Goal: Task Accomplishment & Management: Complete application form

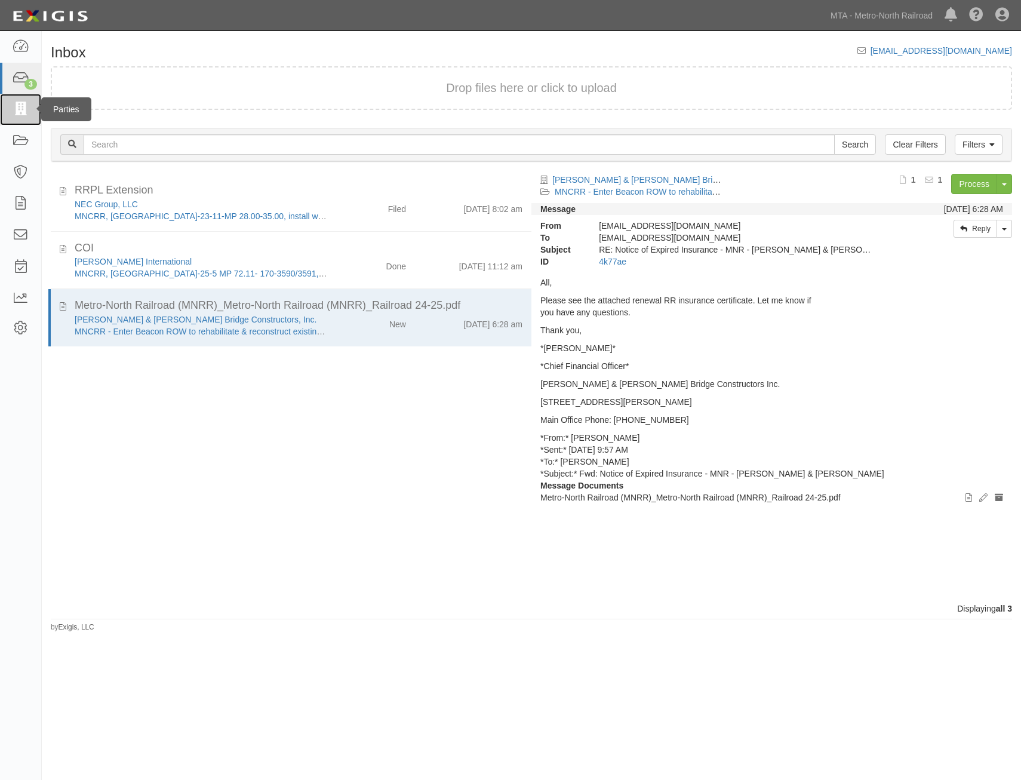
click at [19, 113] on icon at bounding box center [20, 110] width 17 height 14
click at [21, 130] on link at bounding box center [20, 141] width 41 height 32
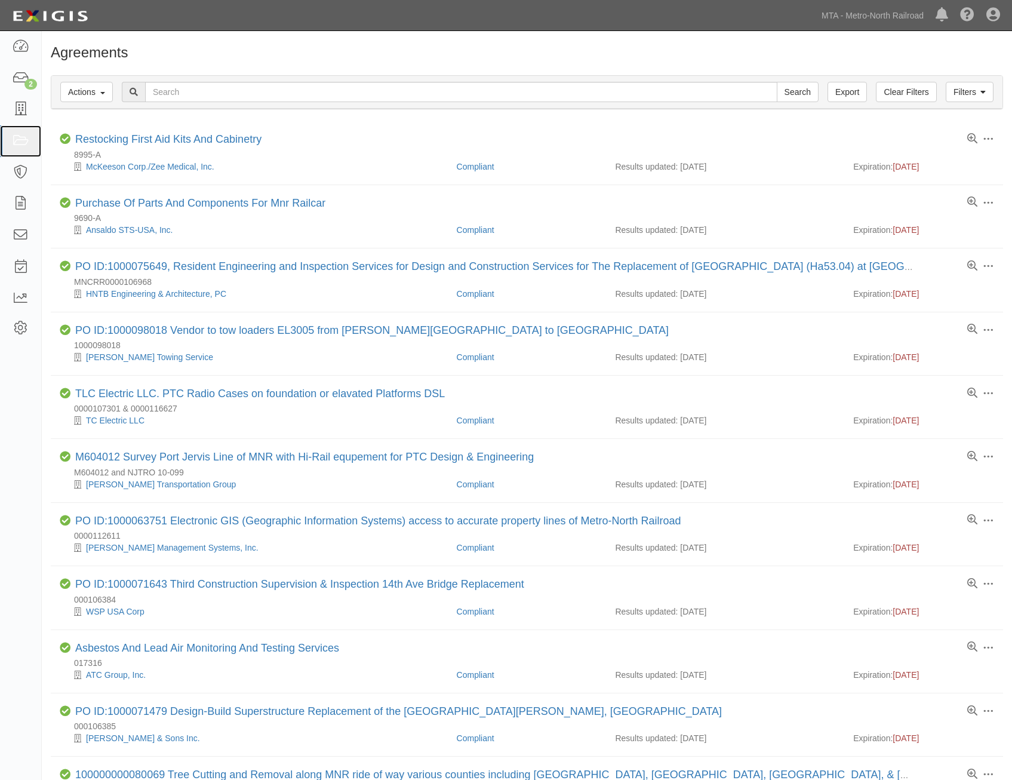
click at [25, 137] on icon at bounding box center [20, 141] width 17 height 14
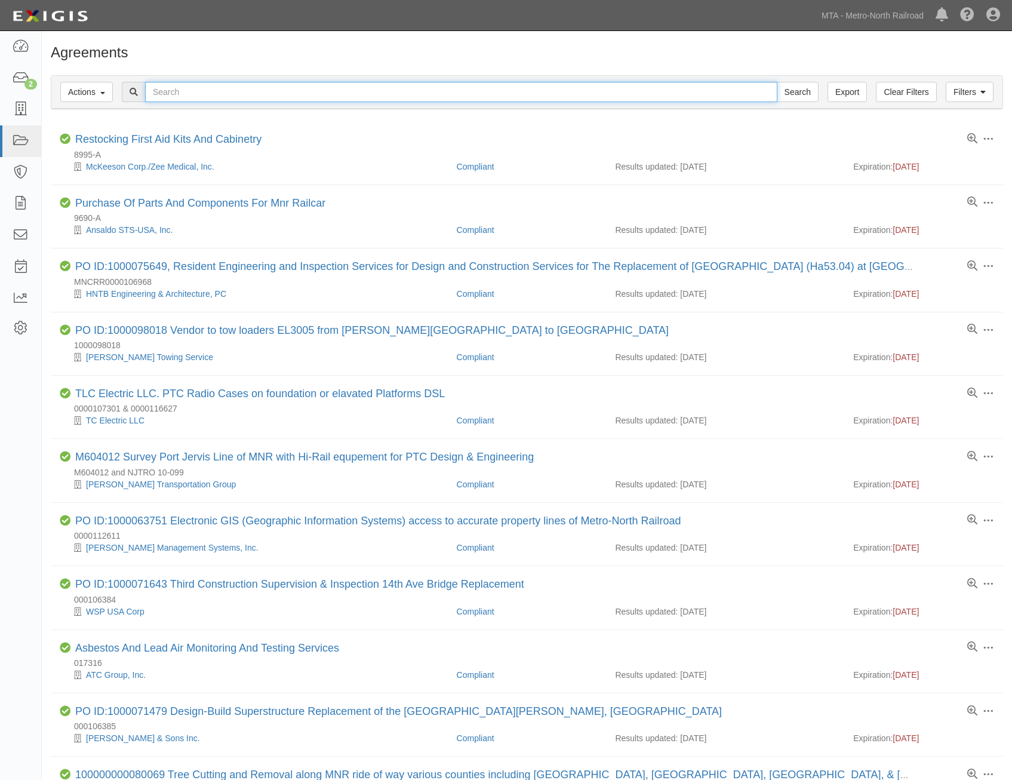
click at [328, 93] on input "text" at bounding box center [461, 92] width 632 height 20
type input "capwrf"
click at [777, 82] on input "Search" at bounding box center [798, 92] width 42 height 20
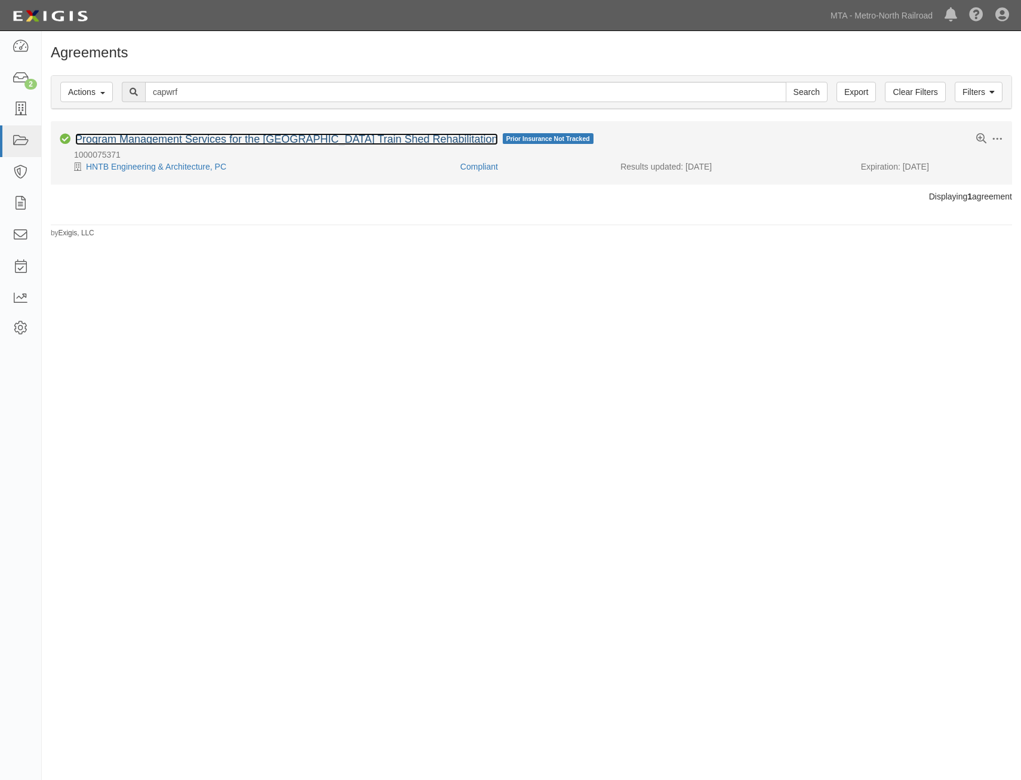
click at [388, 137] on link "Program Management Services for the Grand Central Terminal Train Shed Rehabilit…" at bounding box center [286, 139] width 423 height 12
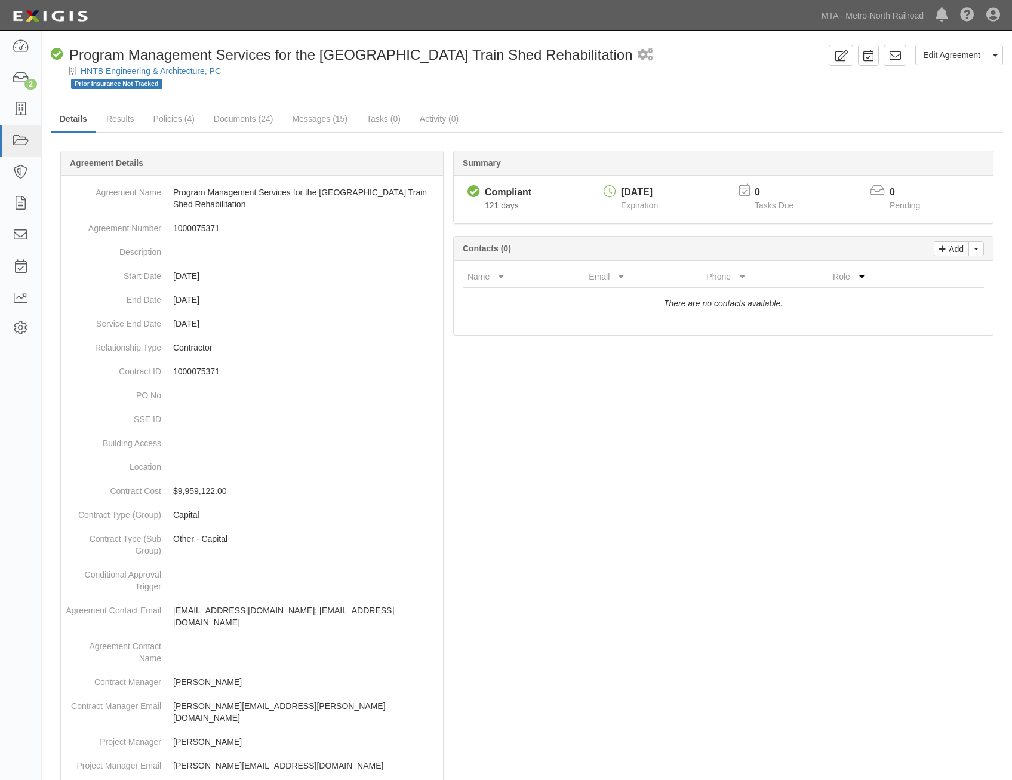
click at [646, 190] on div "01/01/2026" at bounding box center [639, 193] width 37 height 14
copy div "01/01/2026"
click at [14, 115] on icon at bounding box center [20, 110] width 17 height 14
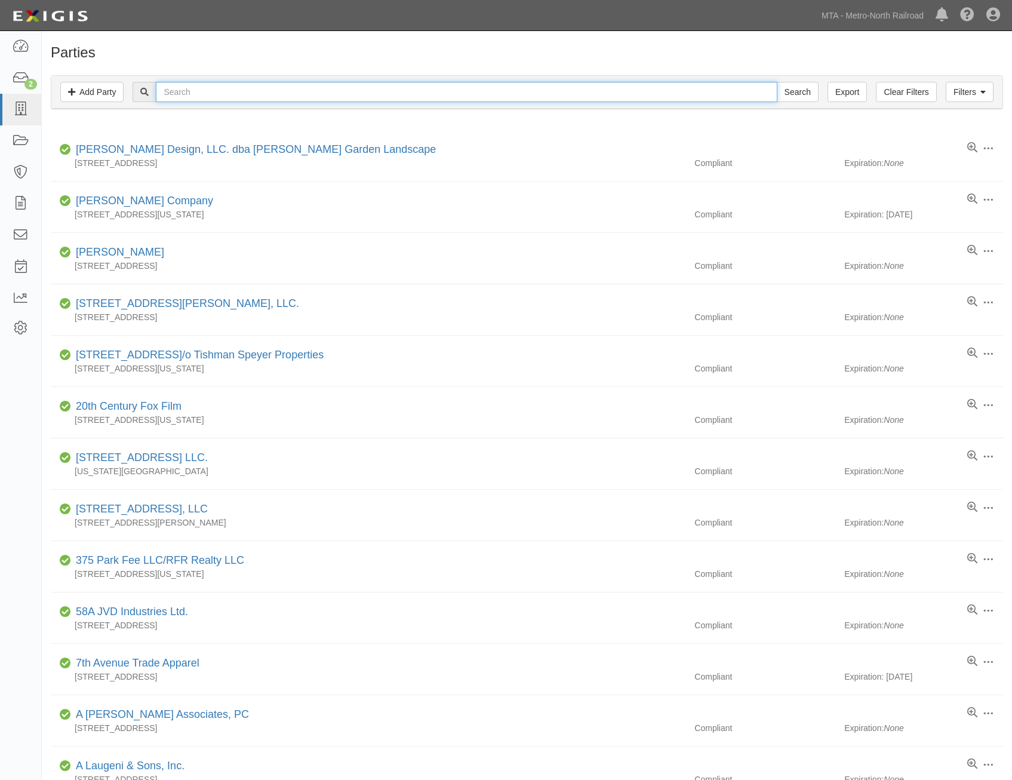
click at [419, 91] on input "text" at bounding box center [466, 92] width 621 height 20
type input "hntb"
click at [777, 82] on input "Search" at bounding box center [798, 92] width 42 height 20
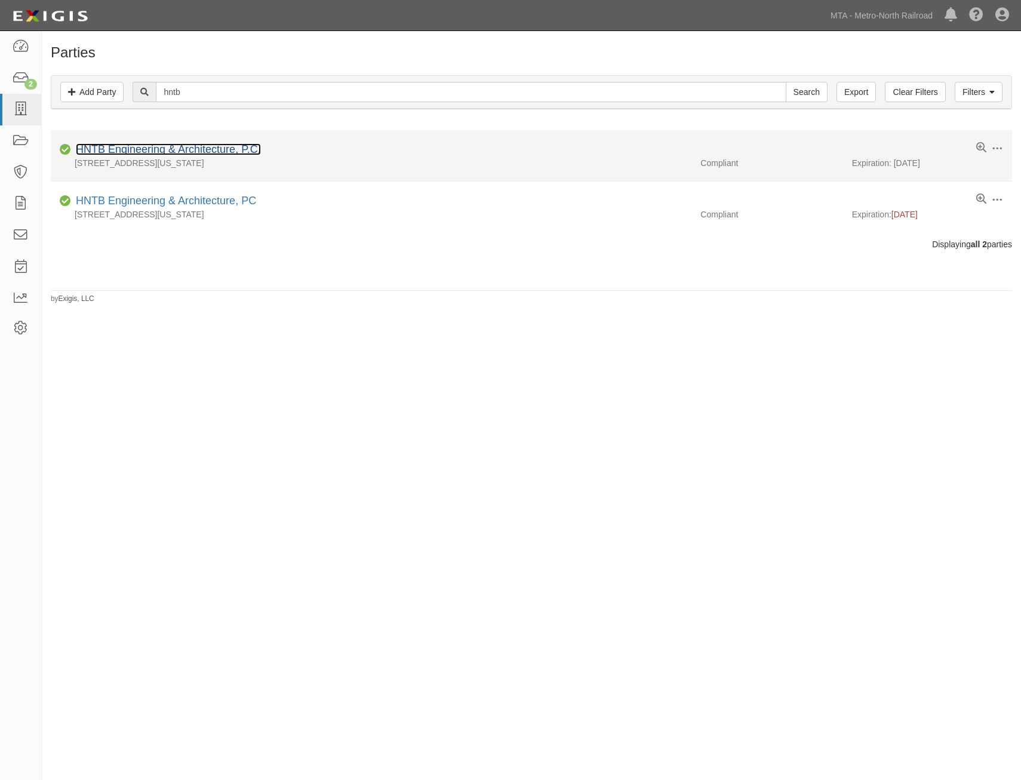
click at [209, 154] on link "HNTB Engineering & Architecture, P.C." at bounding box center [168, 149] width 185 height 12
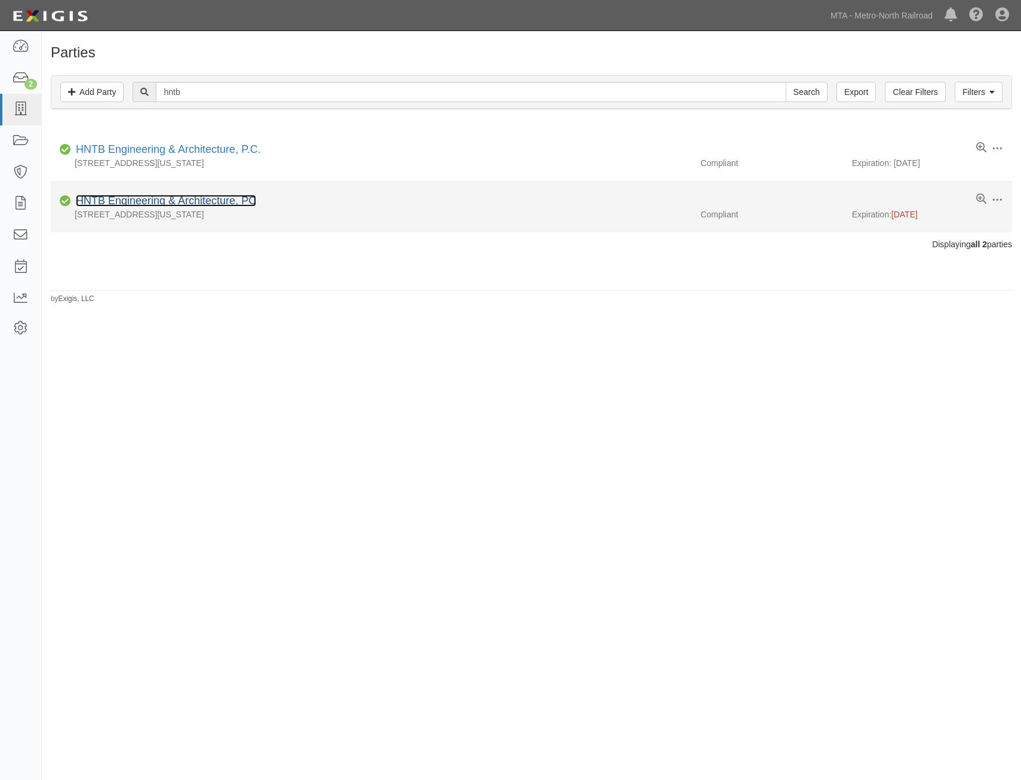
click at [182, 201] on link "HNTB Engineering & Architecture, PC" at bounding box center [166, 201] width 180 height 12
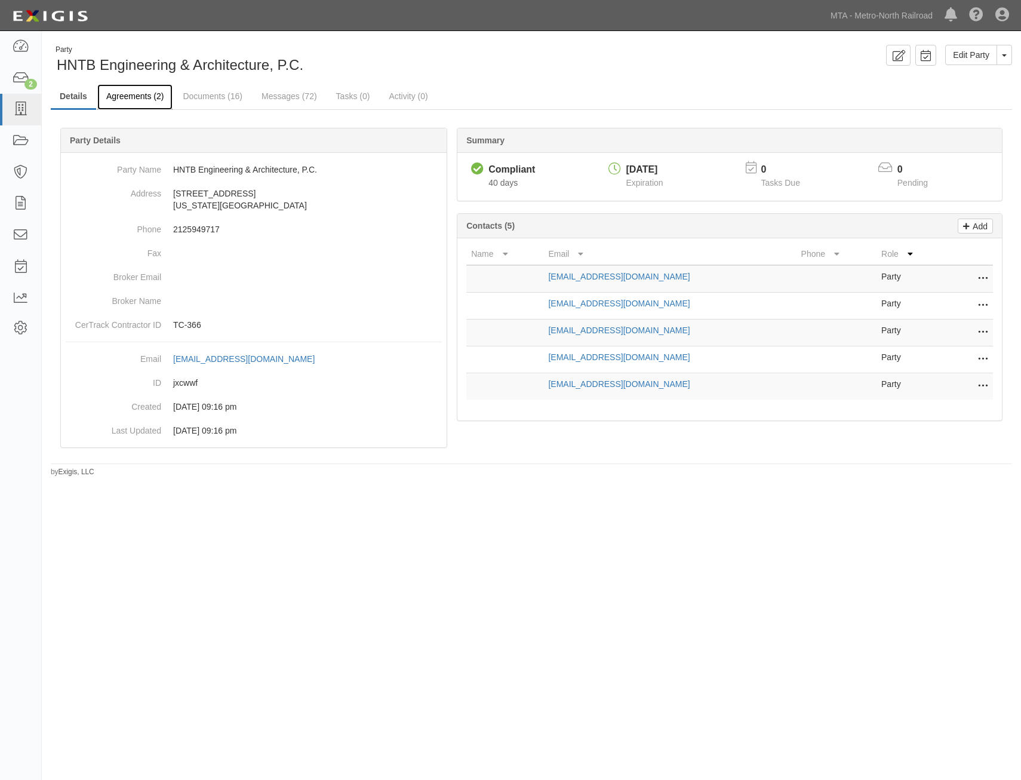
click at [150, 103] on link "Agreements (2)" at bounding box center [134, 97] width 75 height 26
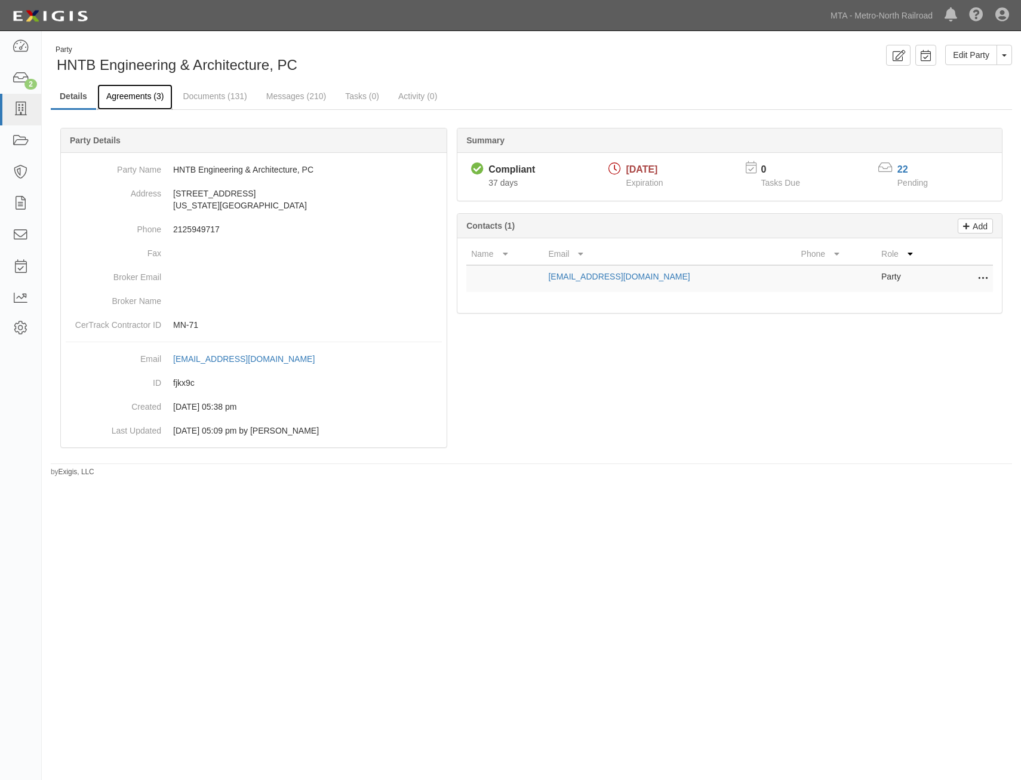
click at [168, 91] on link "Agreements (3)" at bounding box center [134, 97] width 75 height 26
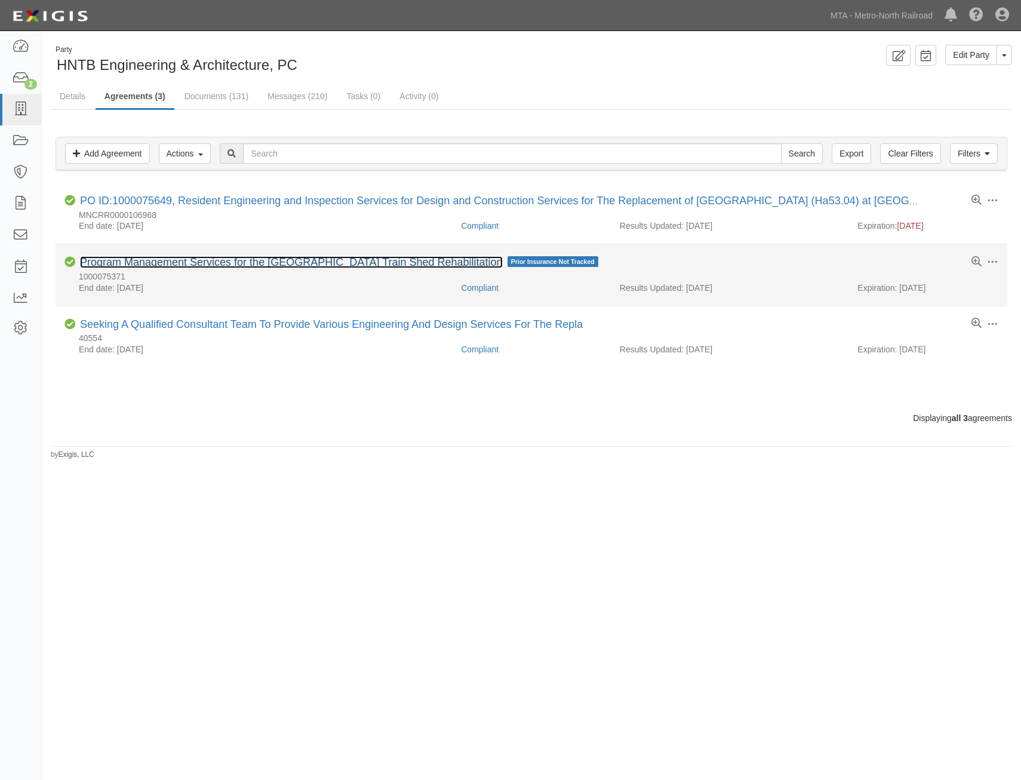
click at [415, 259] on link "Program Management Services for the Grand Central Terminal Train Shed Rehabilit…" at bounding box center [291, 262] width 423 height 12
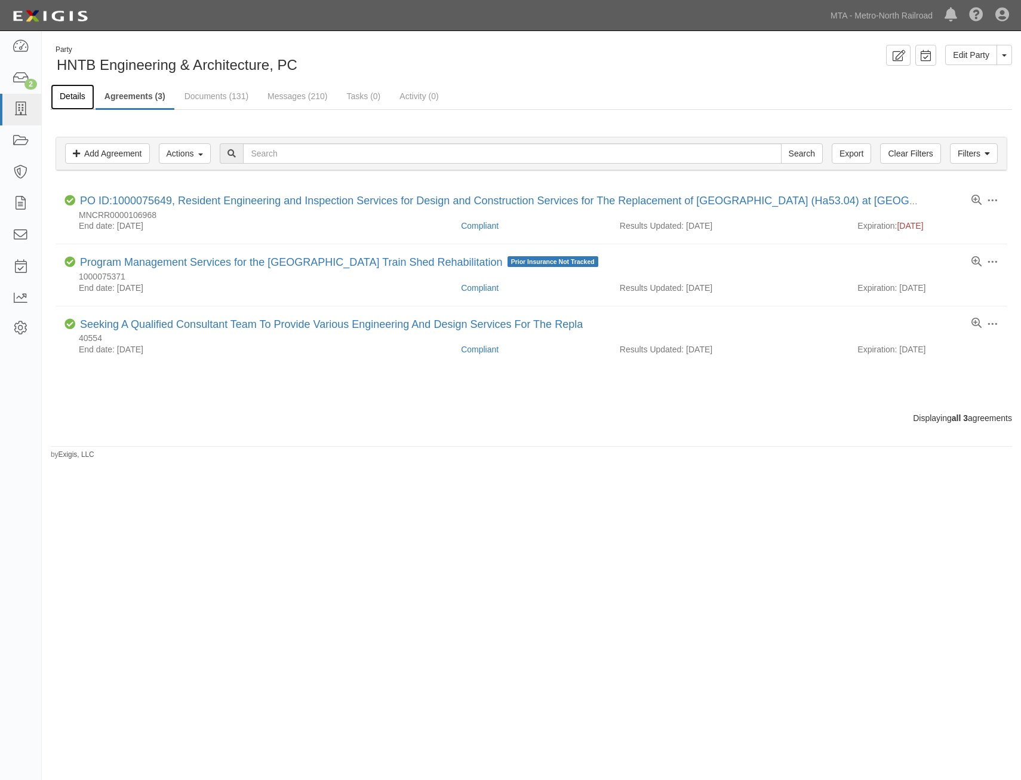
click at [82, 101] on link "Details" at bounding box center [73, 97] width 44 height 26
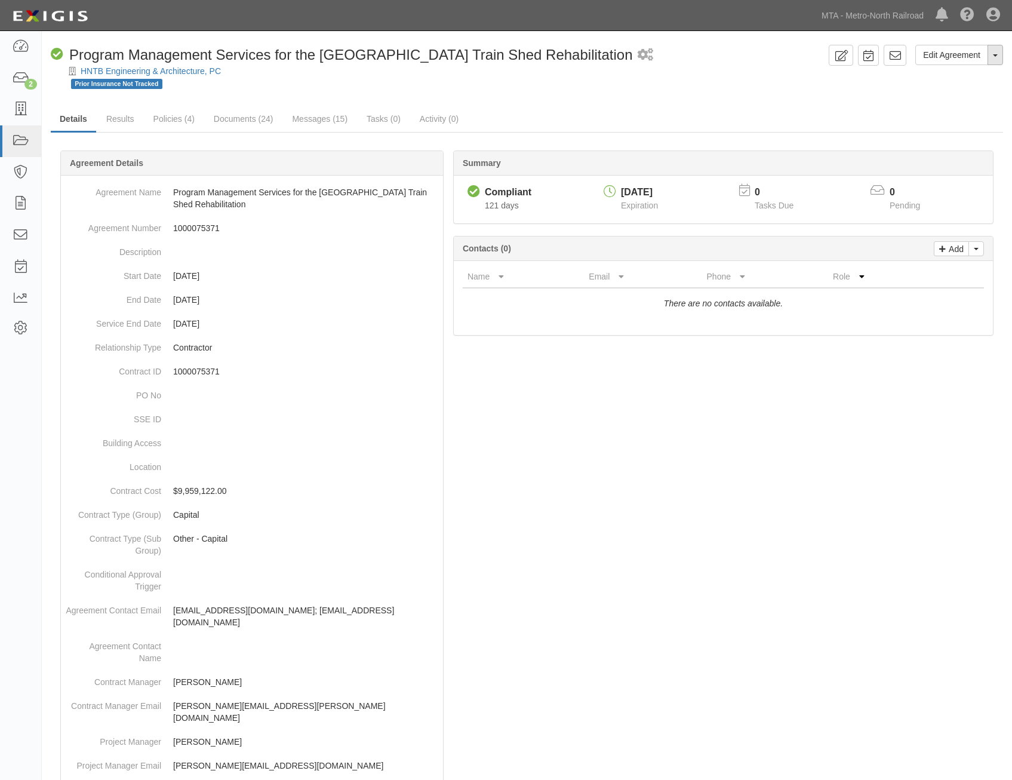
click at [992, 60] on button "Toggle Agreement Dropdown" at bounding box center [996, 55] width 16 height 20
click at [954, 80] on link "View Audit Trail" at bounding box center [955, 78] width 94 height 16
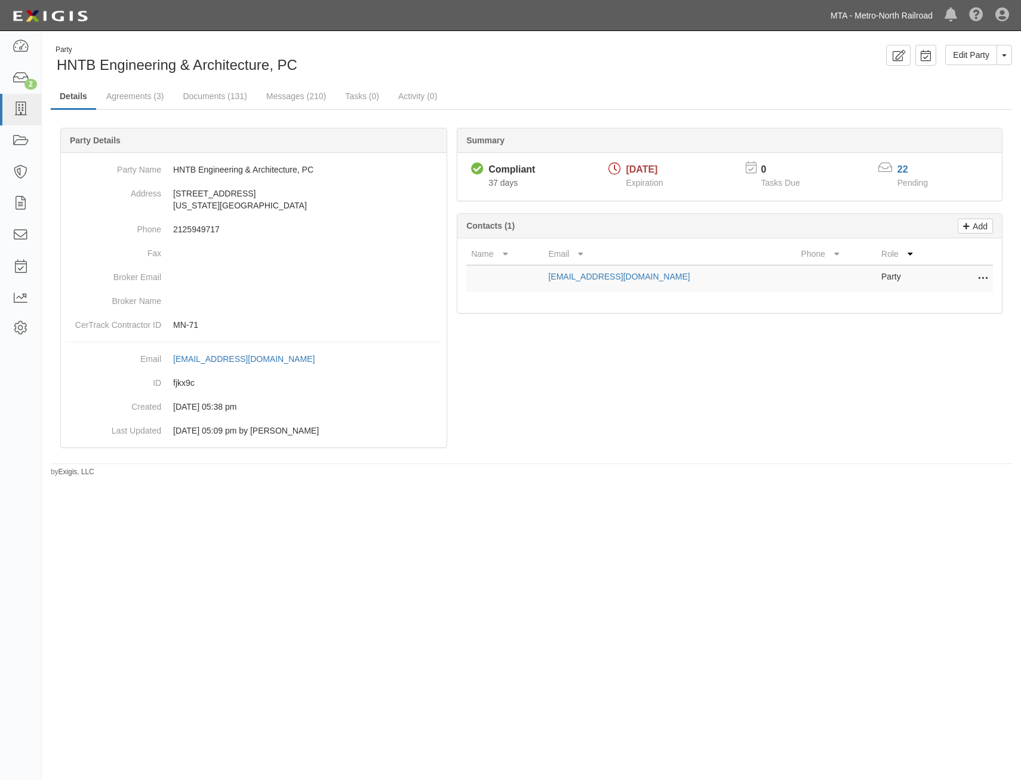
click at [885, 5] on link "MTA - Metro-North Railroad" at bounding box center [882, 16] width 114 height 24
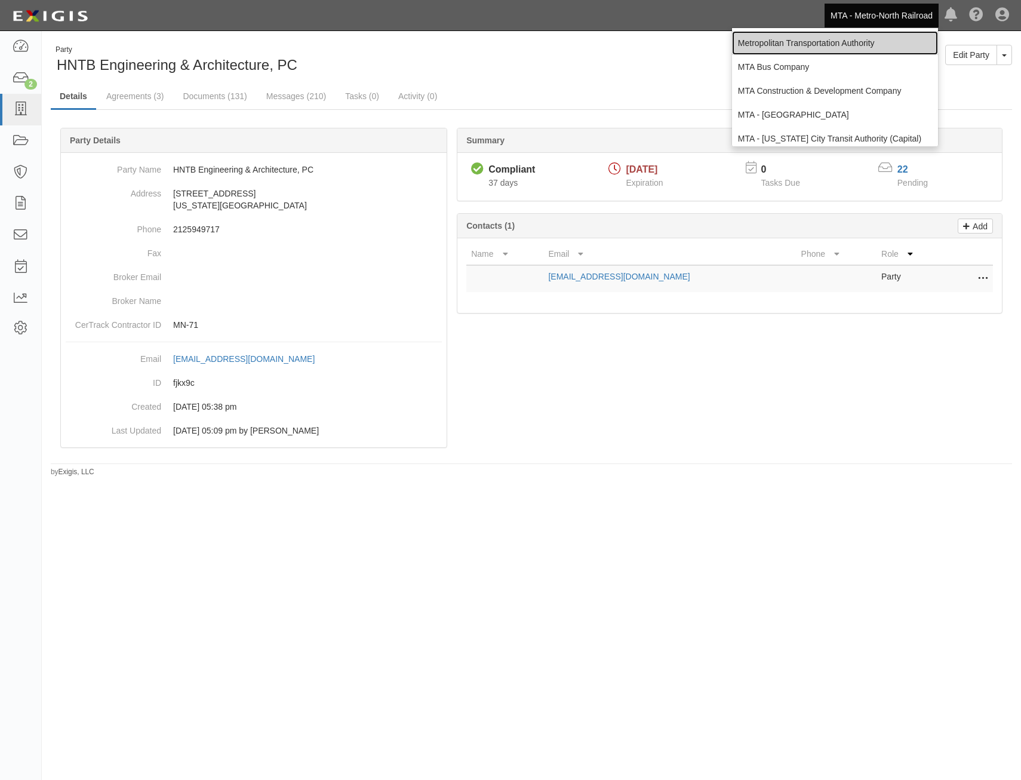
click at [827, 33] on link "Metropolitan Transportation Authority" at bounding box center [835, 43] width 206 height 24
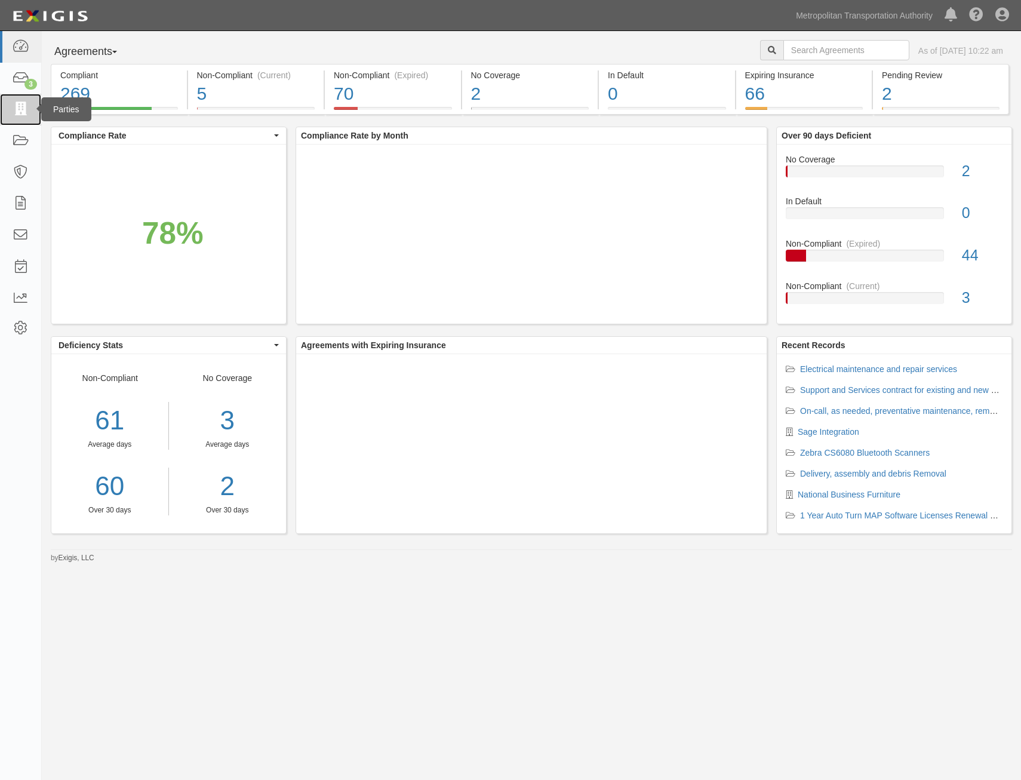
click at [23, 116] on icon at bounding box center [20, 110] width 17 height 14
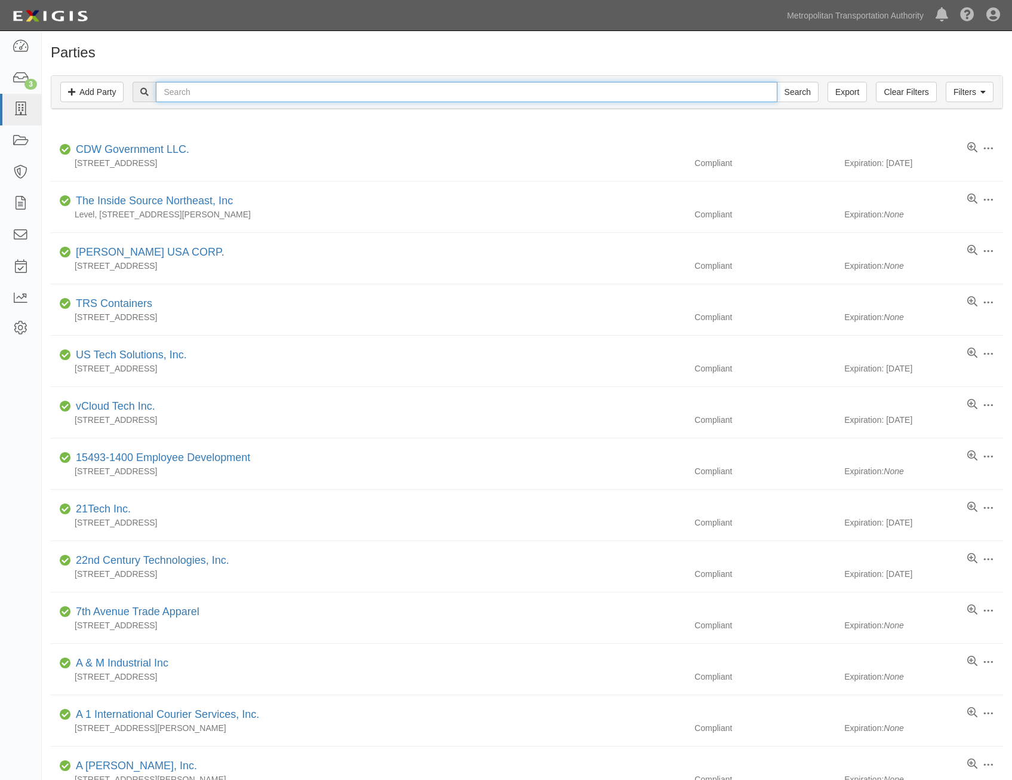
click at [337, 90] on input "text" at bounding box center [466, 92] width 621 height 20
type input "patricia"
click at [777, 82] on input "Search" at bounding box center [798, 92] width 42 height 20
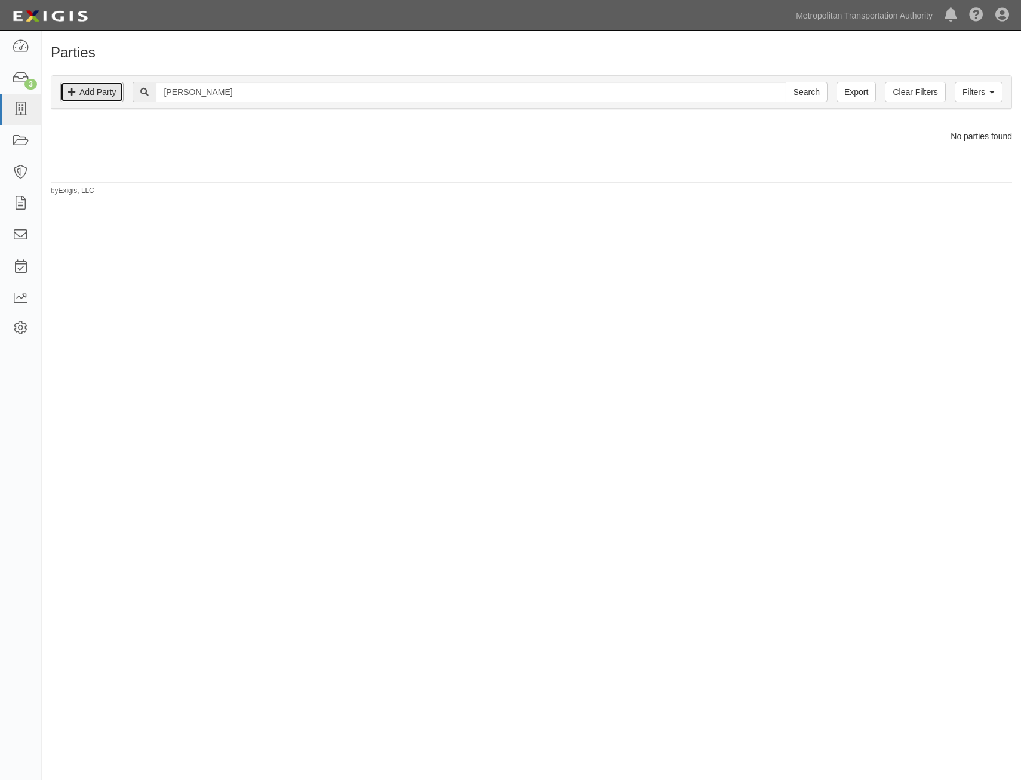
click at [115, 90] on link "Add Party" at bounding box center [91, 92] width 63 height 20
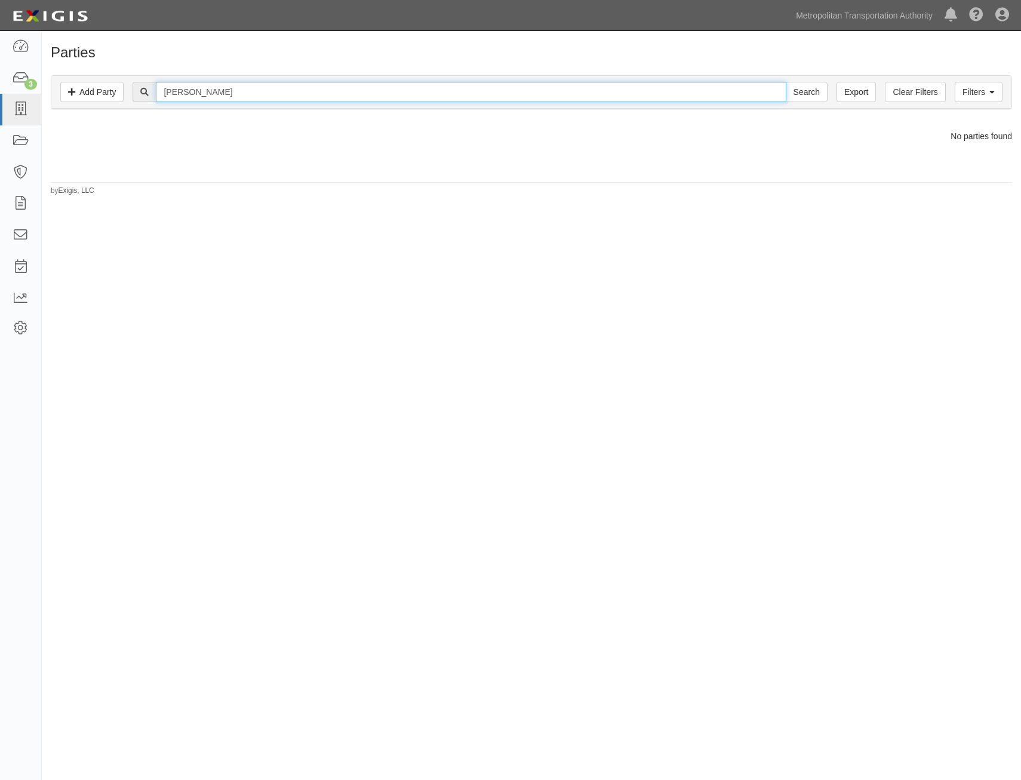
click at [444, 91] on input "patricia" at bounding box center [471, 92] width 630 height 20
type input "park"
click at [786, 82] on input "Search" at bounding box center [807, 92] width 42 height 20
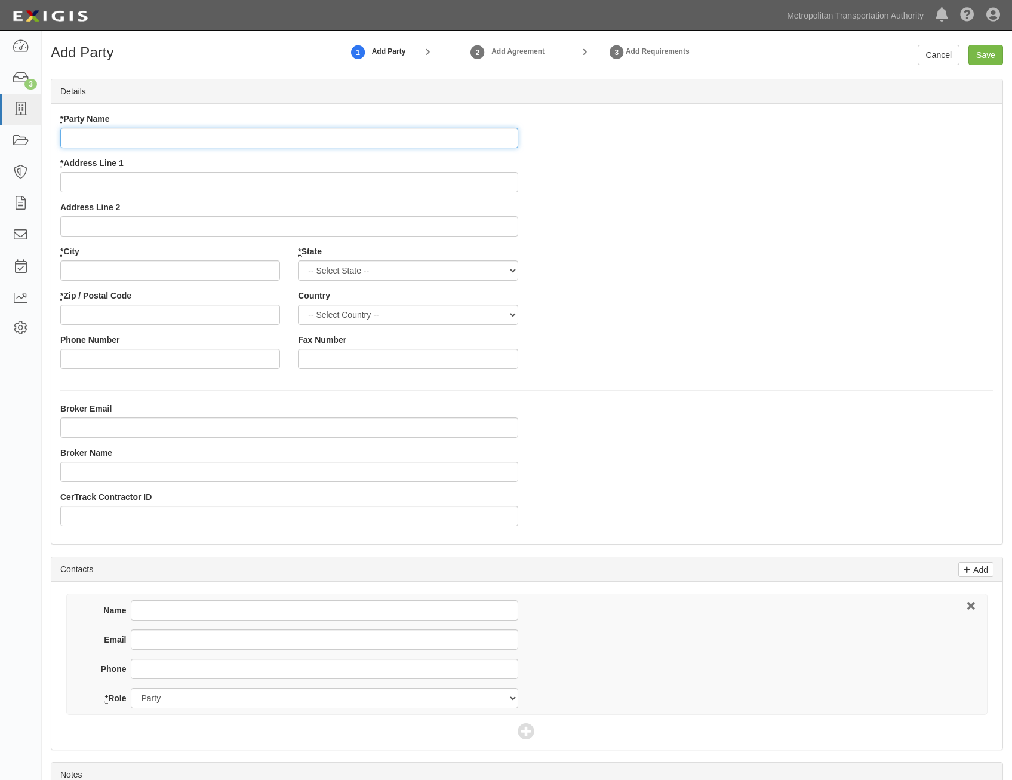
click at [504, 136] on input "* Party Name" at bounding box center [289, 138] width 458 height 20
paste input "PATRICIA SCHNYDERITE LLC"
type input "PATRICIA SCHNYDERITE LLC"
click at [677, 223] on div "* Party Name PATRICIA SCHNYDERITE LLC * Address Line 1 Address Line 2 * City * …" at bounding box center [526, 245] width 951 height 265
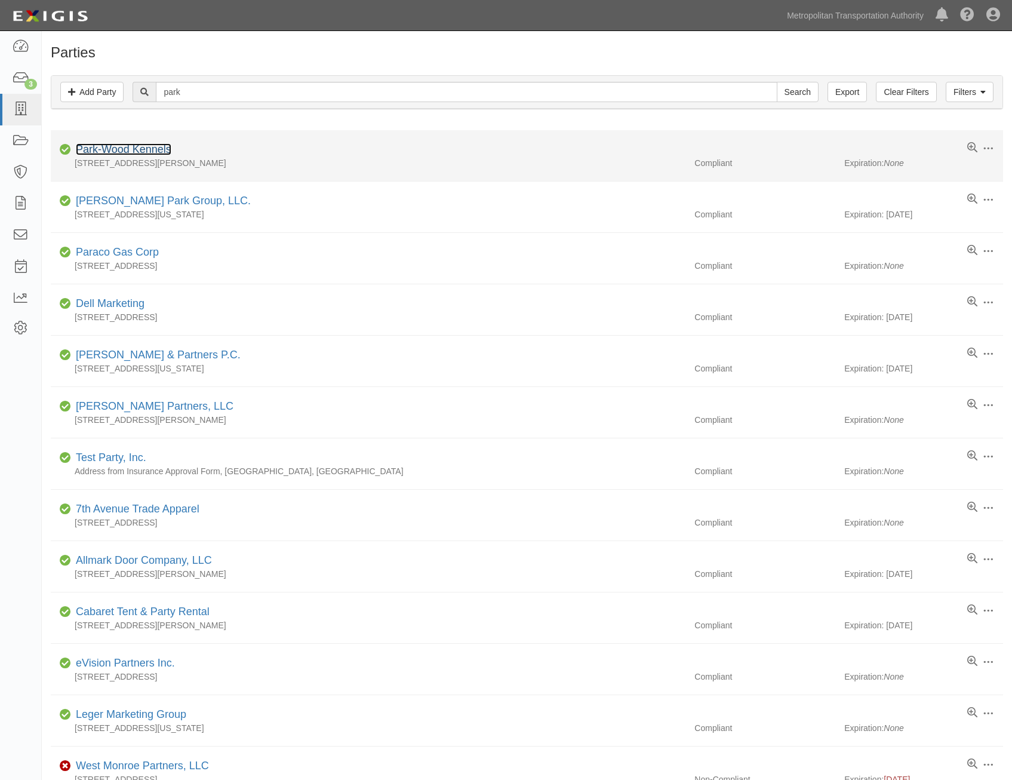
click at [152, 147] on link "Park-Wood Kennels" at bounding box center [124, 149] width 96 height 12
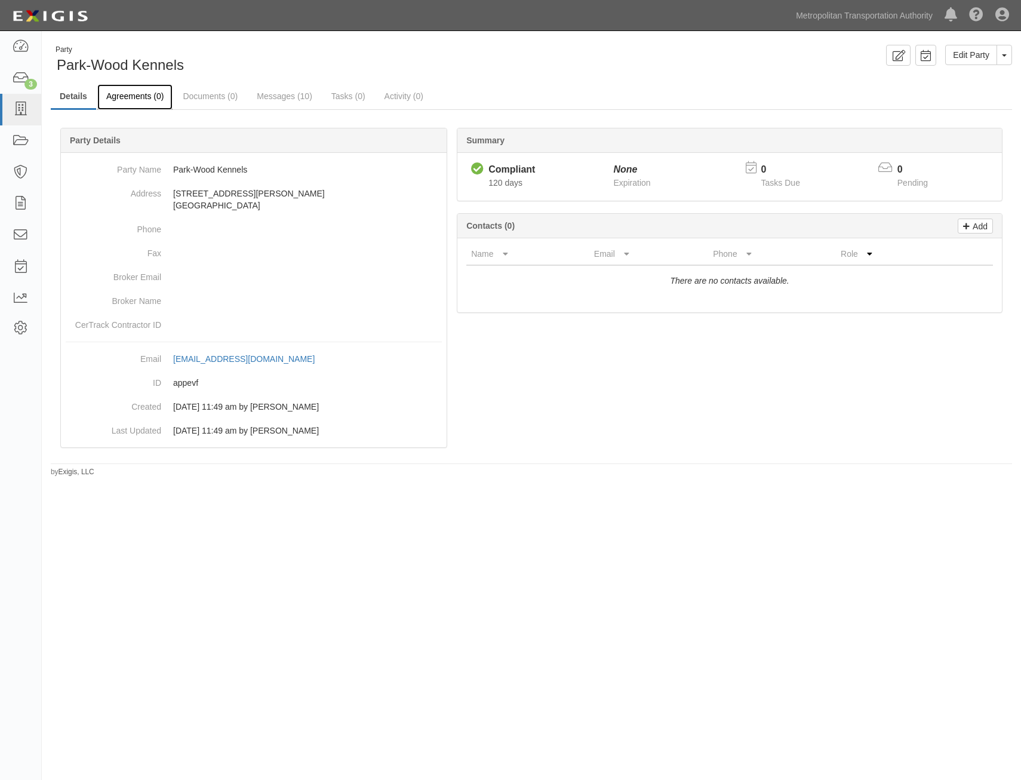
click at [147, 100] on link "Agreements (0)" at bounding box center [134, 97] width 75 height 26
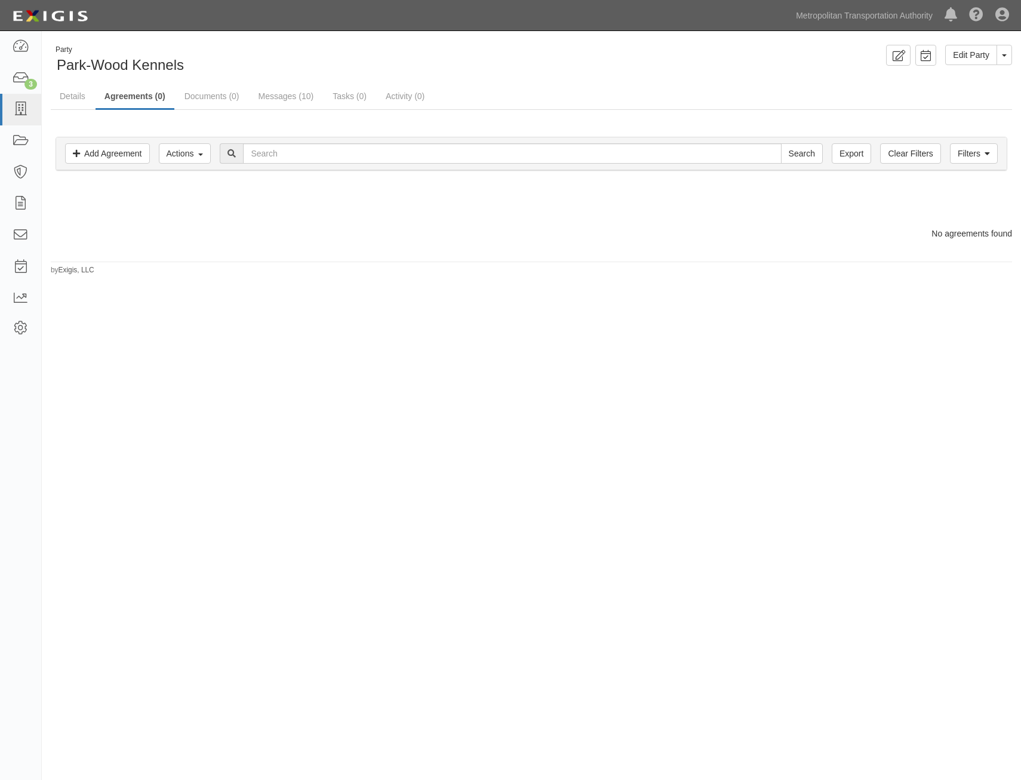
click at [104, 142] on div "Filters Add Agreement Actions Edit Tags Run Workflows Send Messages Clear Filte…" at bounding box center [531, 153] width 951 height 33
click at [108, 151] on link "Add Agreement" at bounding box center [107, 153] width 85 height 20
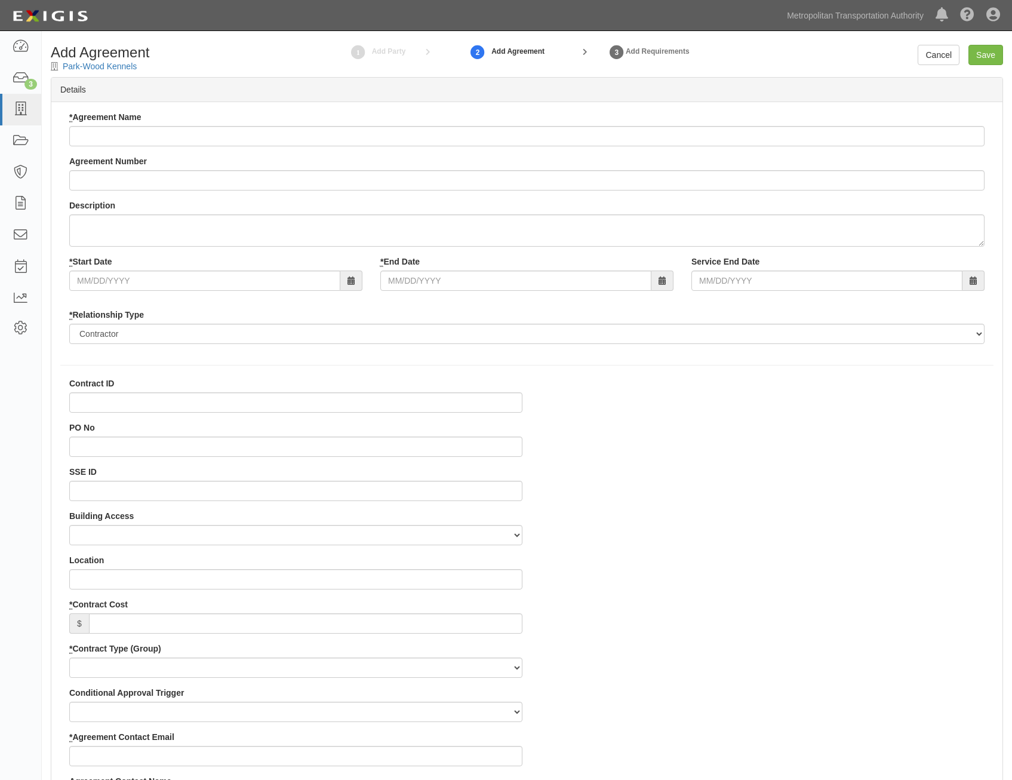
select select
click at [426, 127] on input "* Agreement Name" at bounding box center [526, 136] width 915 height 20
paste input "Canine Boarding kenneling Services"
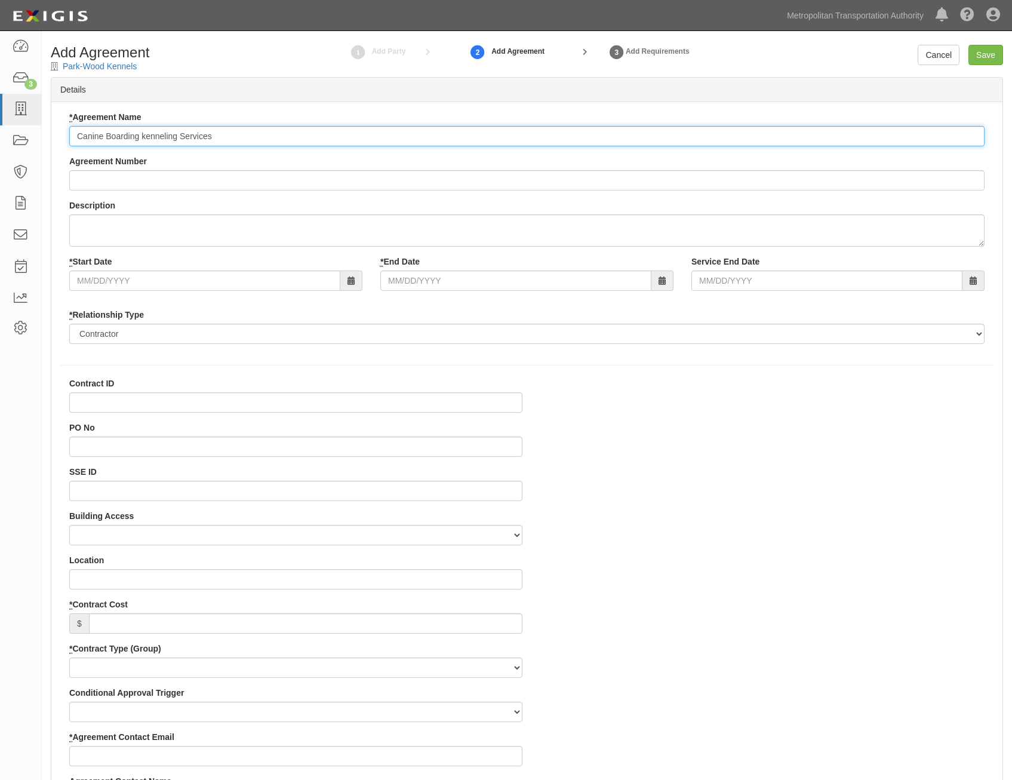
type input "Canine Boarding kenneling Services"
click at [576, 172] on input "Agreement Number" at bounding box center [526, 180] width 915 height 20
paste input "0000027131"
type input "0000027131"
click at [303, 283] on input "* Start Date" at bounding box center [204, 280] width 271 height 20
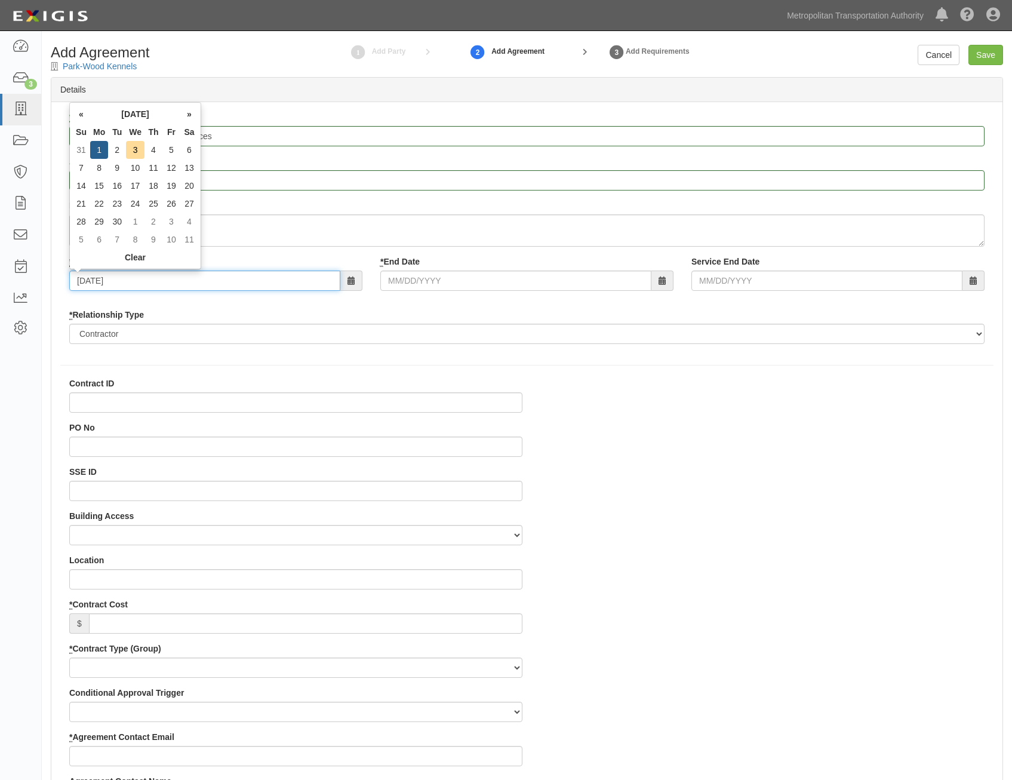
type input "09/01/2025"
click at [603, 284] on input "* End Date" at bounding box center [515, 280] width 271 height 20
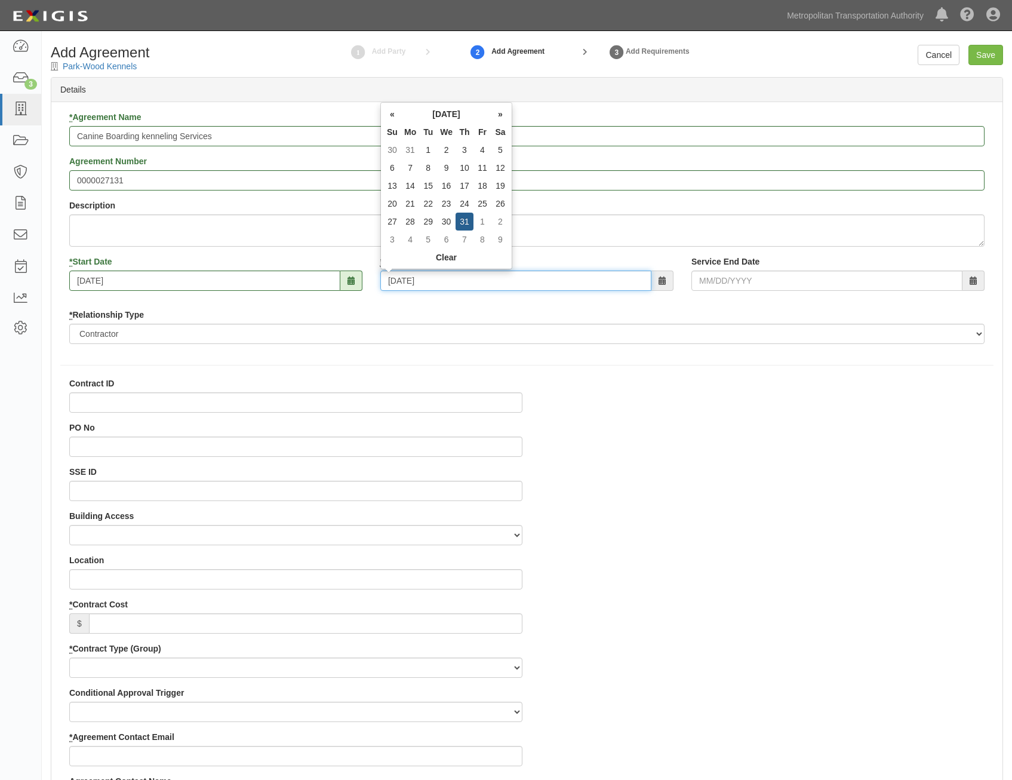
type input "08/31/2028"
drag, startPoint x: 473, startPoint y: 478, endPoint x: 473, endPoint y: 490, distance: 11.9
click at [473, 480] on div "SSE ID" at bounding box center [295, 483] width 453 height 35
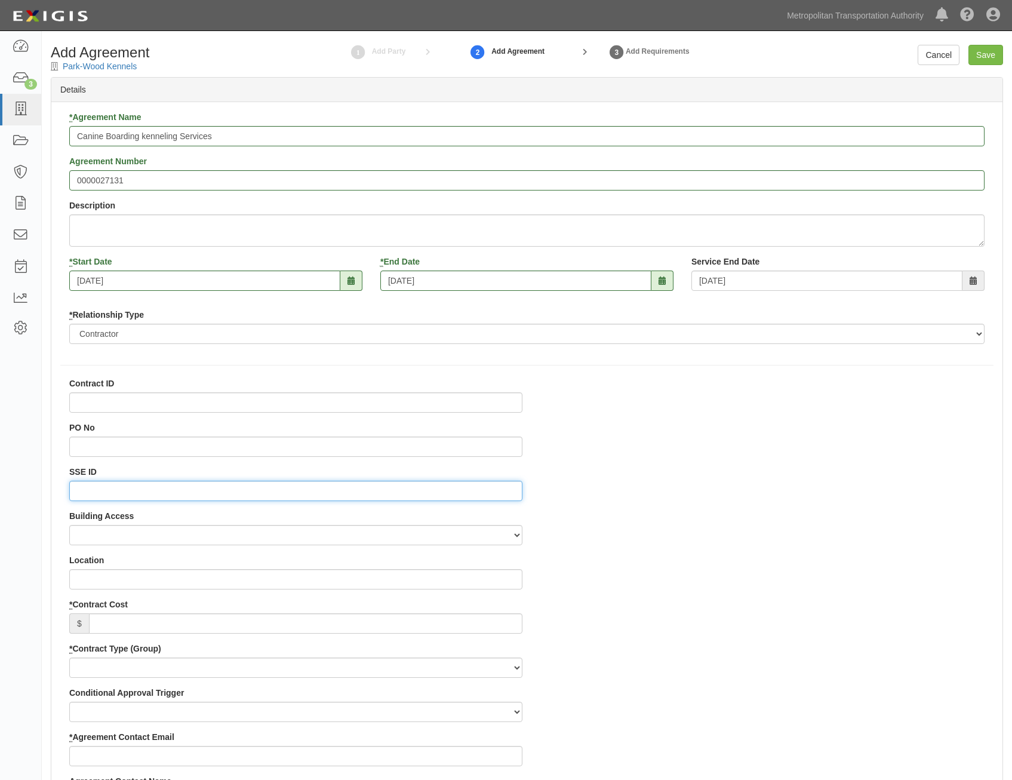
click at [475, 492] on input "SSE ID" at bounding box center [295, 491] width 453 height 20
paste input "0000511344"
type input "0000511344"
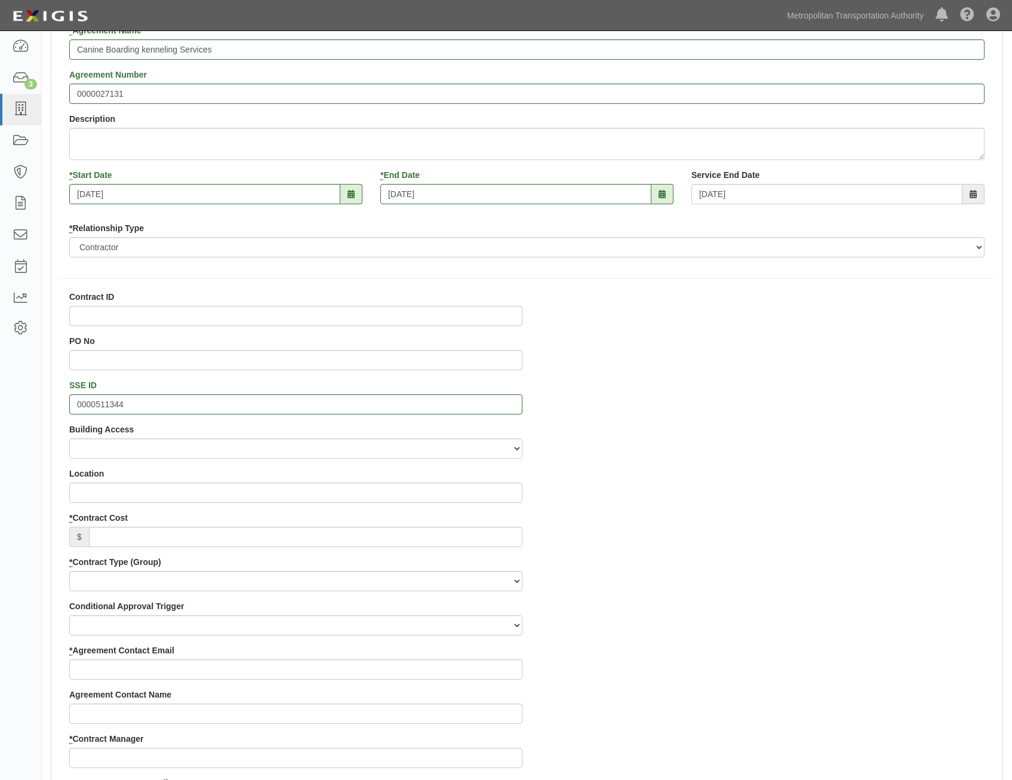
scroll to position [179, 0]
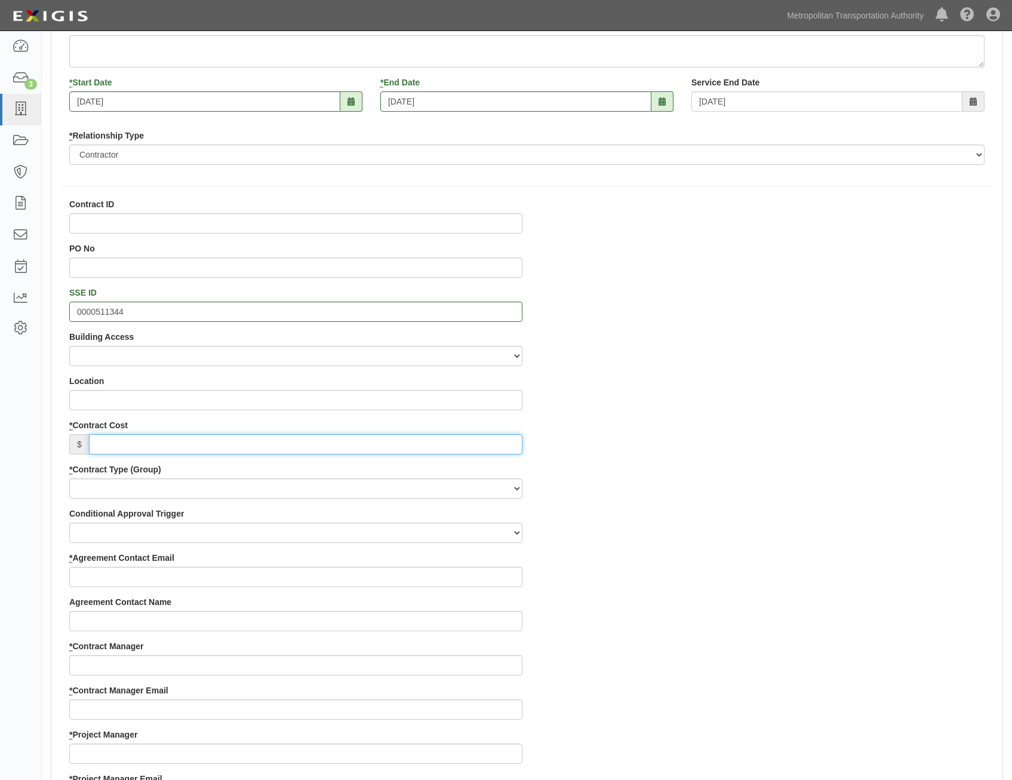
click at [468, 438] on input "* Contract Cost" at bounding box center [305, 444] width 433 height 20
paste input "195,000"
type input "195,000"
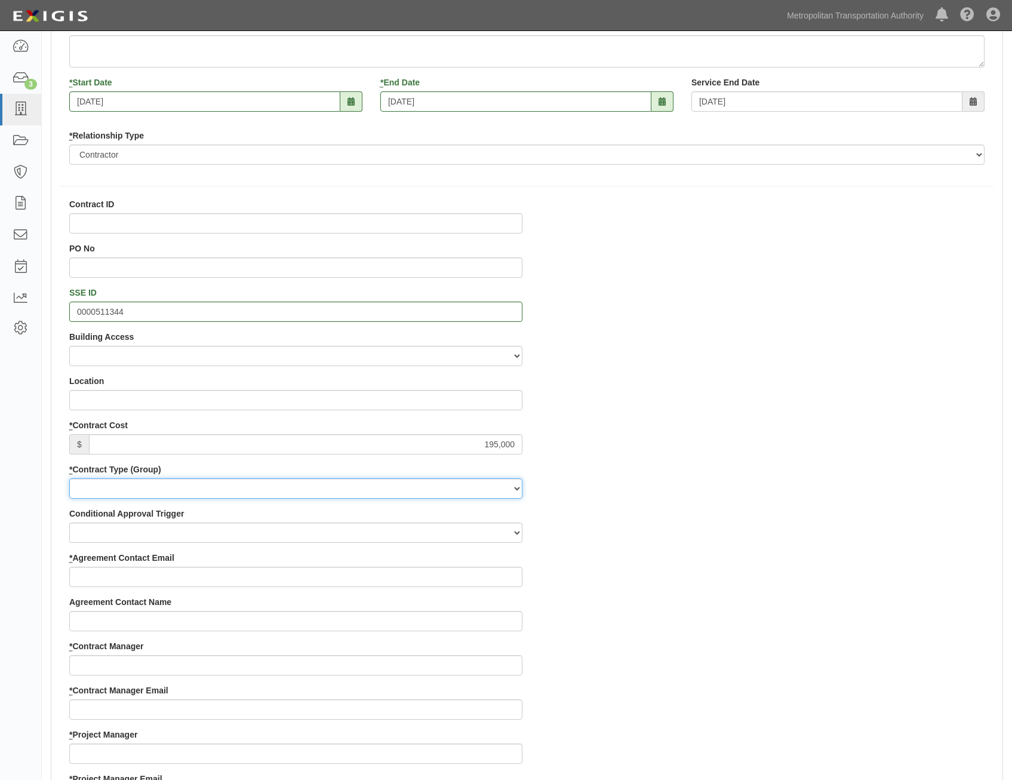
click at [490, 484] on select "Capital Operating Not for Benefit (incls. FA, Entry Permits) Real Estate Other" at bounding box center [295, 488] width 453 height 20
select select "122"
click at [69, 478] on select "Capital Operating Not for Benefit (incls. FA, Entry Permits) Real Estate Other" at bounding box center [295, 488] width 453 height 20
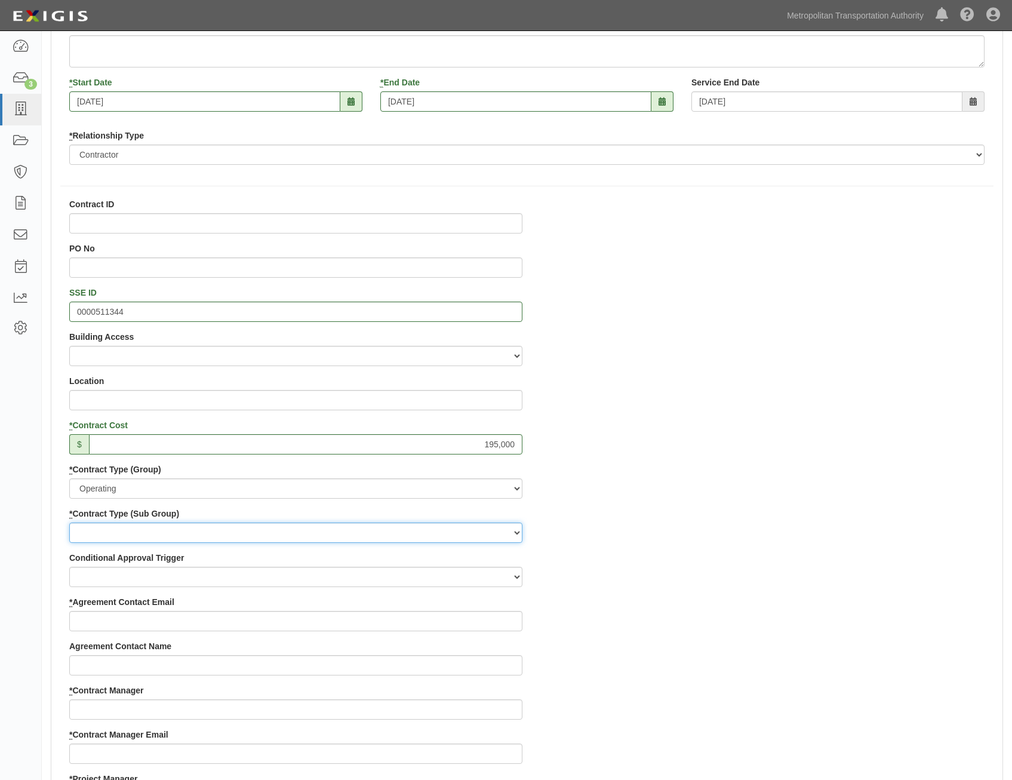
drag, startPoint x: 470, startPoint y: 533, endPoint x: 471, endPoint y: 539, distance: 6.0
click at [470, 533] on select "Construction Loan / Test and Demo Maintenance Painting Personal Services Contra…" at bounding box center [295, 532] width 453 height 20
select select "249"
click at [69, 522] on select "Construction Loan / Test and Demo Maintenance Painting Personal Services Contra…" at bounding box center [295, 532] width 453 height 20
click at [704, 559] on div "Contract ID PO No SSE ID 0000511344 Building Access 2 Broadway 341/345/347 BREP…" at bounding box center [526, 772] width 951 height 1149
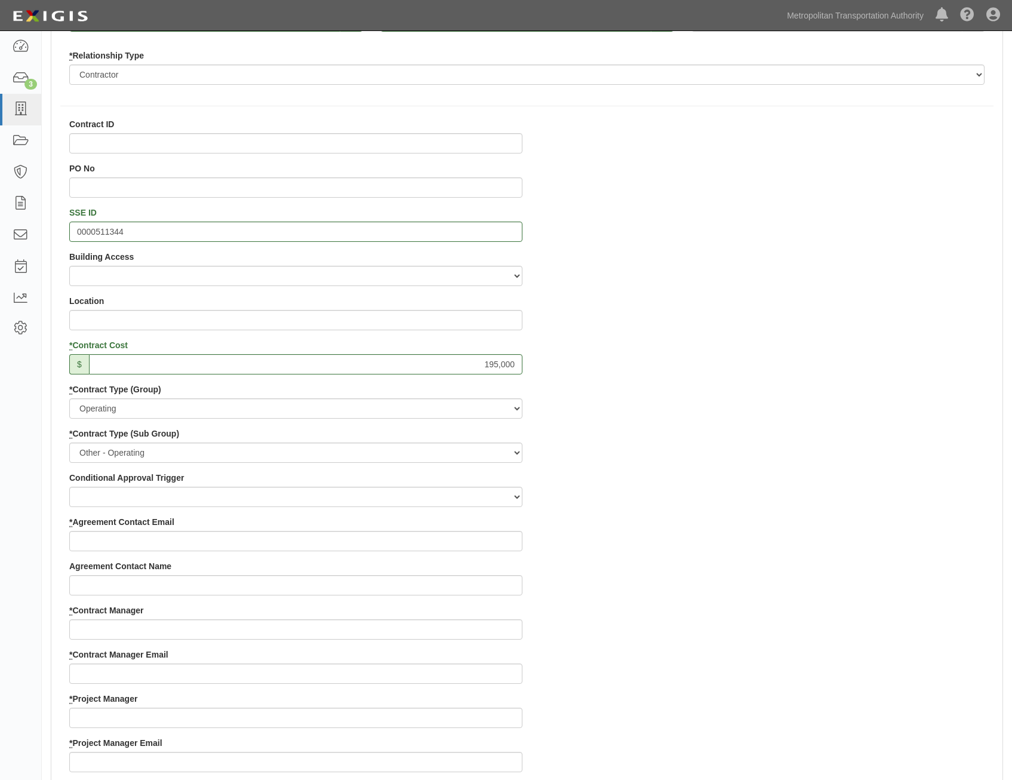
scroll to position [418, 0]
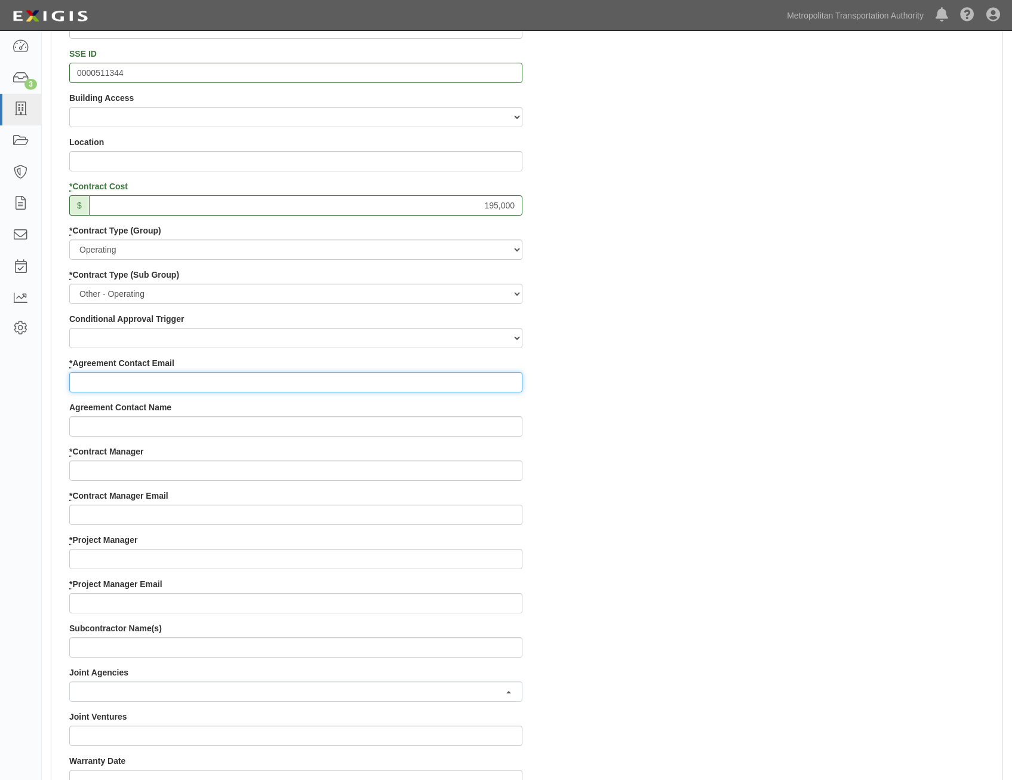
click at [453, 386] on input "* Agreement Contact Email" at bounding box center [295, 382] width 453 height 20
paste input "jpittius42289@gmail.com"
type input "jpittius42289@gmail.com"
click at [696, 447] on div "Contract ID PO No SSE ID 0000511344 Building Access 2 Broadway 341/345/347 BREP…" at bounding box center [526, 533] width 951 height 1149
drag, startPoint x: 433, startPoint y: 482, endPoint x: 451, endPoint y: 475, distance: 19.3
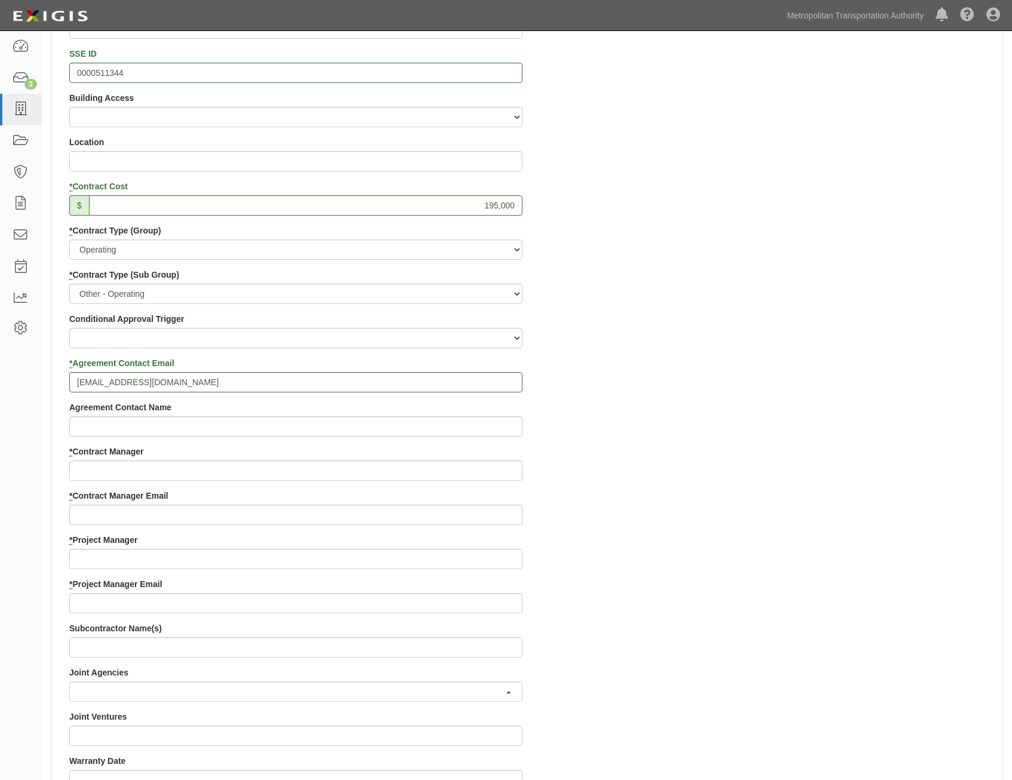
click at [433, 482] on div "Contract ID PO No SSE ID 0000511344 Building Access 2 Broadway 341/345/347 BREP…" at bounding box center [295, 533] width 471 height 1149
click at [459, 471] on input "* Contract Manager" at bounding box center [295, 470] width 453 height 20
paste input "Hillary Aguirre"
type input "Hillary Aguirre"
click at [921, 541] on div "Contract ID PO No SSE ID 0000511344 Building Access 2 Broadway 341/345/347 BREP…" at bounding box center [526, 533] width 951 height 1149
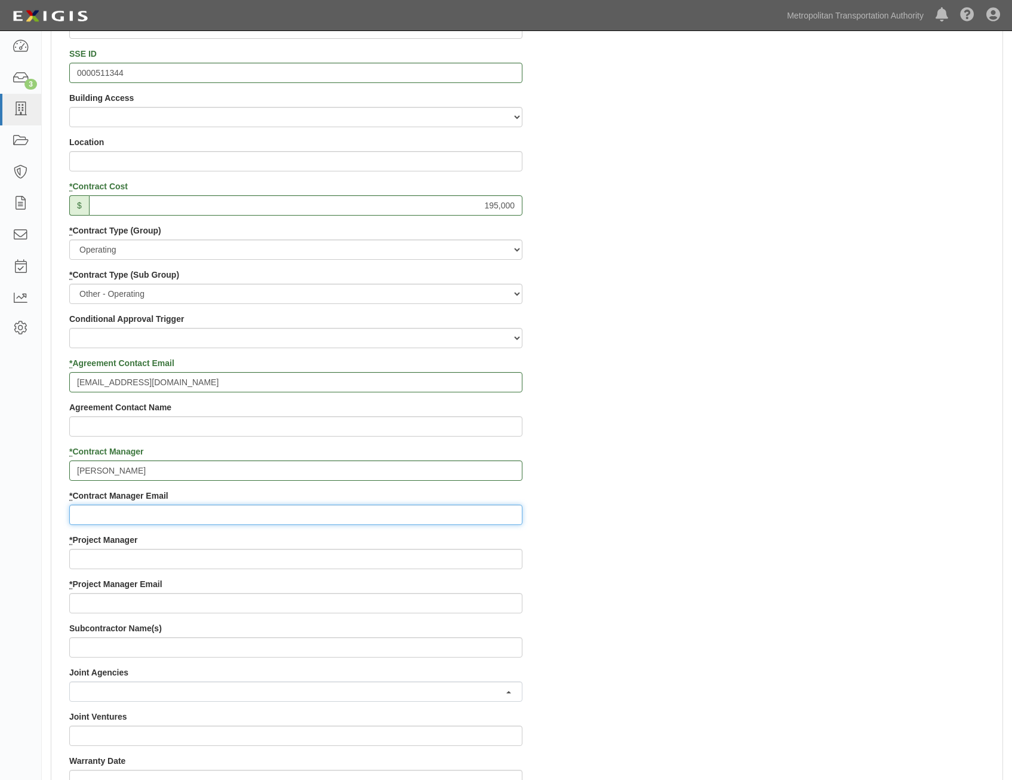
click at [467, 515] on input "* Contract Manager Email" at bounding box center [295, 515] width 453 height 20
paste input "hillary.aguirre@mtahq.org"
type input "hillary.aguirre@mtahq.org"
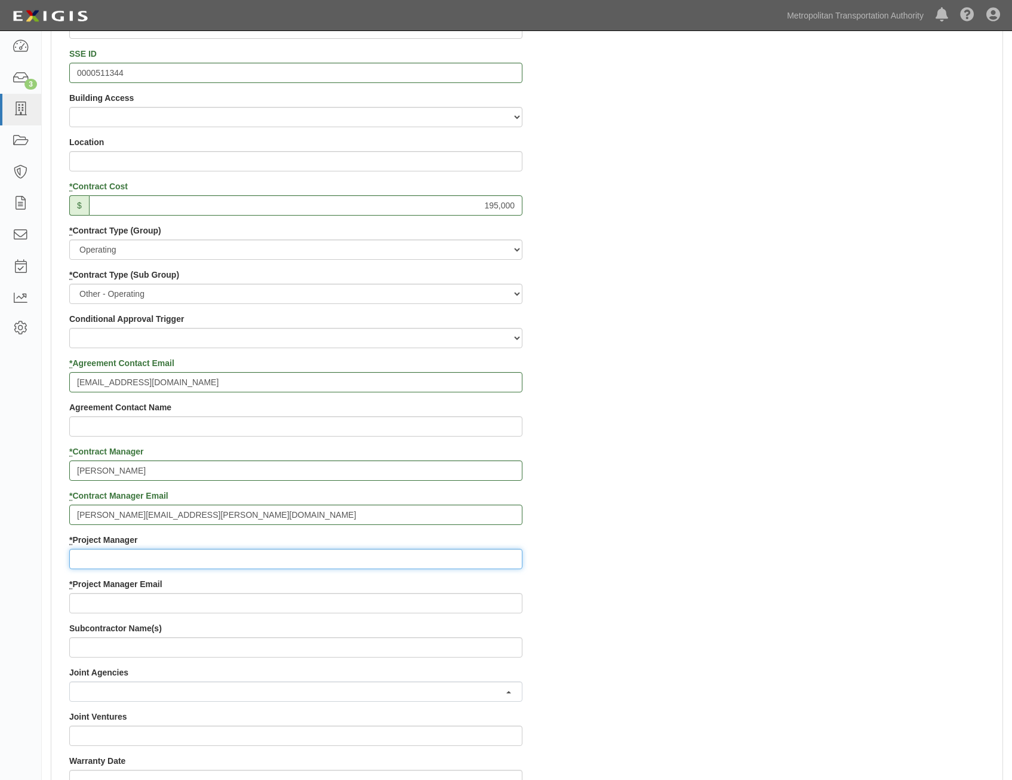
click at [450, 557] on input "* Project Manager" at bounding box center [295, 559] width 453 height 20
paste input "Annie Phillip"
type input "Annie Phillip"
click at [877, 490] on div "Contract ID PO No SSE ID 0000511344 Building Access 2 Broadway 341/345/347 BREP…" at bounding box center [526, 533] width 951 height 1149
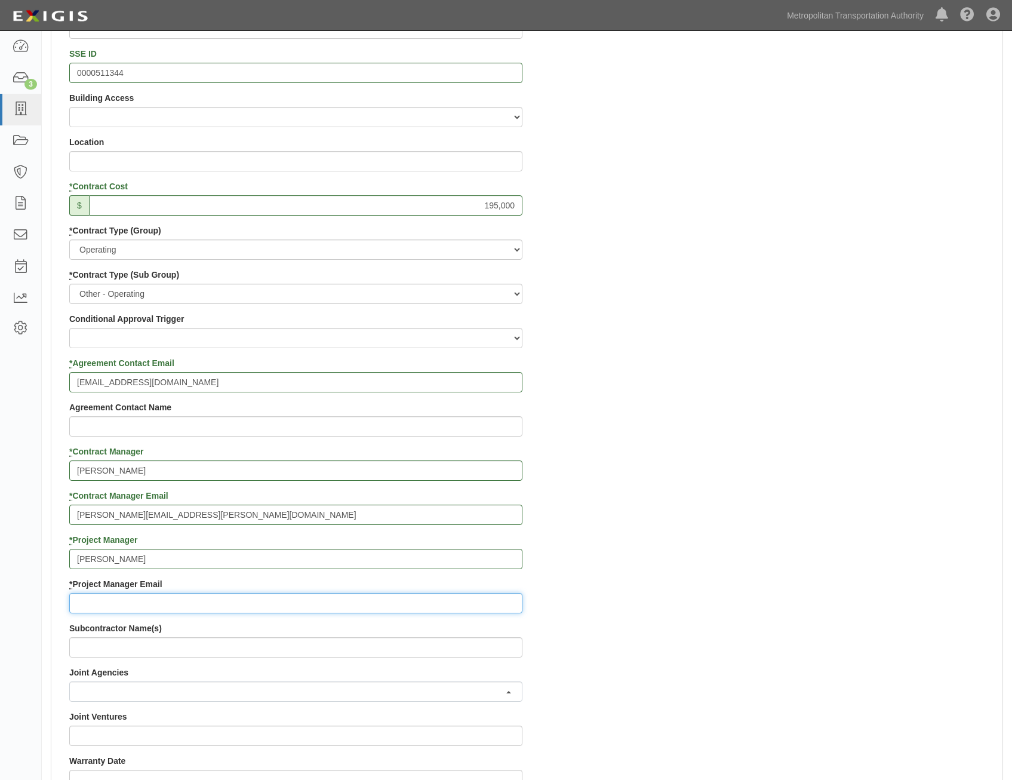
click at [475, 598] on input "* Project Manager Email" at bounding box center [295, 603] width 453 height 20
paste input "APHILLIP@mtapd.org"
type input "APHILLIP@mtapd.org"
click at [743, 458] on div "Contract ID PO No SSE ID 0000511344 Building Access 2 Broadway 341/345/347 BREP…" at bounding box center [526, 533] width 951 height 1149
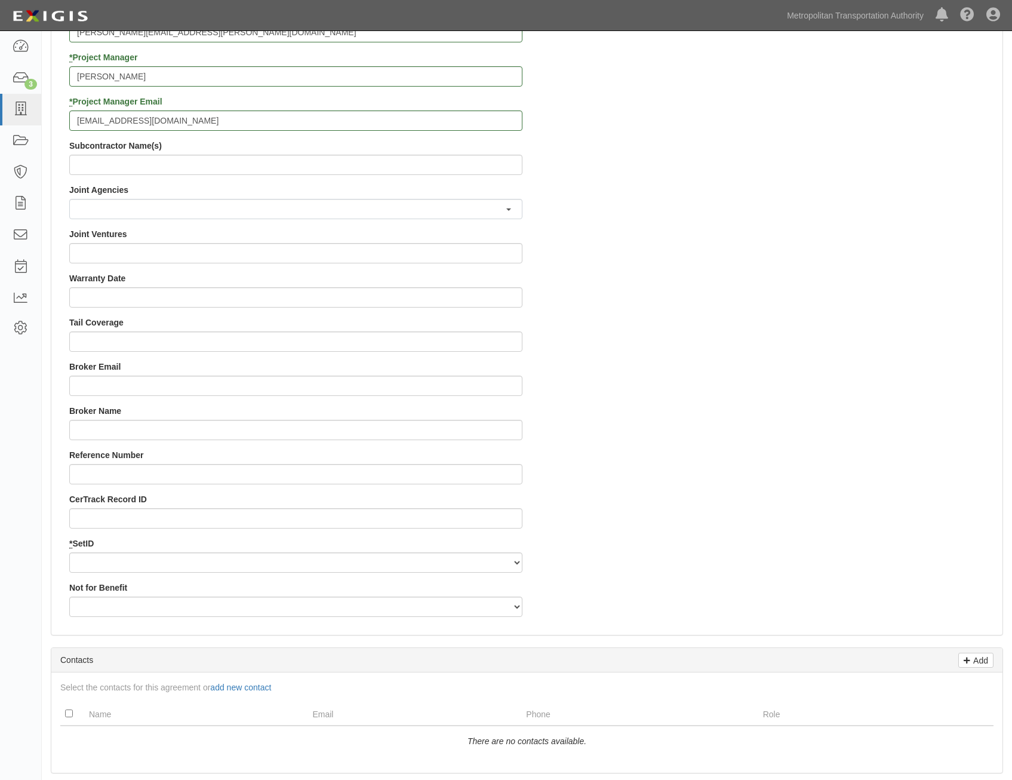
scroll to position [1134, 0]
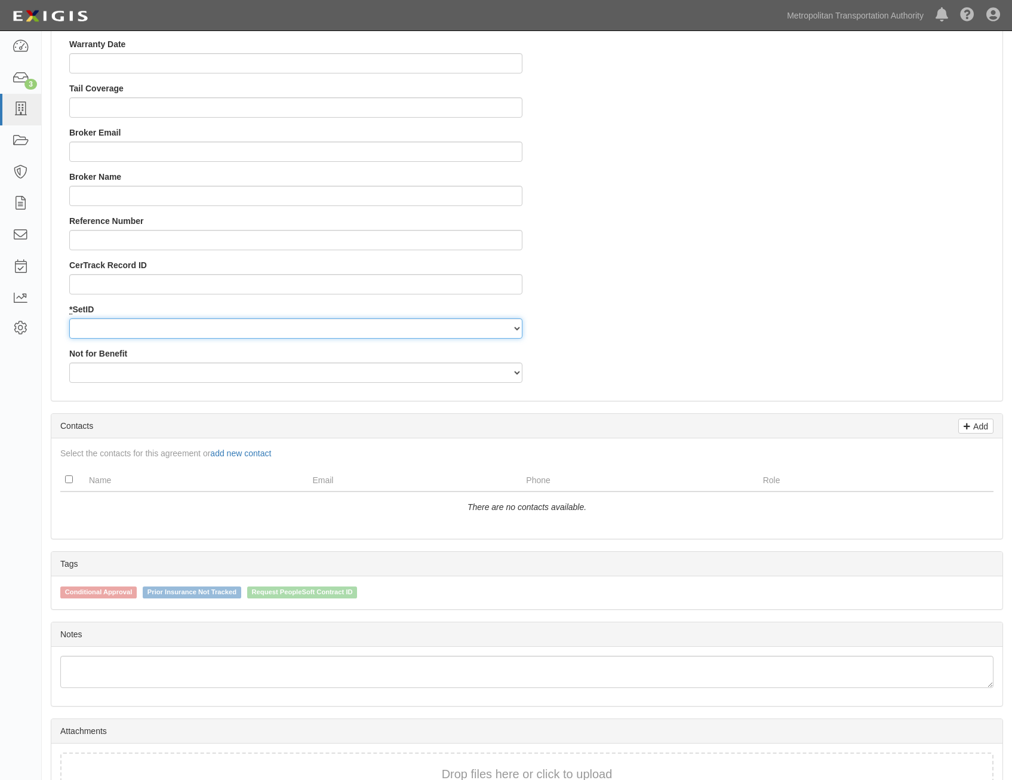
click at [432, 327] on select "MTAHQ" at bounding box center [295, 328] width 453 height 20
select select "96"
click at [69, 318] on select "MTAHQ" at bounding box center [295, 328] width 453 height 20
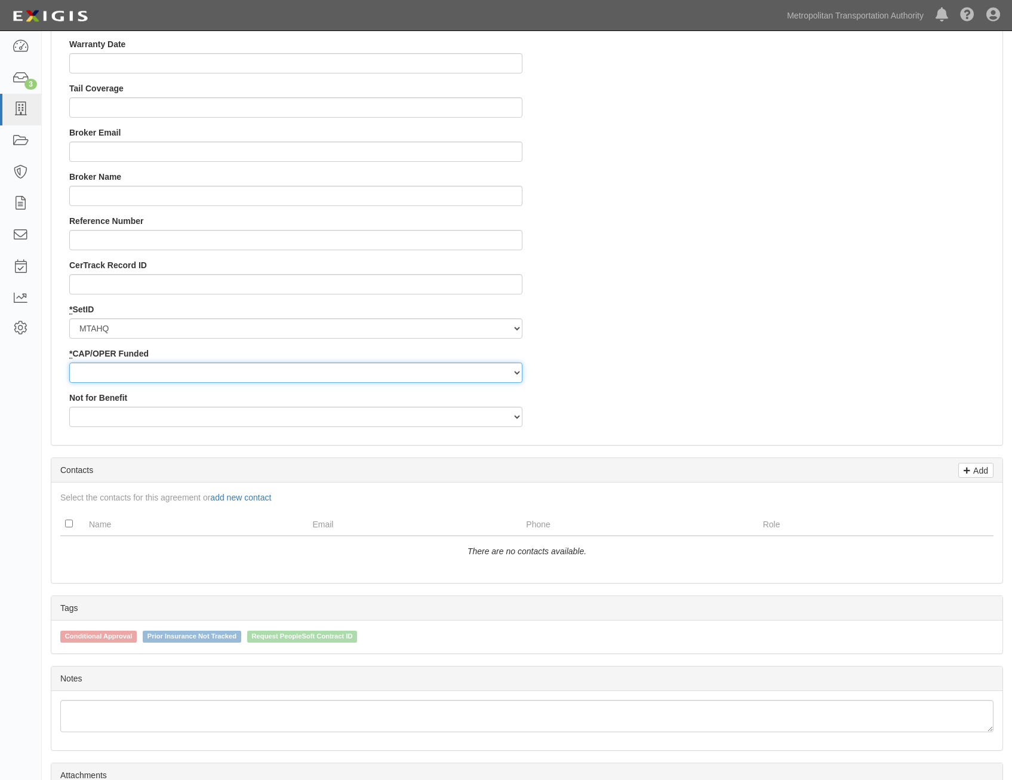
click at [430, 370] on select "Capital Operating" at bounding box center [295, 372] width 453 height 20
select select "347"
click at [69, 362] on select "Capital Operating" at bounding box center [295, 372] width 453 height 20
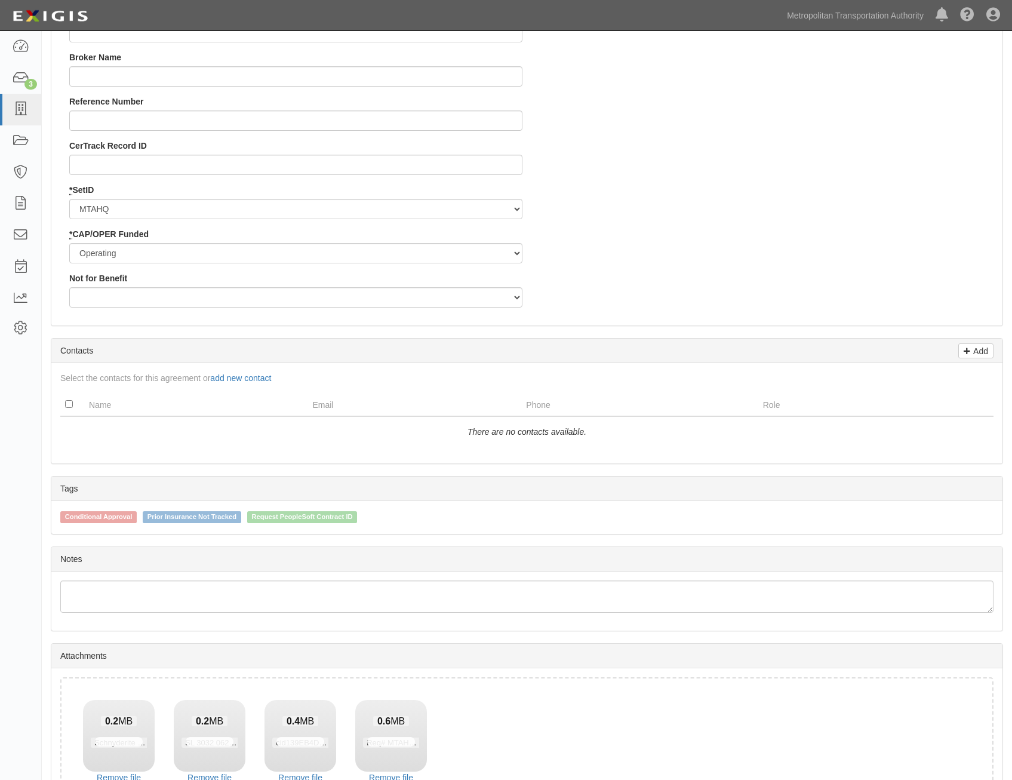
scroll to position [1339, 0]
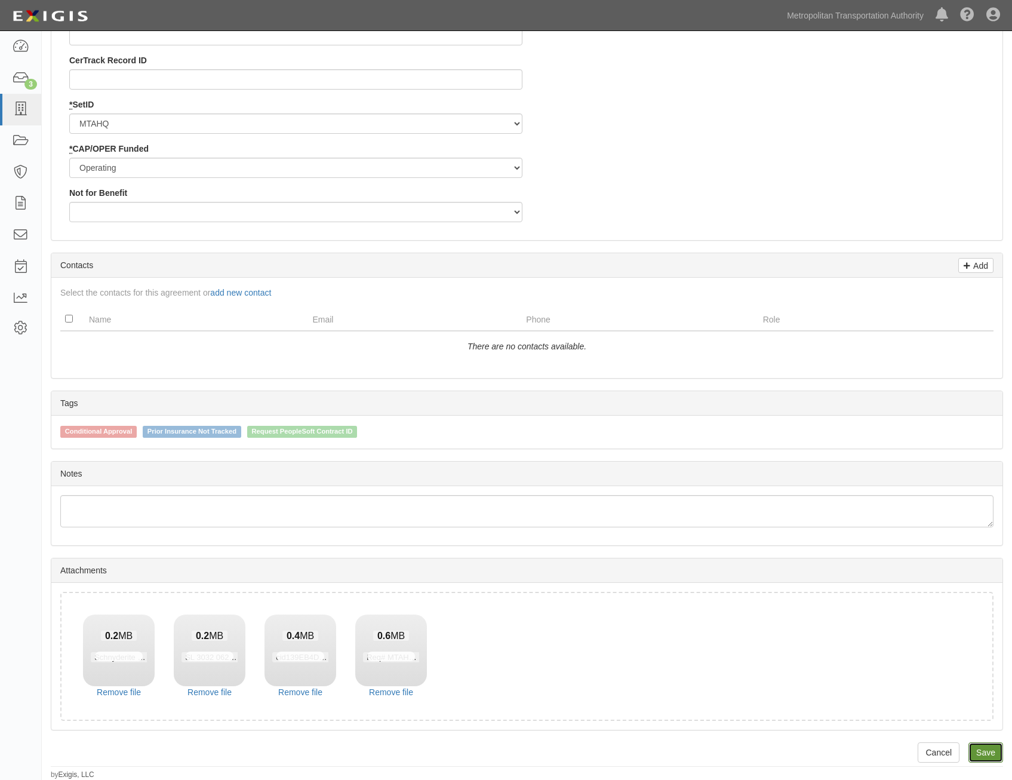
click at [992, 752] on link "Save" at bounding box center [985, 752] width 35 height 20
type input "195000"
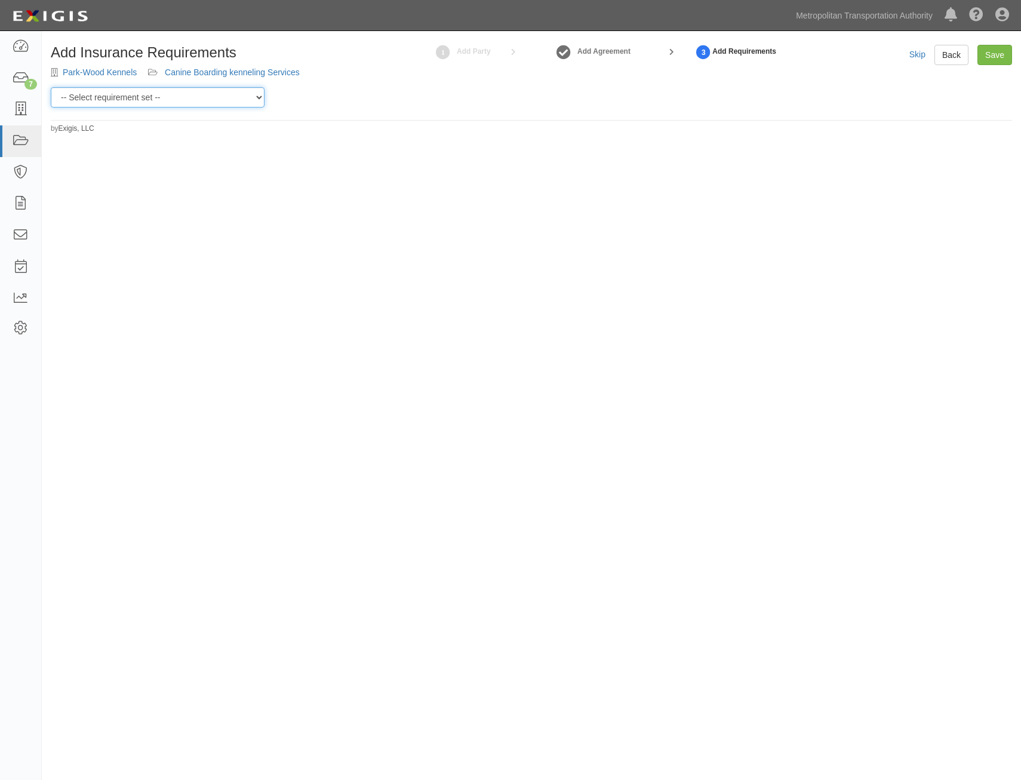
click at [204, 96] on select "-- Select requirement set -- Basic Basic Enhanced Option for Operating Agreemen…" at bounding box center [158, 97] width 214 height 20
select select "7394"
click at [51, 87] on select "-- Select requirement set -- Basic Basic Enhanced Option for Operating Agreemen…" at bounding box center [158, 97] width 214 height 20
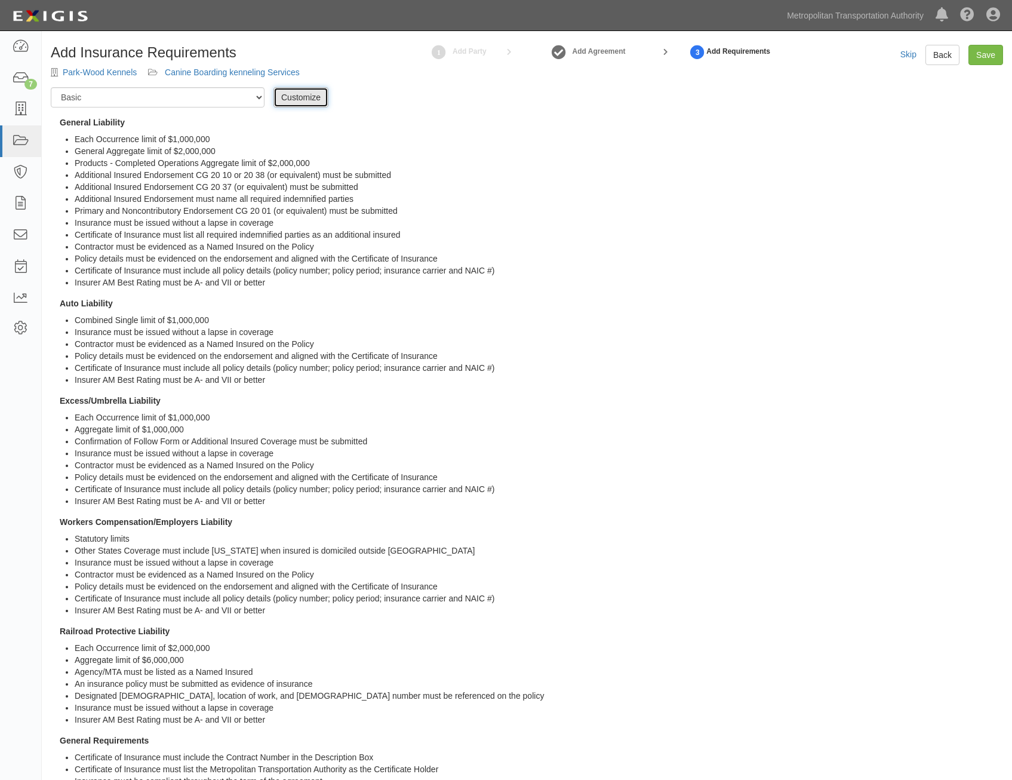
click at [291, 100] on link "Customize" at bounding box center [300, 97] width 55 height 20
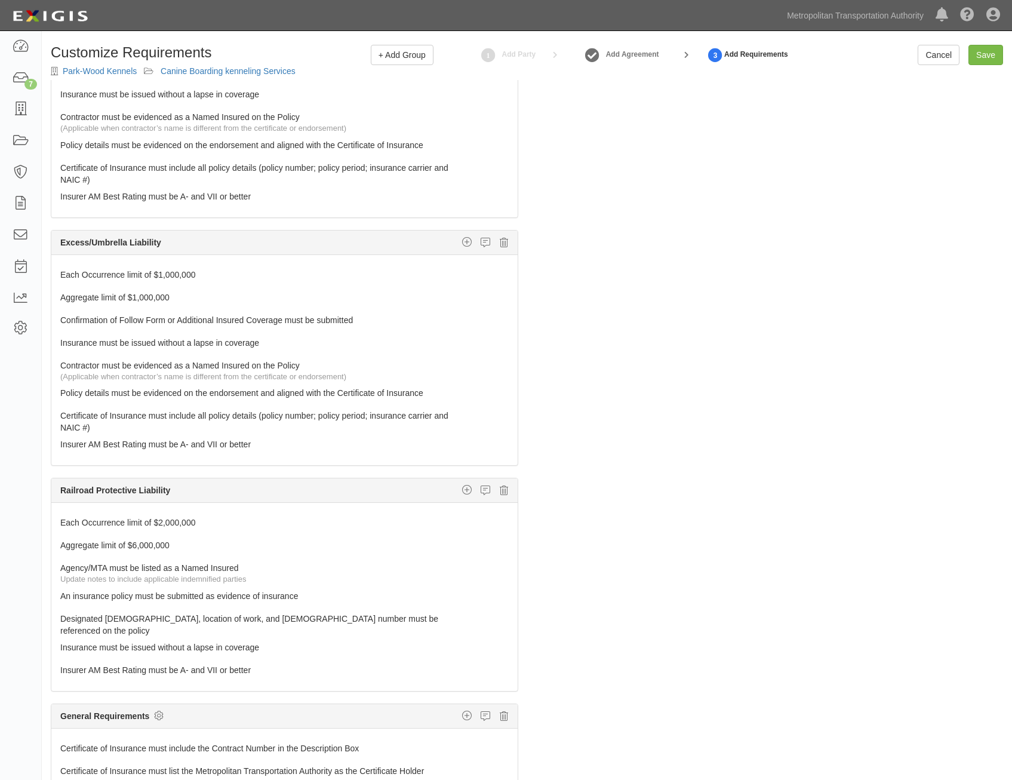
scroll to position [76, 0]
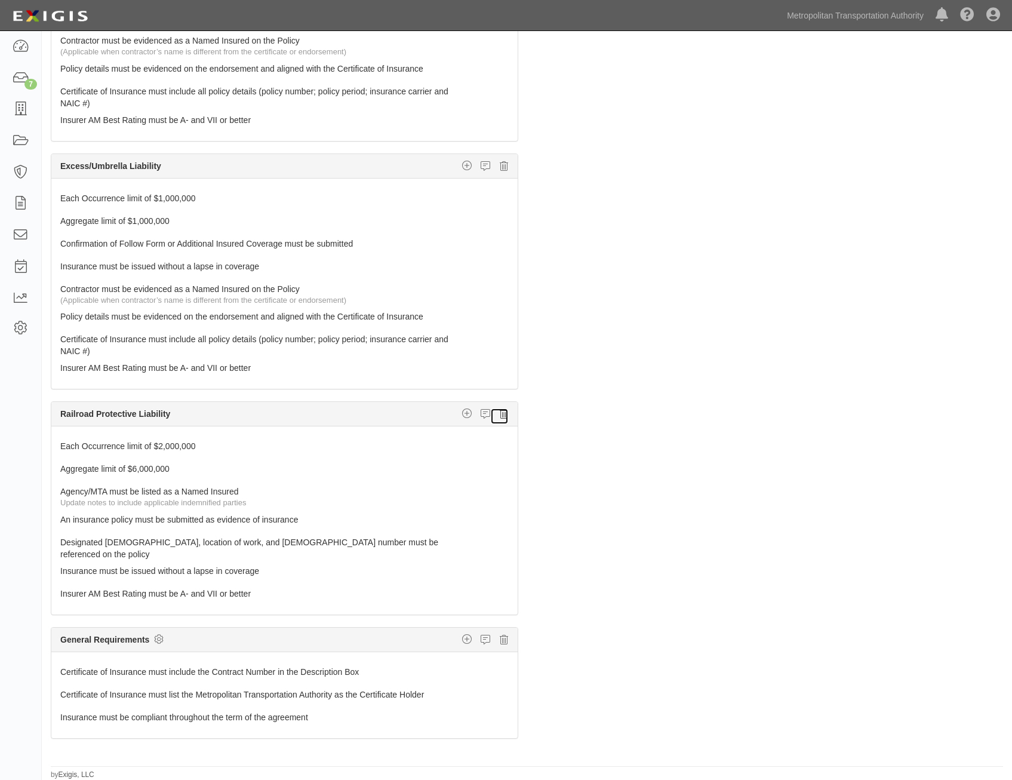
click at [500, 417] on icon at bounding box center [504, 413] width 8 height 11
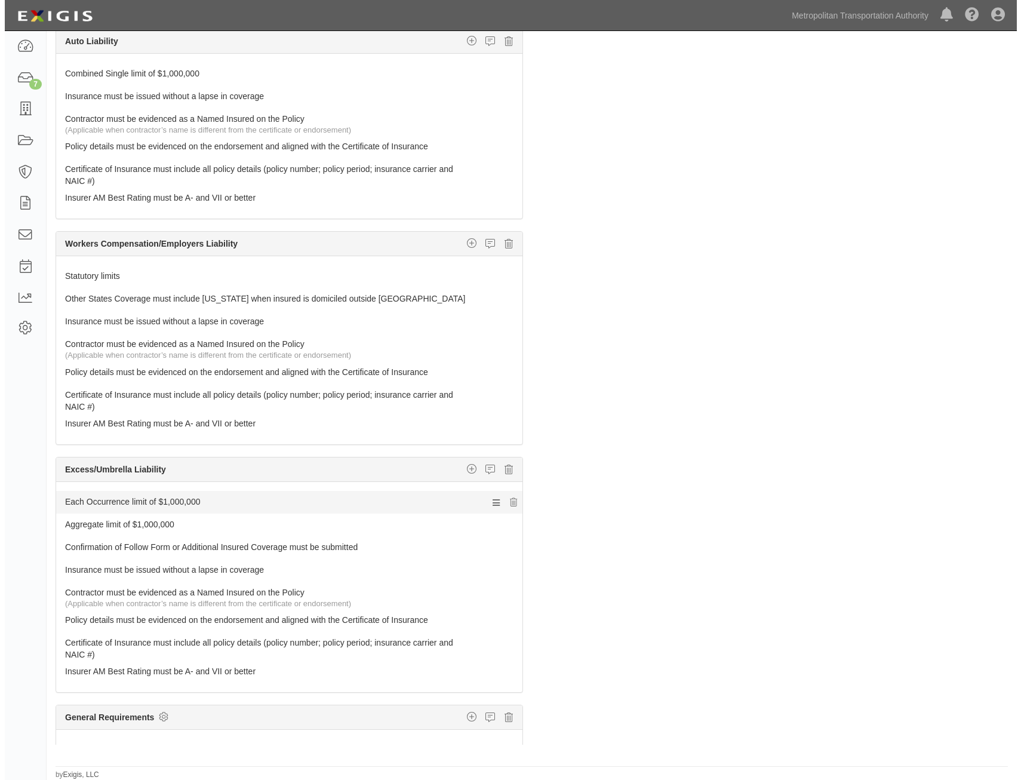
scroll to position [430, 0]
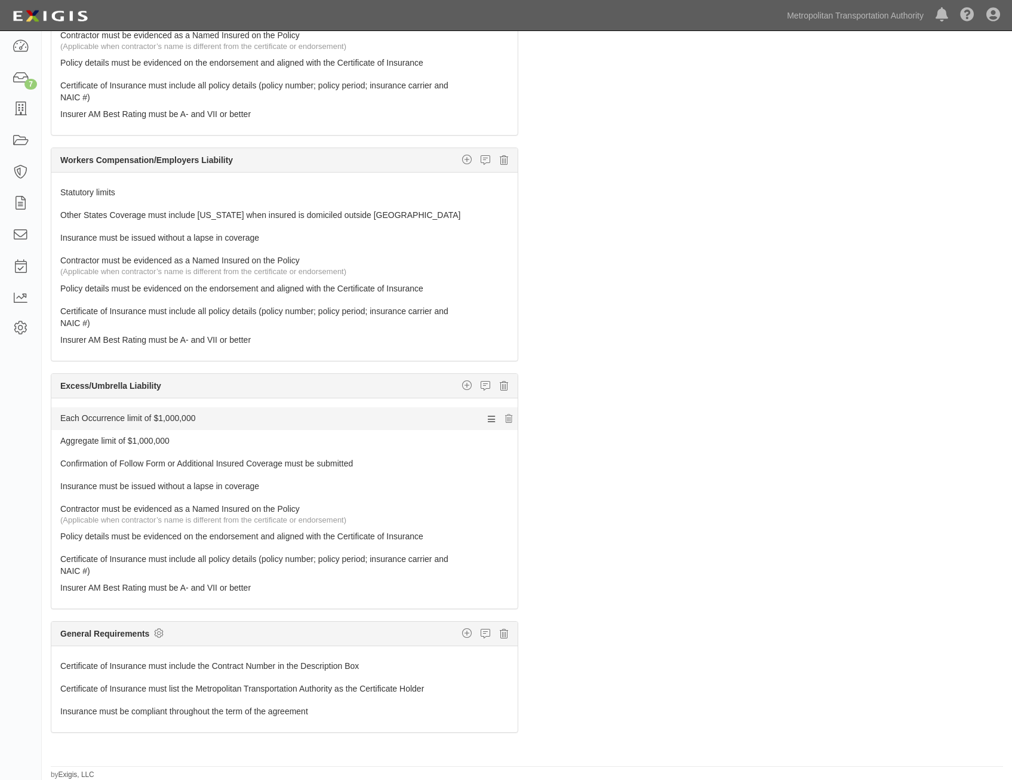
click at [379, 417] on link "Each Occurrence limit of $1,000,000" at bounding box center [262, 415] width 404 height 17
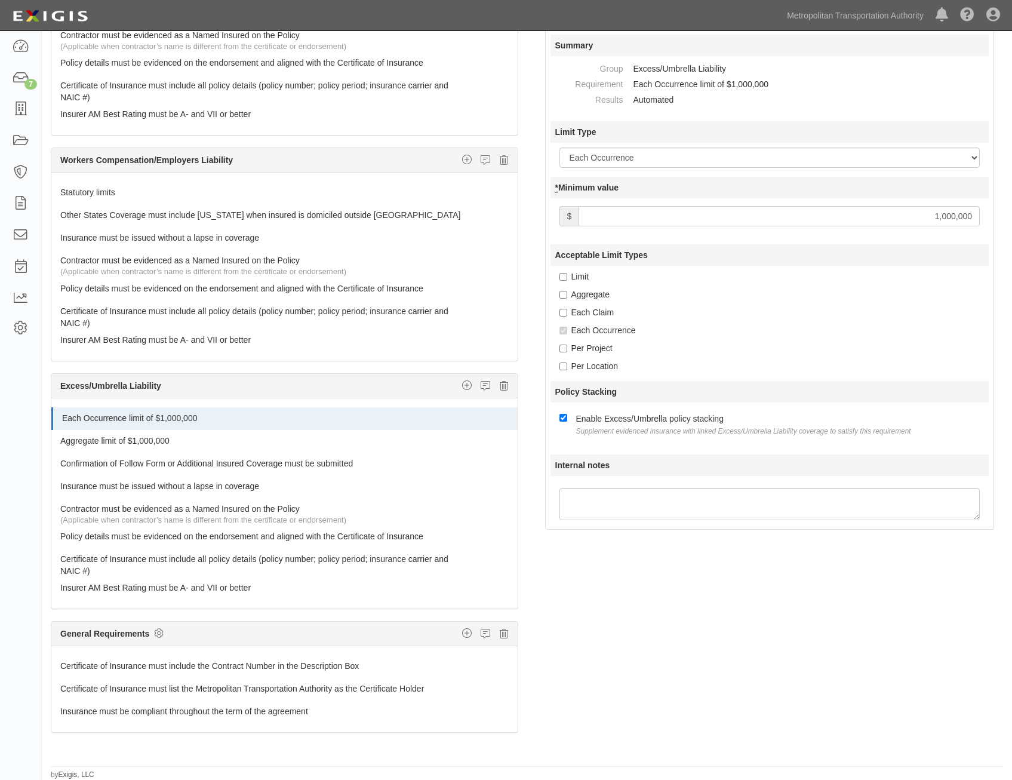
click at [940, 221] on input "1,000,000" at bounding box center [779, 216] width 401 height 20
type input "2,000,000"
click at [215, 436] on link "Aggregate limit of $1,000,000" at bounding box center [262, 438] width 404 height 17
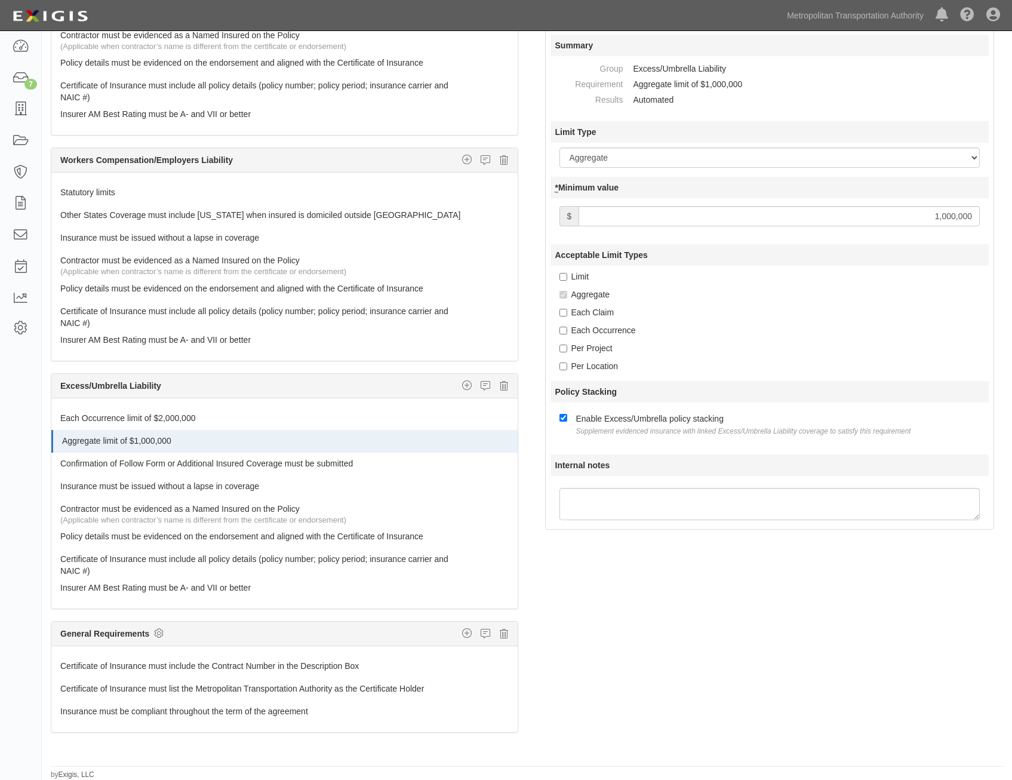
click at [921, 217] on input "1,000,000" at bounding box center [779, 216] width 401 height 20
type input "2,000,000"
click at [797, 324] on div "Acceptable Limit Types Limit Aggregate Each Claim Each Occurrence Per Project P…" at bounding box center [770, 308] width 439 height 128
click at [156, 636] on icon at bounding box center [159, 633] width 10 height 11
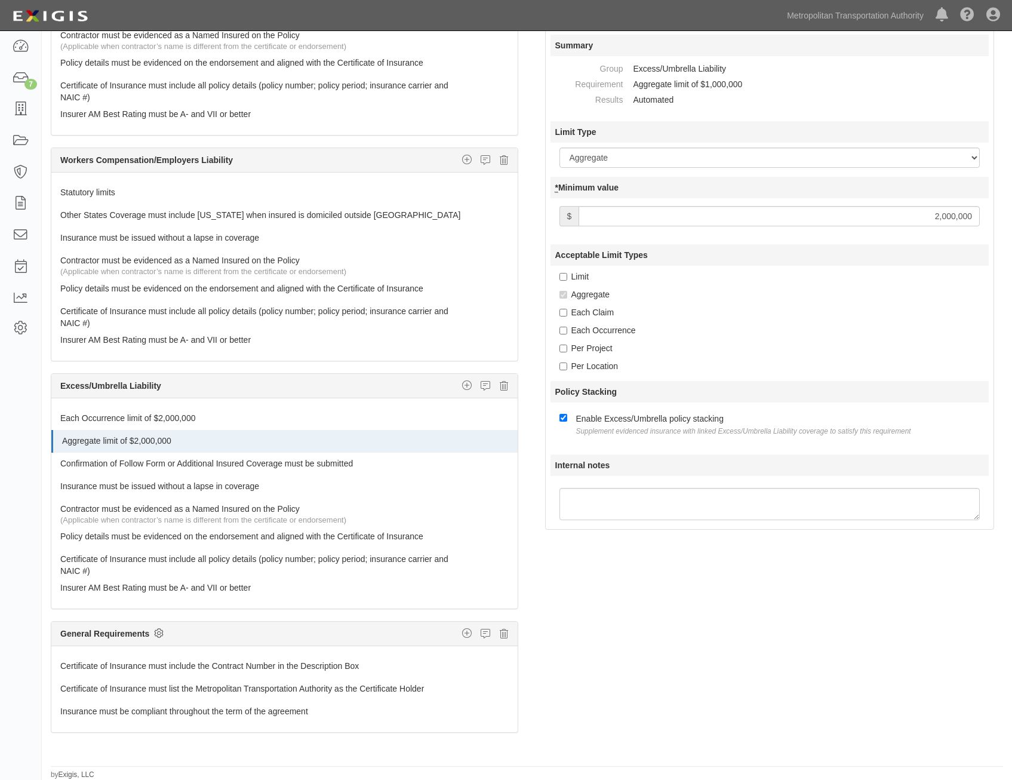
checkbox input "true"
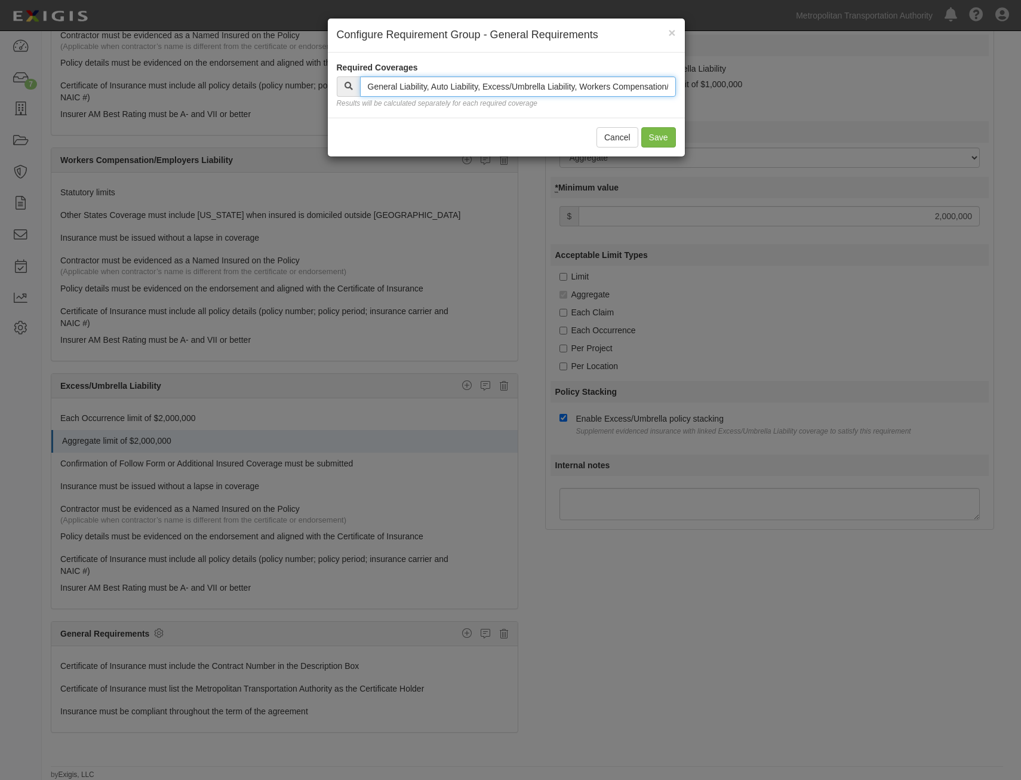
click at [548, 90] on input "text" at bounding box center [518, 86] width 316 height 20
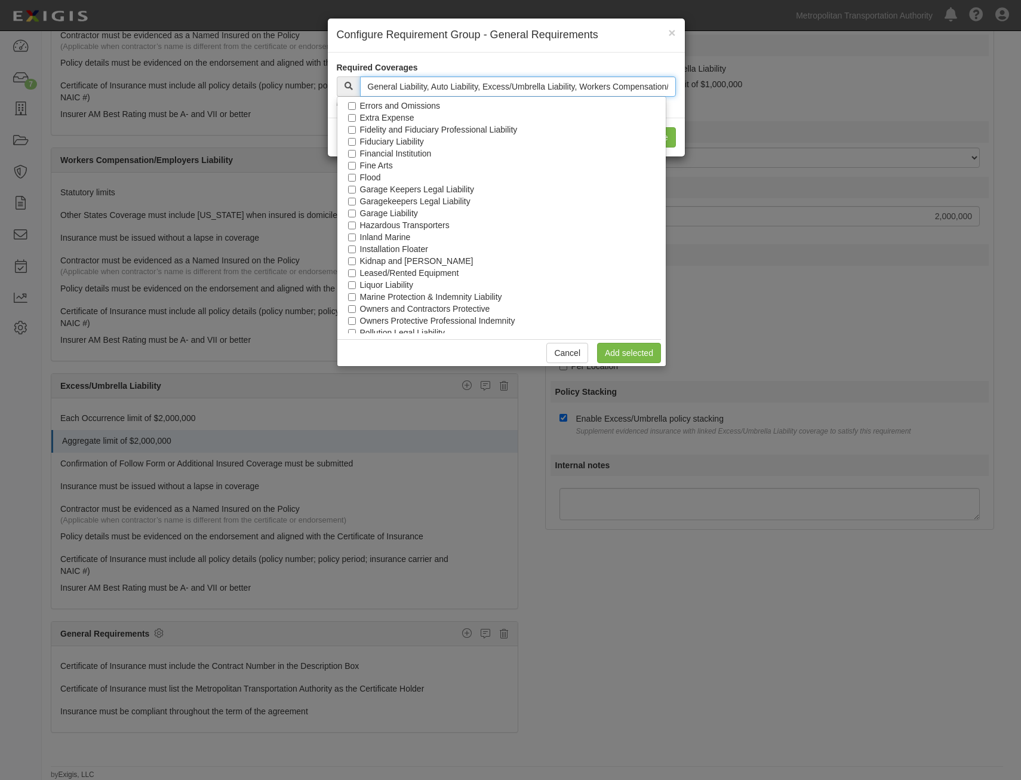
scroll to position [542, 0]
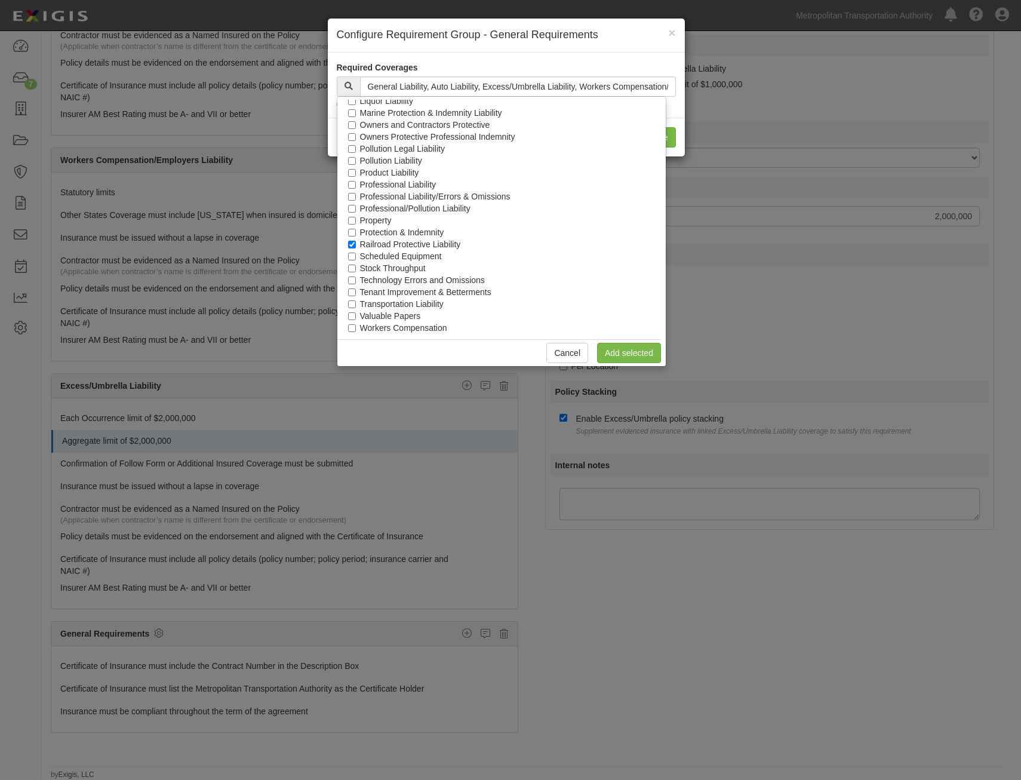
click at [416, 243] on label "Railroad Protective Liability" at bounding box center [410, 244] width 101 height 12
click at [356, 243] on input "Railroad Protective Liability" at bounding box center [352, 245] width 8 height 8
checkbox input "false"
click at [632, 359] on link "Add selected" at bounding box center [629, 353] width 64 height 20
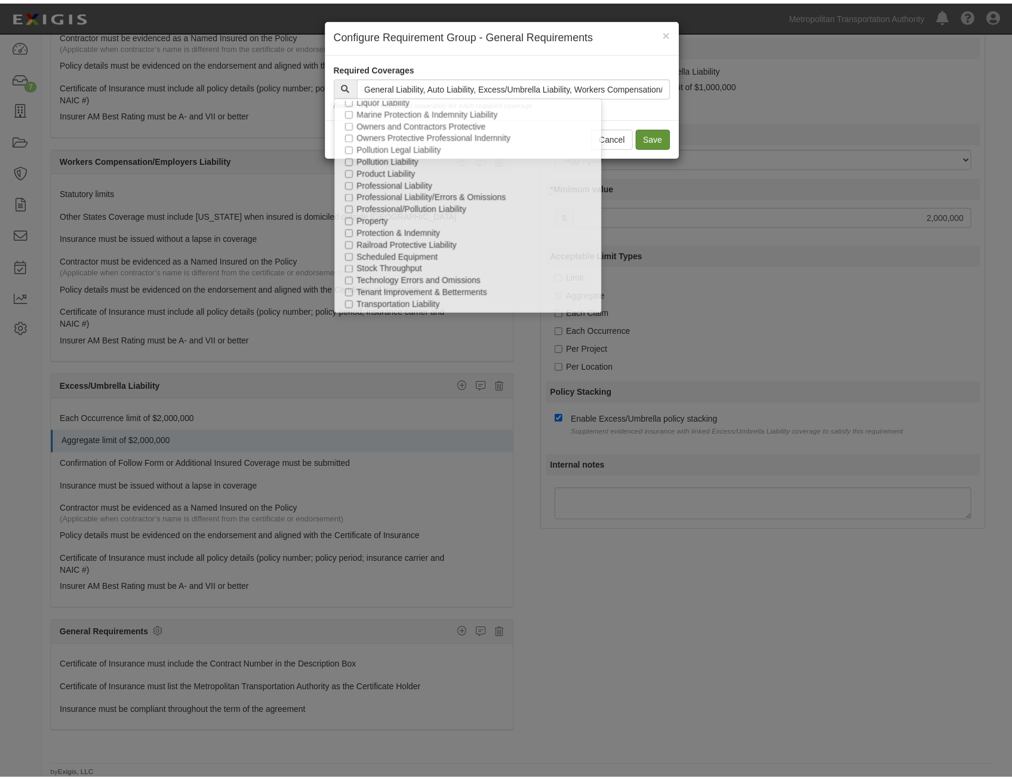
scroll to position [1223, 0]
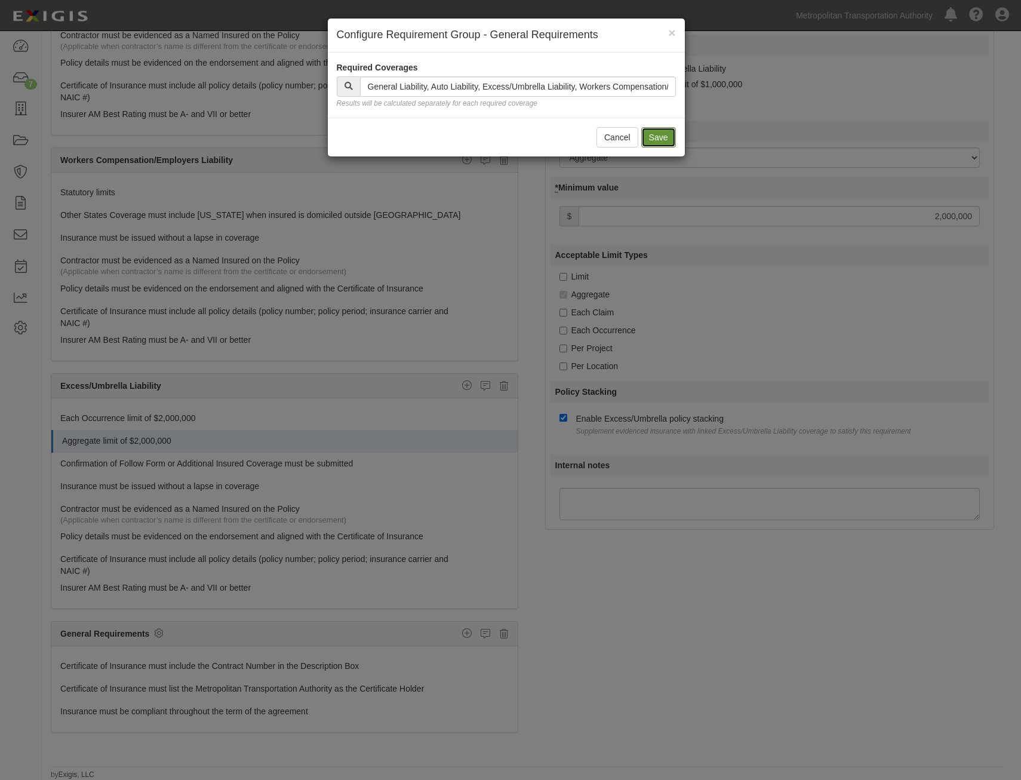
click at [656, 135] on button "Save" at bounding box center [658, 137] width 35 height 20
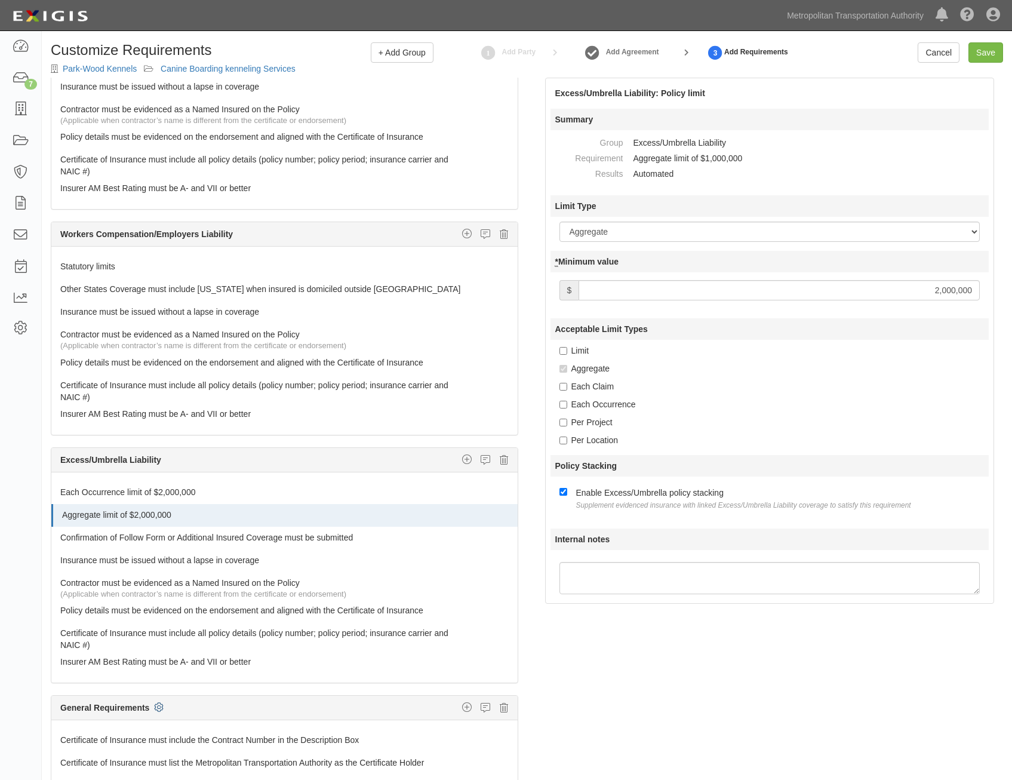
scroll to position [0, 0]
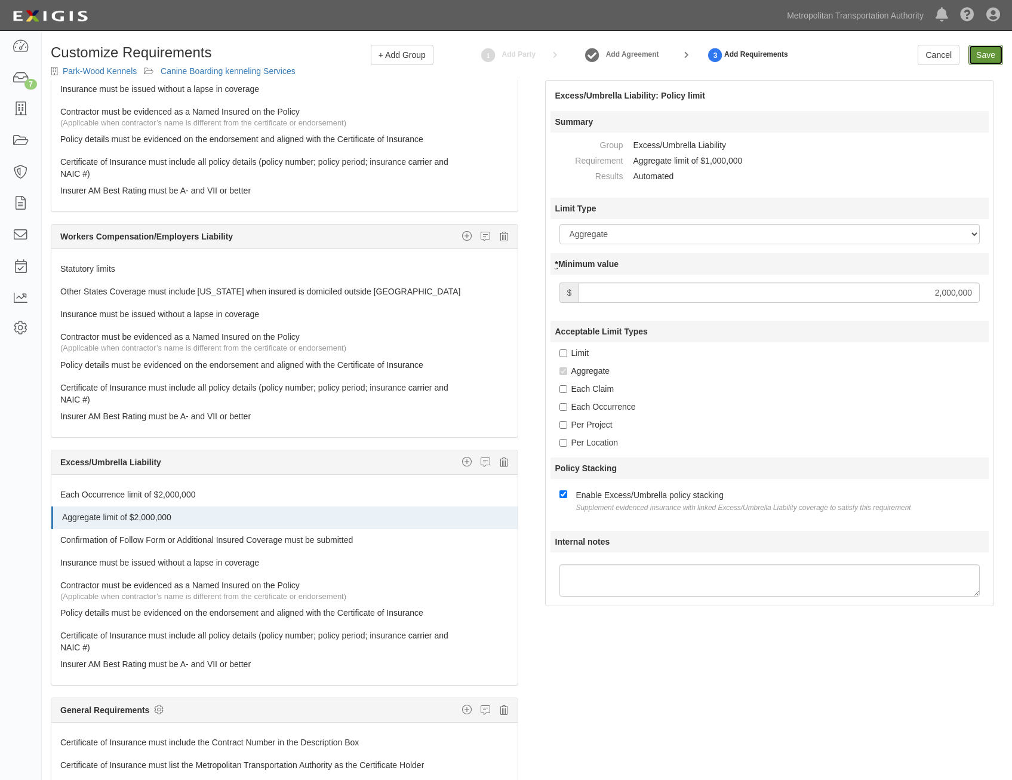
click at [986, 55] on input "Save" at bounding box center [985, 55] width 35 height 20
type input "2000000"
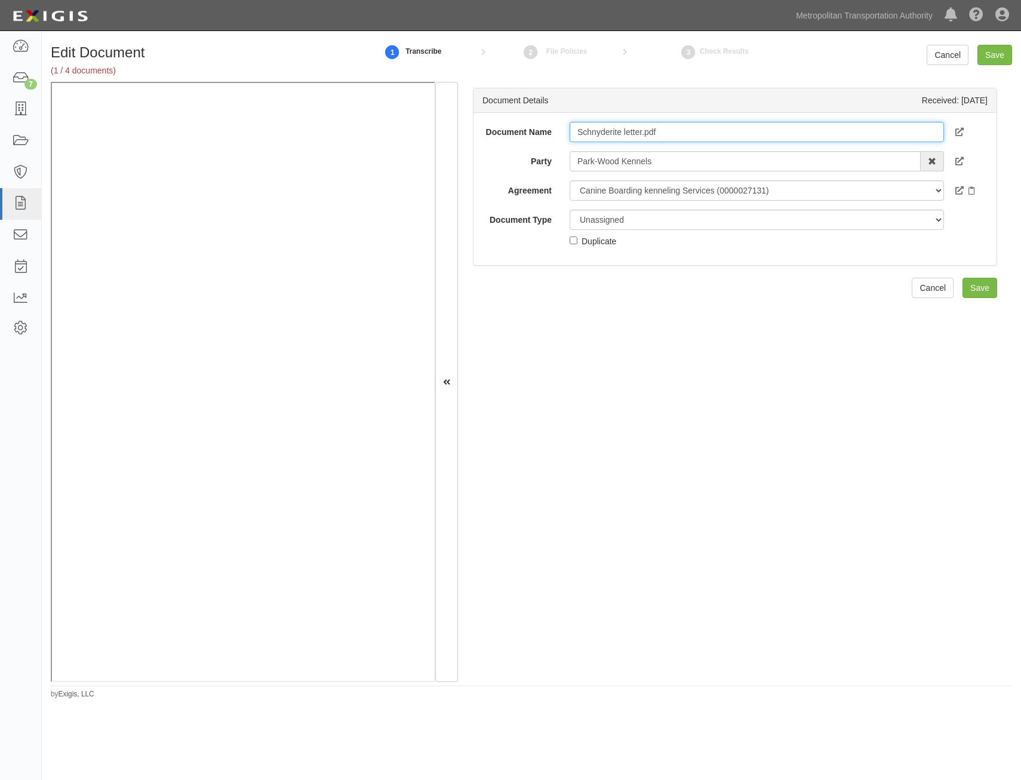
click at [775, 134] on input "Schnyderite letter.pdf" at bounding box center [757, 132] width 374 height 20
type input "S"
type input "WC Exemption"
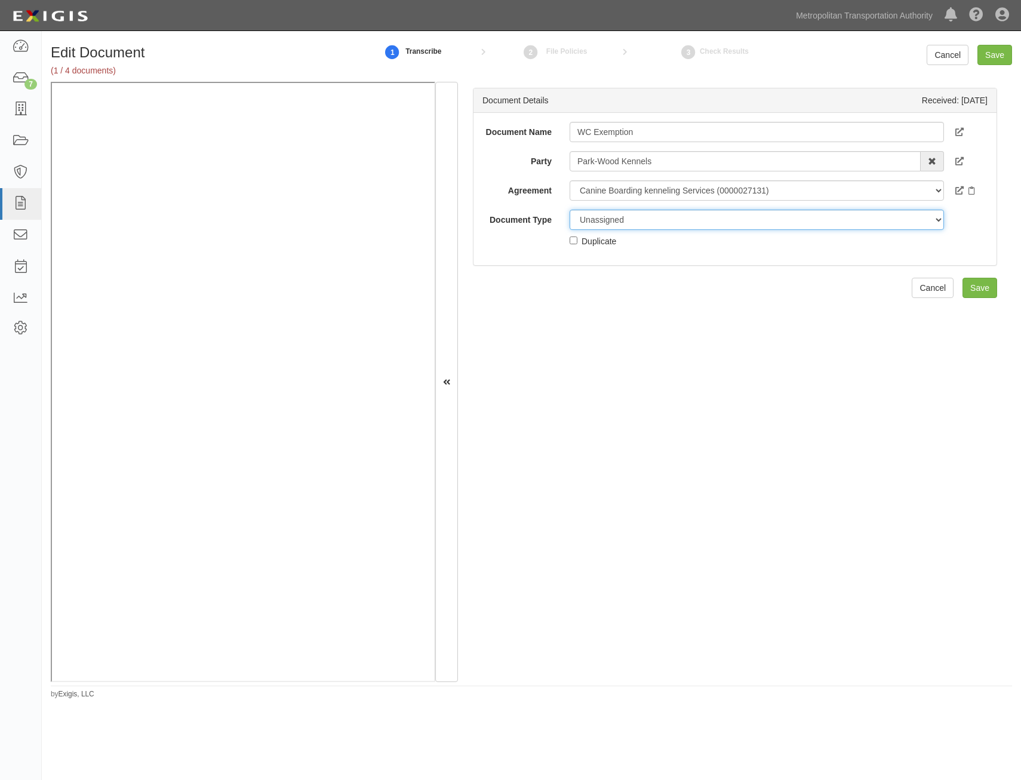
click at [759, 220] on select "Unassigned Binder Cancellation Notice Certificate Contract Endorsement Insuranc…" at bounding box center [757, 220] width 374 height 20
select select "OtherDetail"
click at [570, 210] on select "Unassigned Binder Cancellation Notice Certificate Contract Endorsement Insuranc…" at bounding box center [757, 220] width 374 height 20
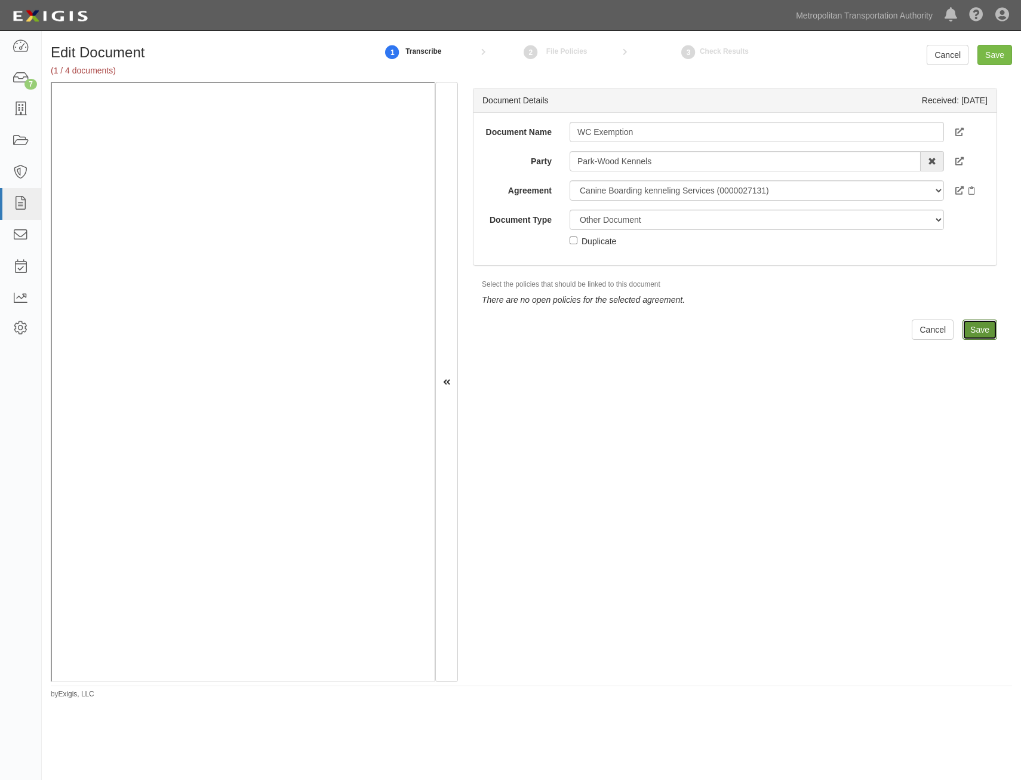
click at [982, 320] on input "Save" at bounding box center [979, 329] width 35 height 20
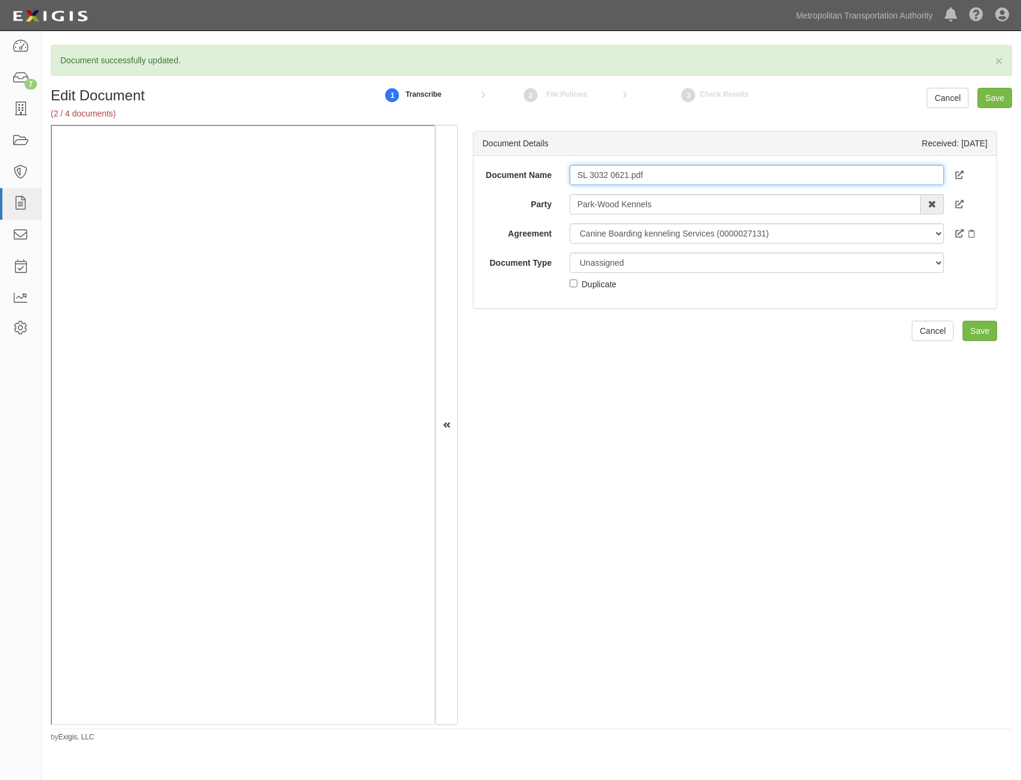
click at [749, 182] on input "SL 3032 0621.pdf" at bounding box center [757, 175] width 374 height 20
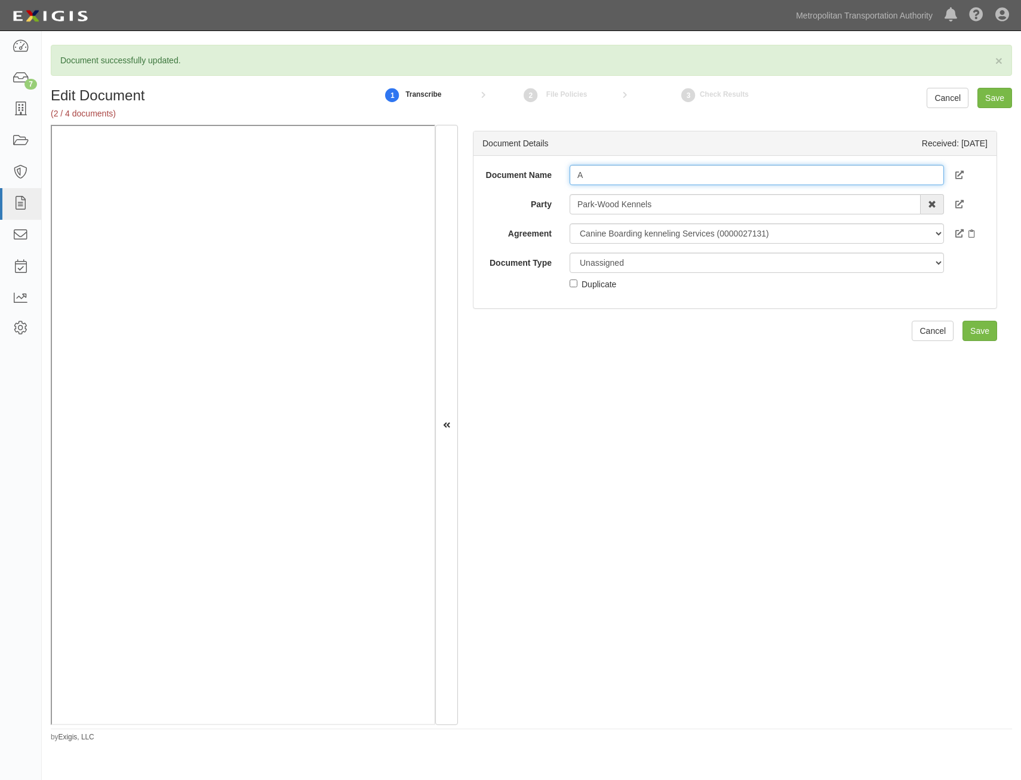
type input "Additional Insured Endorsements"
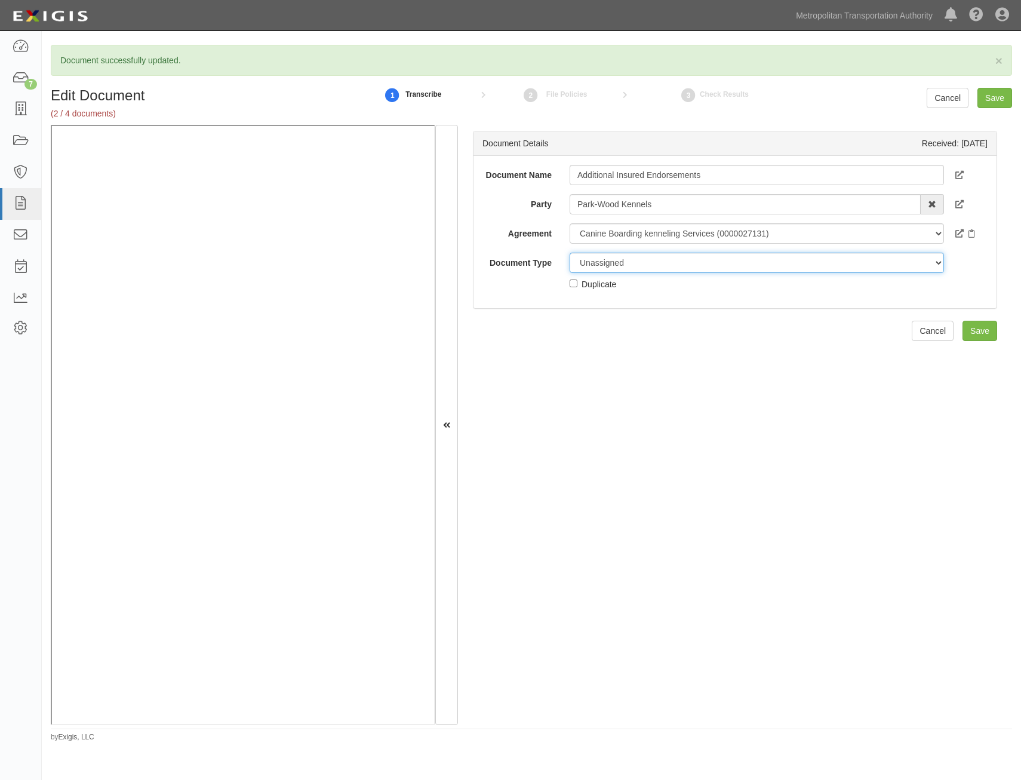
click at [740, 267] on select "Unassigned Binder Cancellation Notice Certificate Contract Endorsement Insuranc…" at bounding box center [757, 263] width 374 height 20
select select "EndorsementDetail"
click at [570, 253] on select "Unassigned Binder Cancellation Notice Certificate Contract Endorsement Insuranc…" at bounding box center [757, 263] width 374 height 20
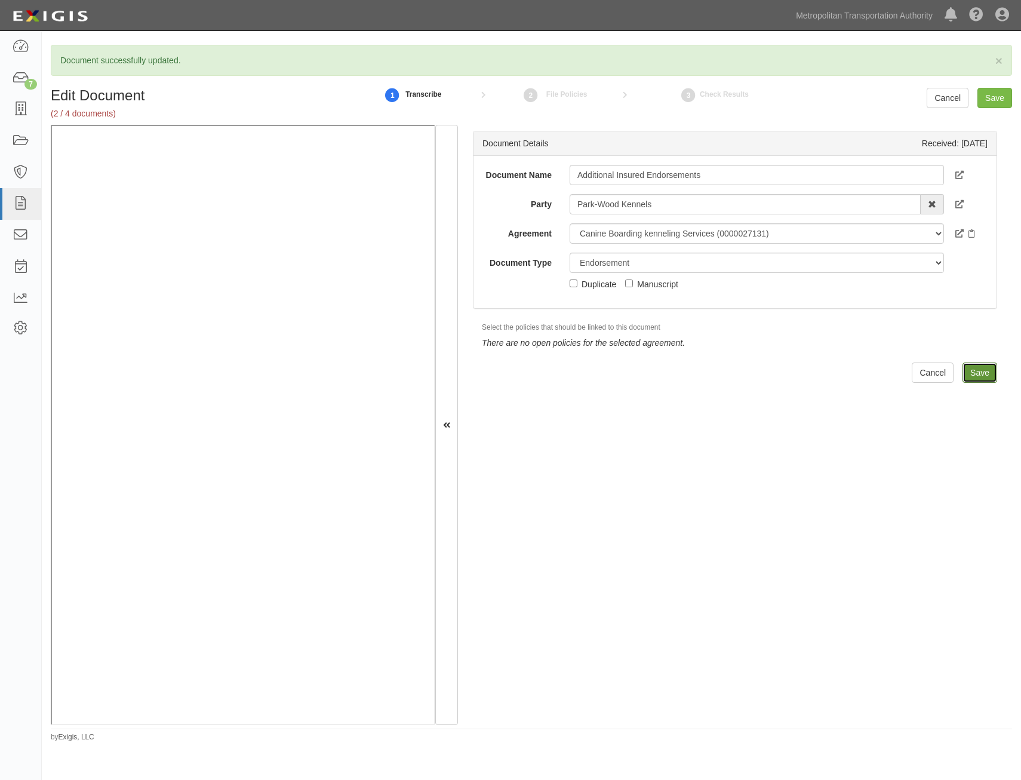
click at [966, 370] on input "Save" at bounding box center [979, 372] width 35 height 20
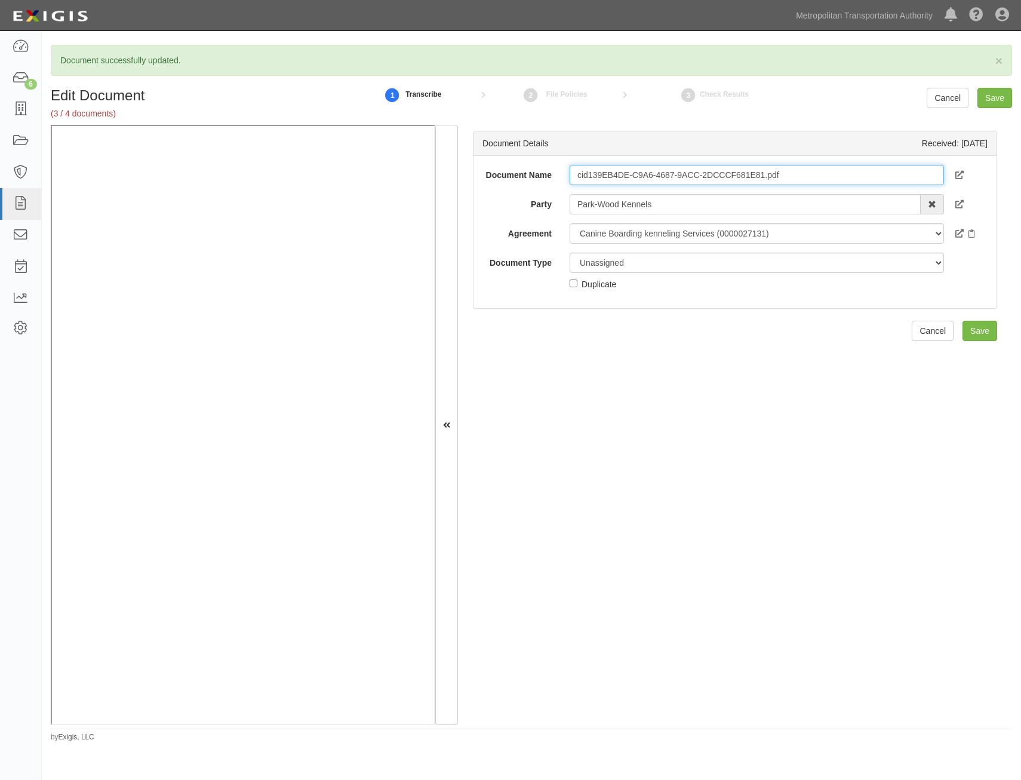
click at [791, 180] on input "cid139EB4DE-C9A6-4687-9ACC-2DCCCF681E81.pdf" at bounding box center [757, 175] width 374 height 20
type input "COI"
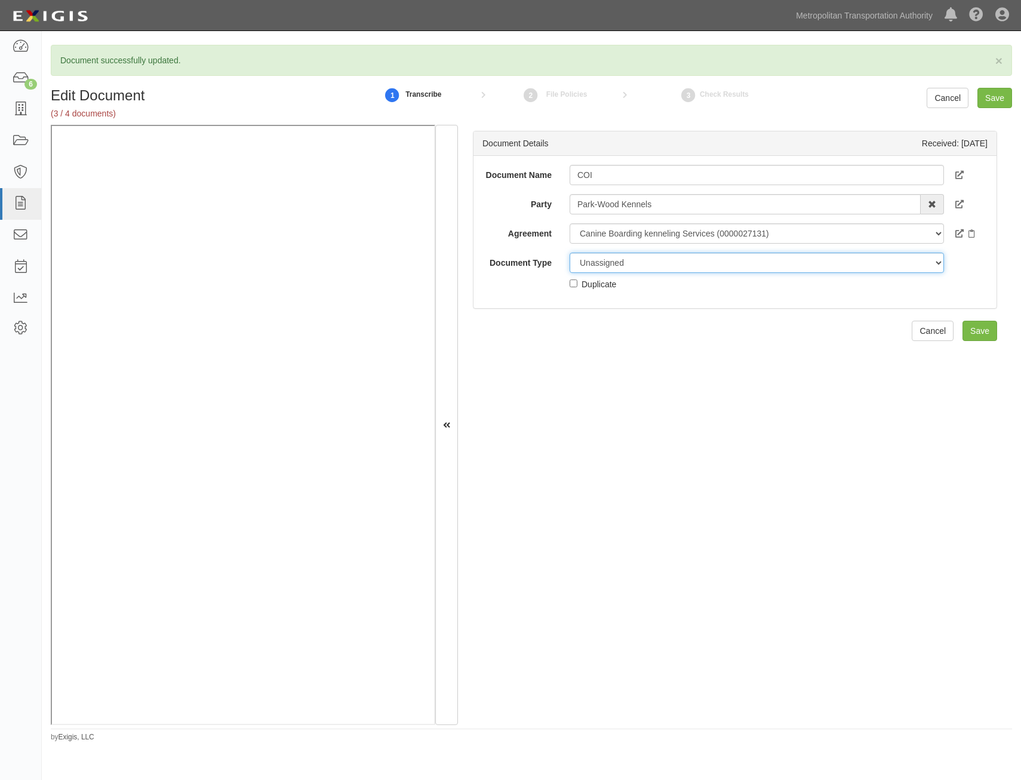
click at [718, 256] on select "Unassigned Binder Cancellation Notice Certificate Contract Endorsement Insuranc…" at bounding box center [757, 263] width 374 height 20
select select "CertificateDetail"
click at [570, 253] on select "Unassigned Binder Cancellation Notice Certificate Contract Endorsement Insuranc…" at bounding box center [757, 263] width 374 height 20
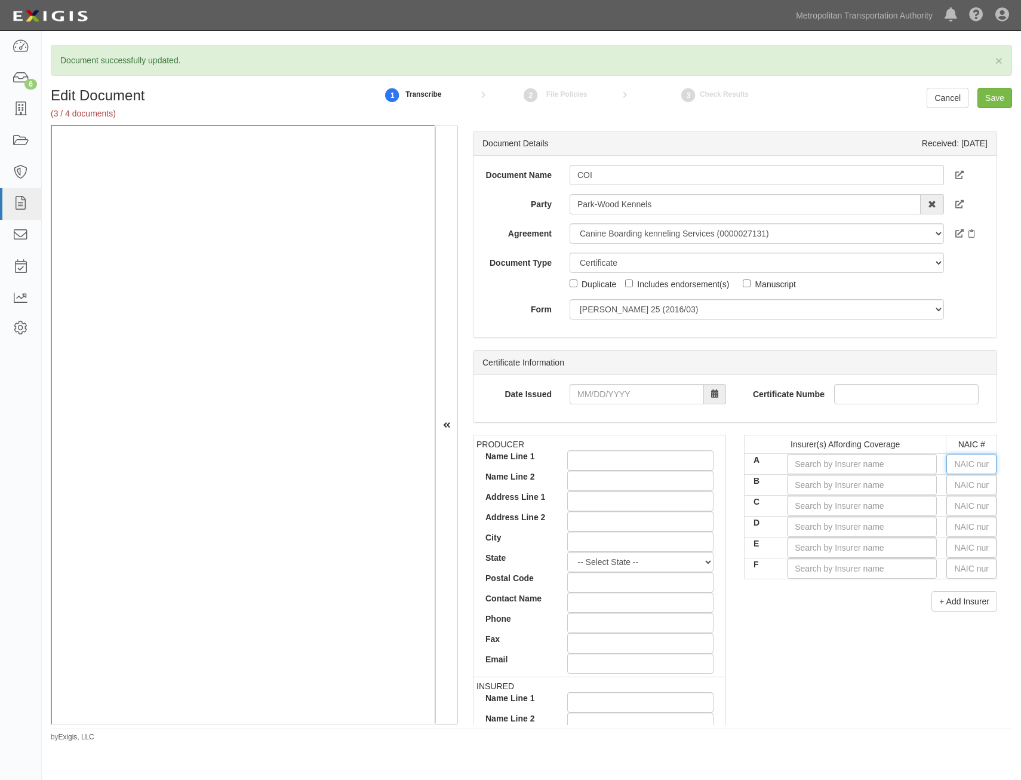
click at [973, 467] on input "text" at bounding box center [971, 464] width 50 height 20
type input "36404"
type input "3"
type input "34789"
type input "34"
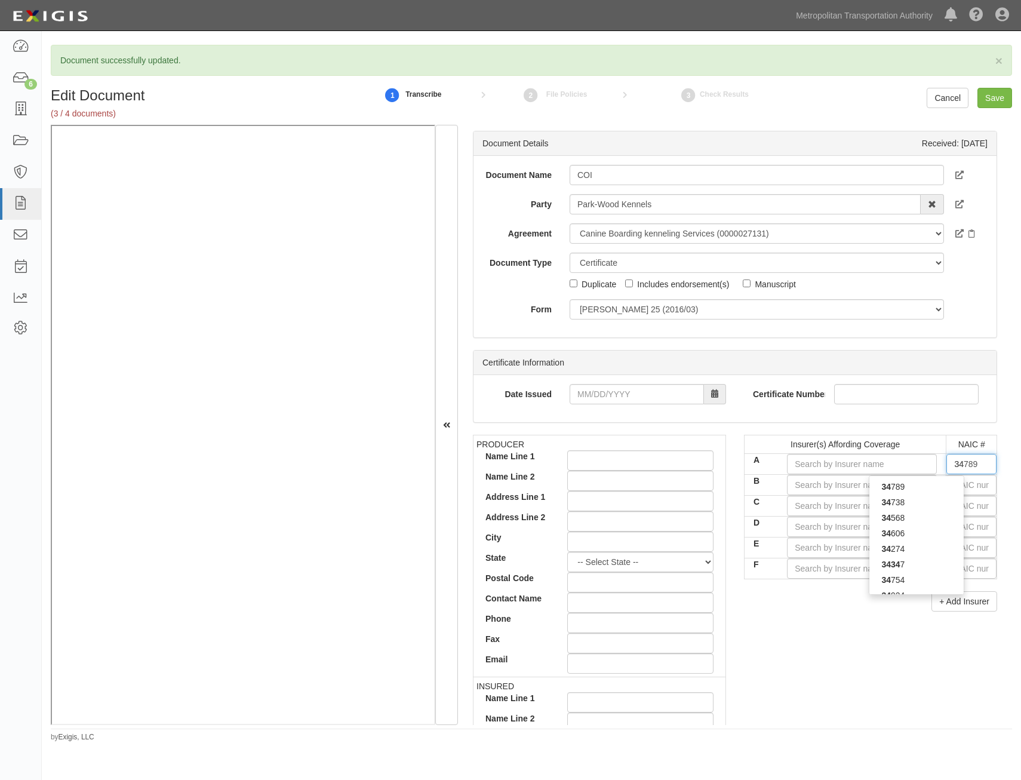
type input "34606"
type input "346"
type input "34690"
type input "3469"
type input "34690"
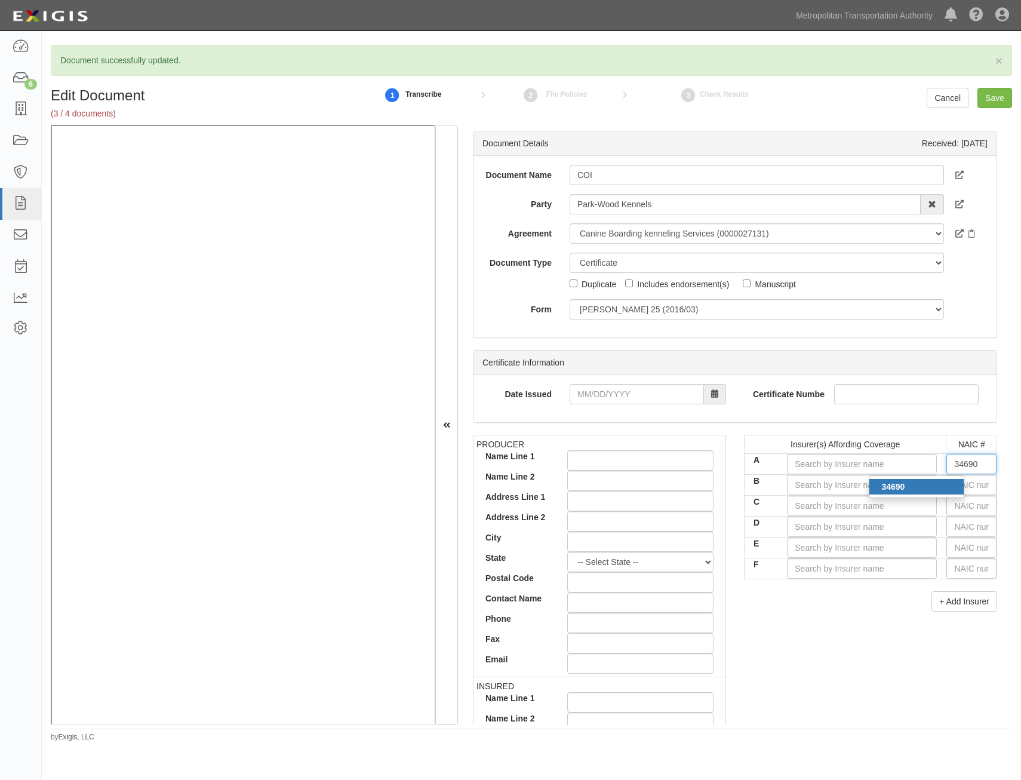
click at [942, 485] on div "34690" at bounding box center [916, 487] width 94 height 16
type input "Property and Casualty Ins Co of Hartford (A+ XV Rating)"
type input "34690"
click at [817, 619] on div "Insurer(s) Affording Coverage NAIC # A Property and Casualty Ins Co of Hartford…" at bounding box center [870, 528] width 271 height 186
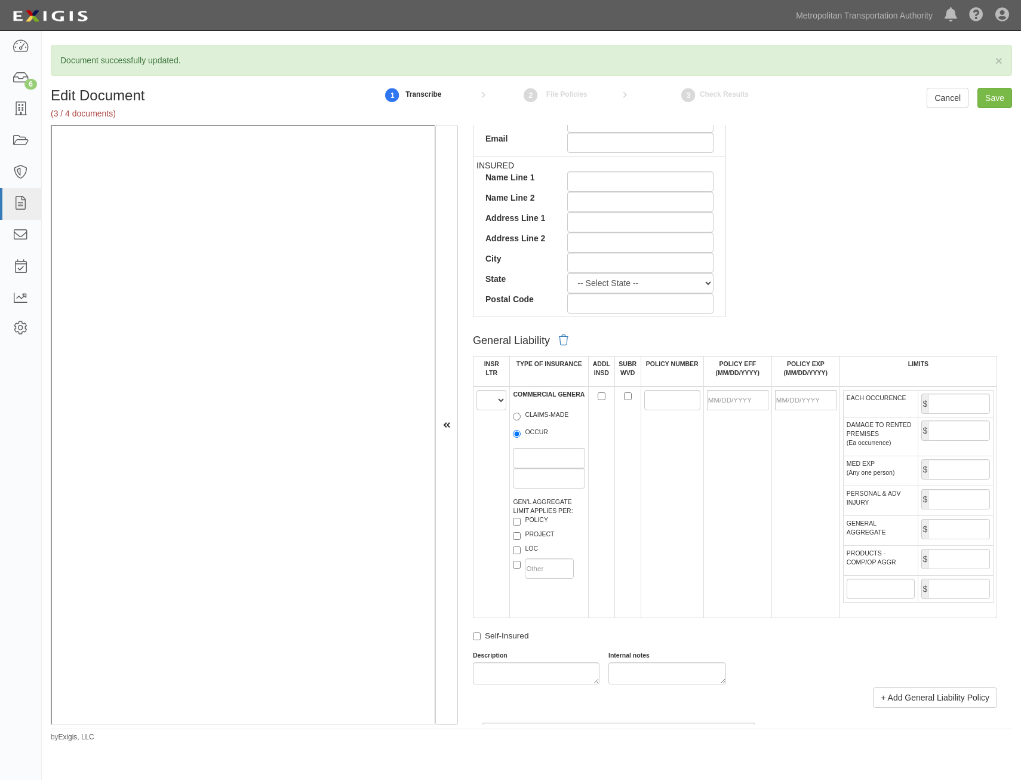
scroll to position [537, 0]
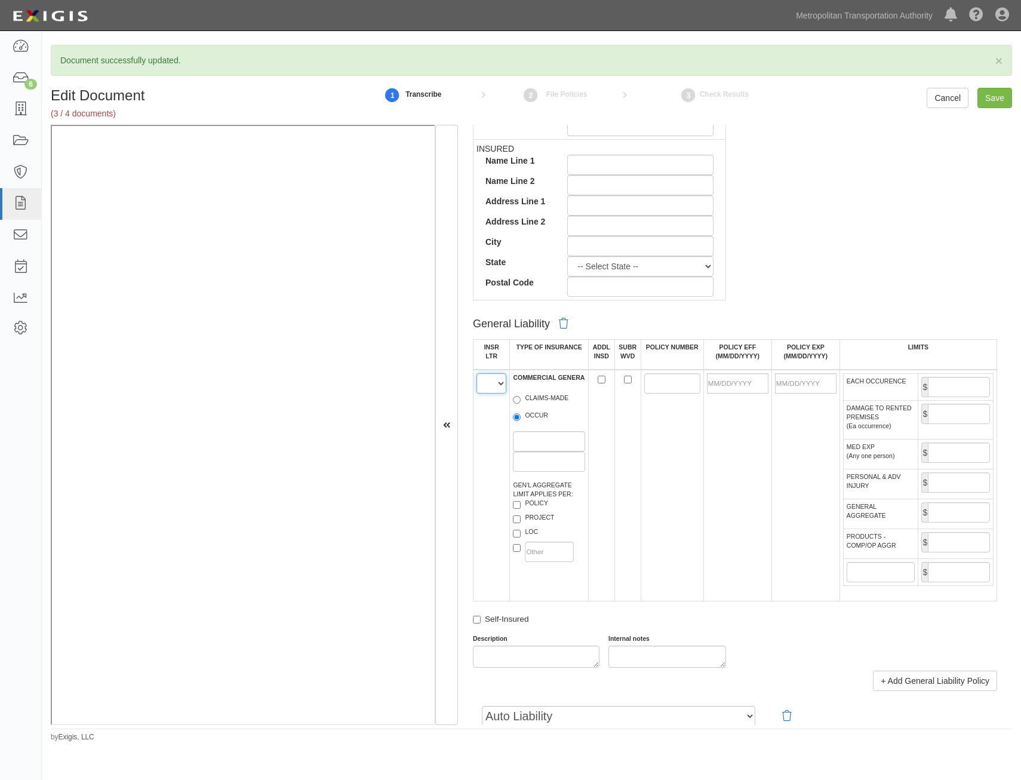
click at [505, 381] on select "A B C D E F" at bounding box center [491, 383] width 30 height 20
select select "A"
click at [476, 373] on select "A B C D E F" at bounding box center [491, 383] width 30 height 20
click at [525, 418] on label "OCCUR" at bounding box center [530, 417] width 35 height 12
click at [521, 418] on input "OCCUR" at bounding box center [517, 417] width 8 height 8
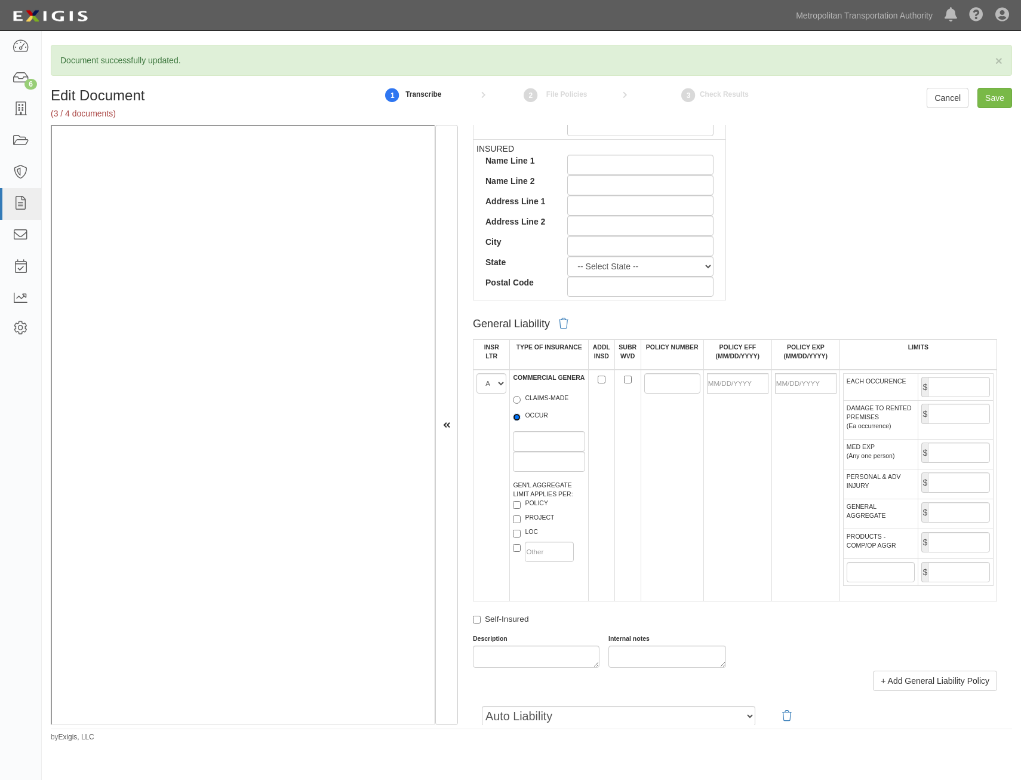
radio input "true"
click at [531, 503] on label "POLICY" at bounding box center [530, 505] width 35 height 12
click at [521, 503] on input "POLICY" at bounding box center [517, 505] width 8 height 8
checkbox input "true"
drag, startPoint x: 662, startPoint y: 379, endPoint x: 653, endPoint y: 382, distance: 9.4
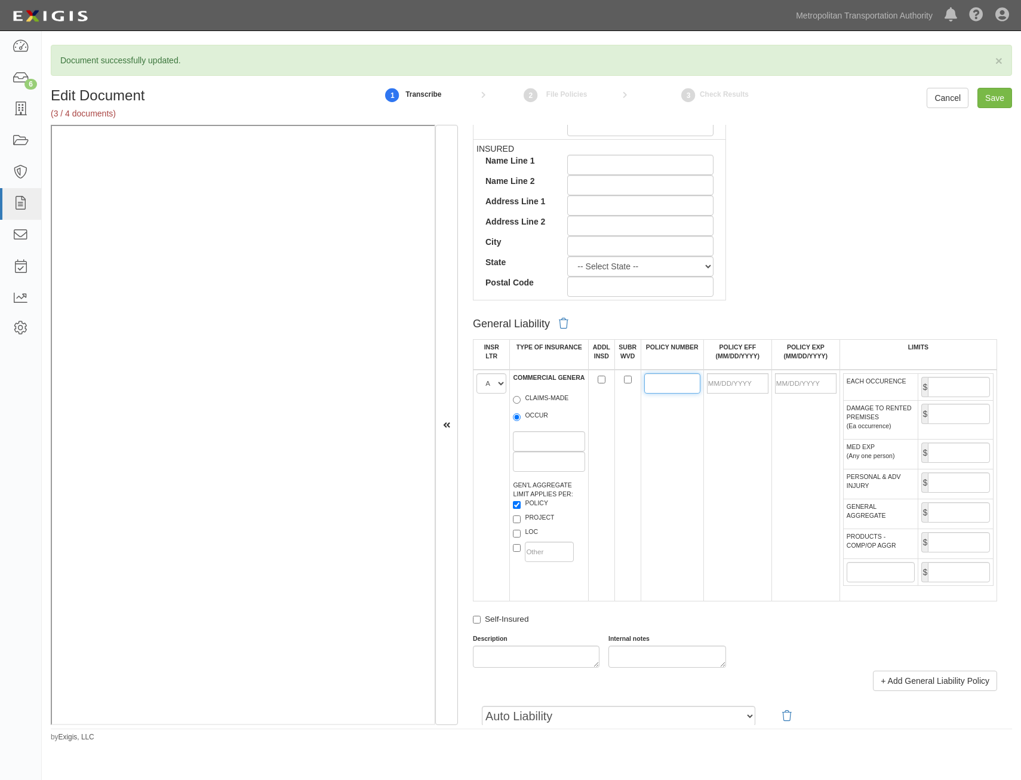
click at [662, 379] on input "POLICY NUMBER" at bounding box center [672, 383] width 56 height 20
paste input "13 SBA BT9C54"
type input "13 SBA BT9C54"
click at [748, 385] on input "POLICY EFF (MM/DD/YYYY)" at bounding box center [737, 383] width 61 height 20
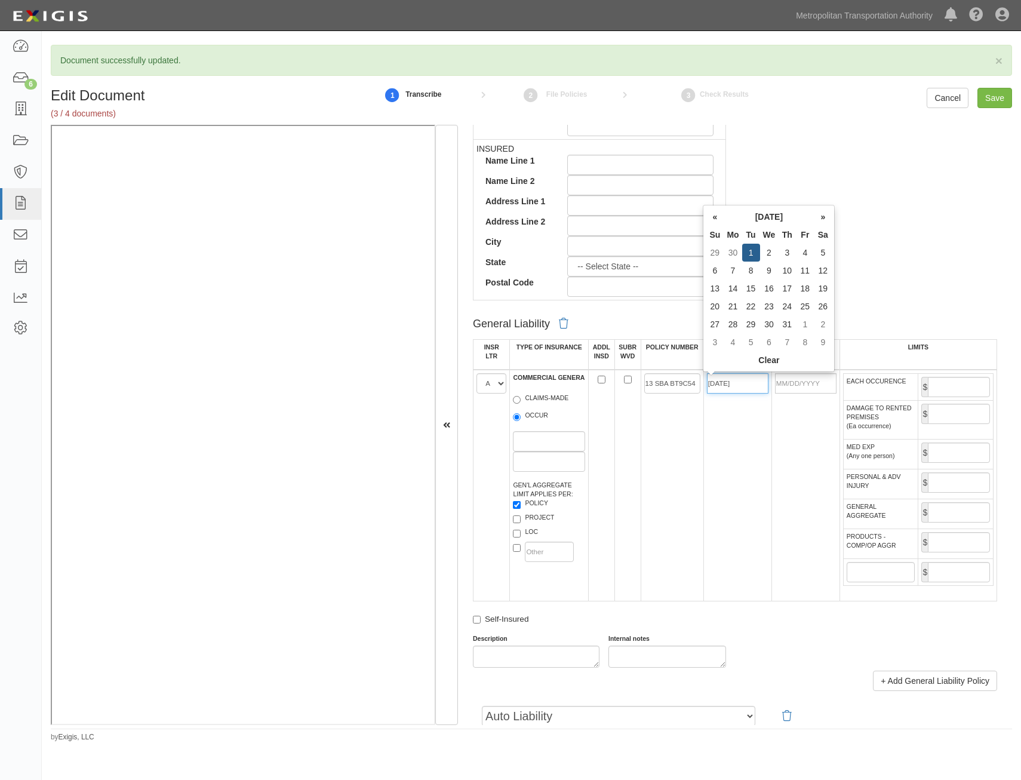
type input "07/01/2025"
type input "07/01/2026"
click at [662, 480] on td "13 SBA BT9C54" at bounding box center [672, 486] width 63 height 232
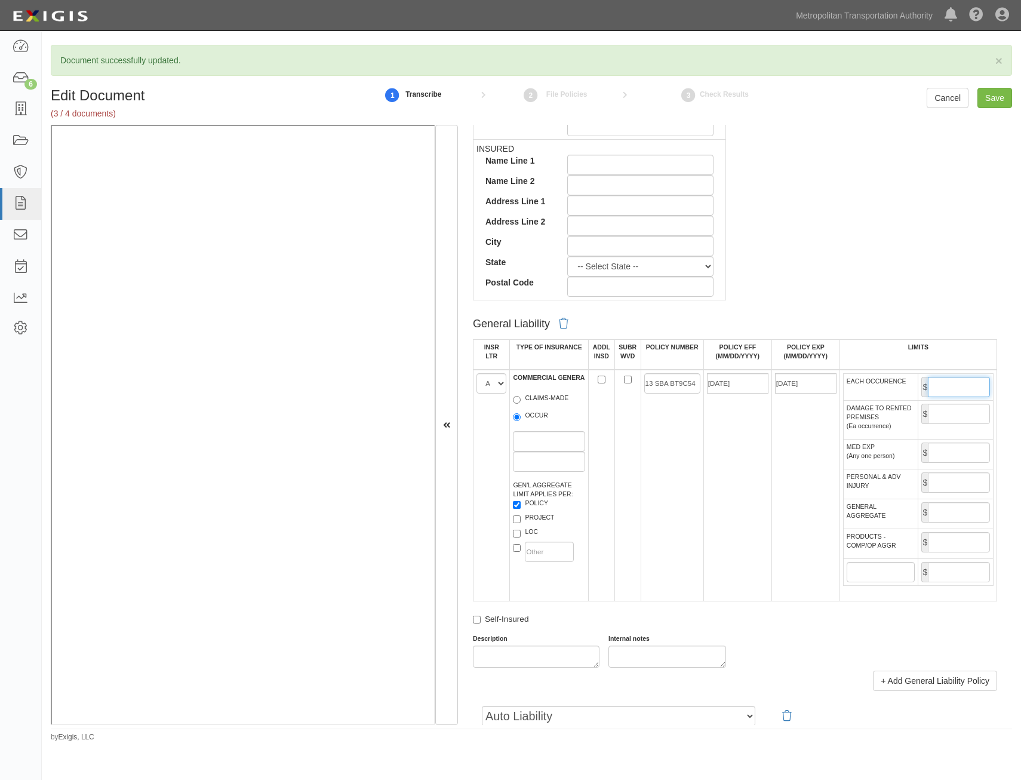
click at [962, 382] on input "EACH OCCURENCE" at bounding box center [959, 387] width 62 height 20
type input "2,000,000"
drag, startPoint x: 943, startPoint y: 512, endPoint x: 942, endPoint y: 518, distance: 6.1
click at [943, 512] on input "GENERAL AGGREGATE" at bounding box center [959, 512] width 62 height 20
click at [943, 513] on input "2,000,000" at bounding box center [959, 512] width 62 height 20
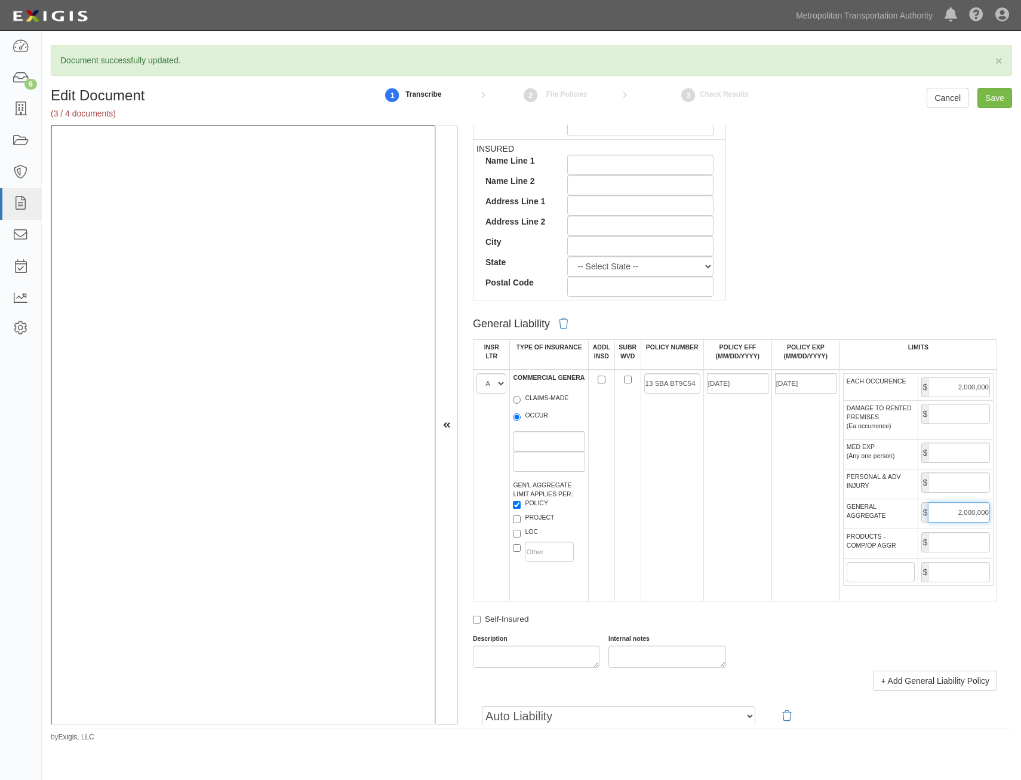
click at [943, 513] on input "2,000,000" at bounding box center [959, 512] width 62 height 20
type input "4,000,000"
drag, startPoint x: 965, startPoint y: 538, endPoint x: 960, endPoint y: 545, distance: 9.3
click at [965, 538] on input "PRODUCTS - COMP/OP AGGR" at bounding box center [959, 542] width 62 height 20
type input "4,000,000"
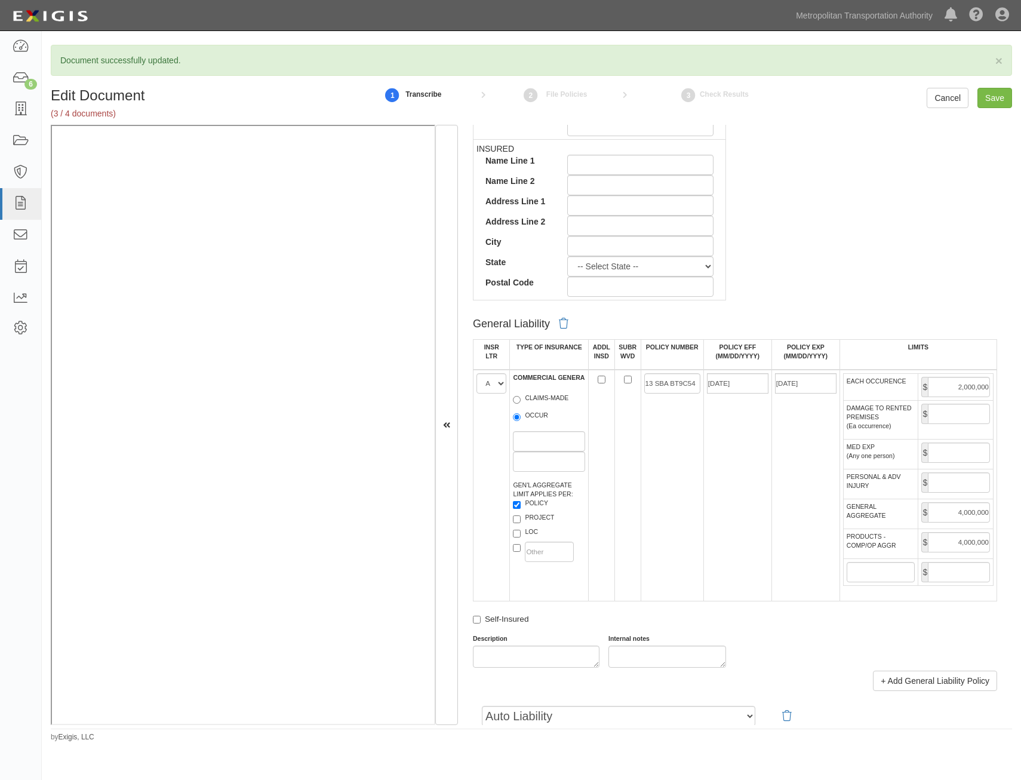
click at [765, 616] on div "Self-Insured" at bounding box center [735, 621] width 524 height 16
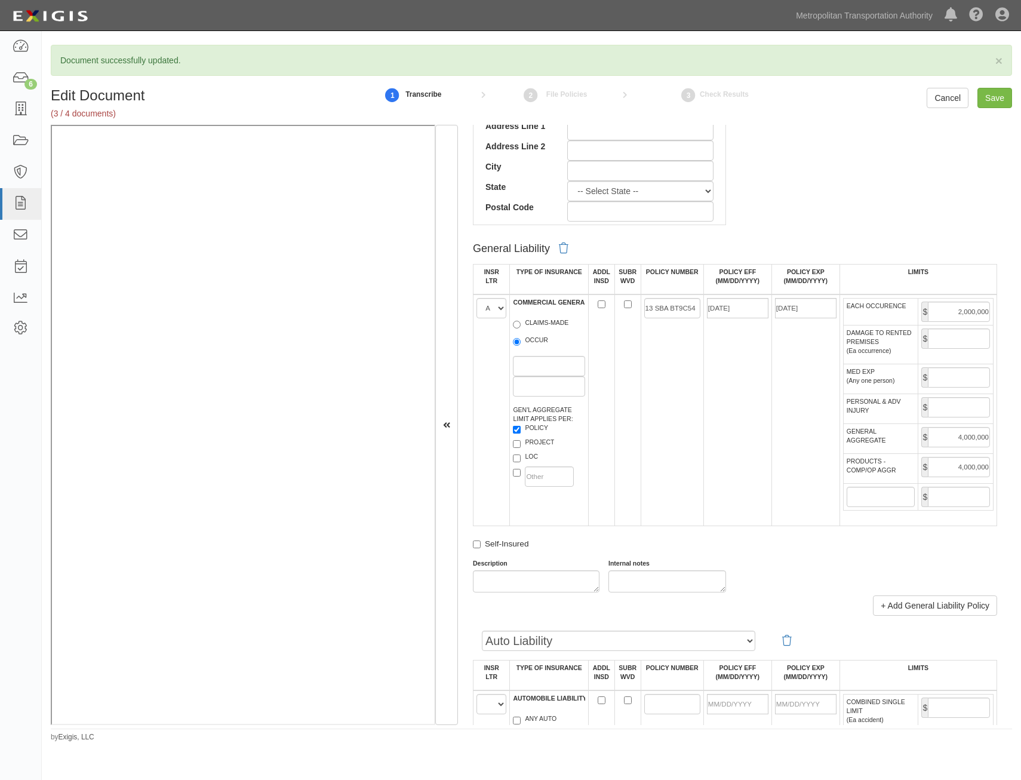
scroll to position [896, 0]
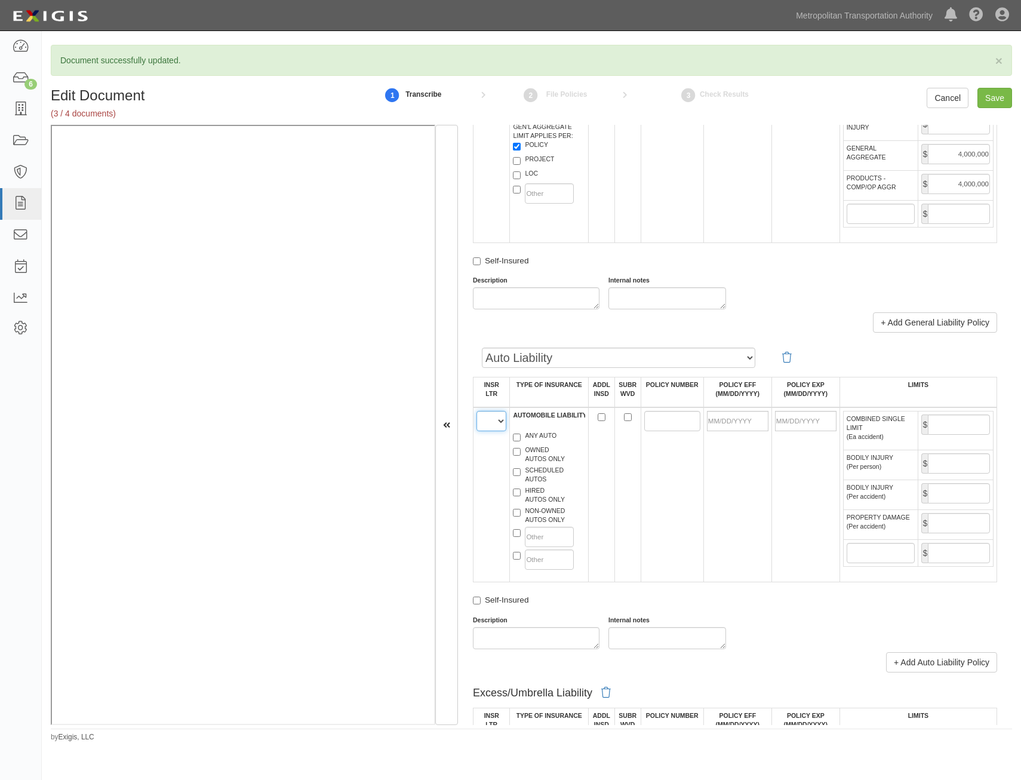
click at [497, 424] on select "A B C D E F" at bounding box center [491, 421] width 30 height 20
select select "A"
click at [476, 411] on select "A B C D E F" at bounding box center [491, 421] width 30 height 20
click at [537, 499] on label "HIRED AUTOS ONLY" at bounding box center [539, 495] width 52 height 18
click at [521, 496] on input "HIRED AUTOS ONLY" at bounding box center [517, 492] width 8 height 8
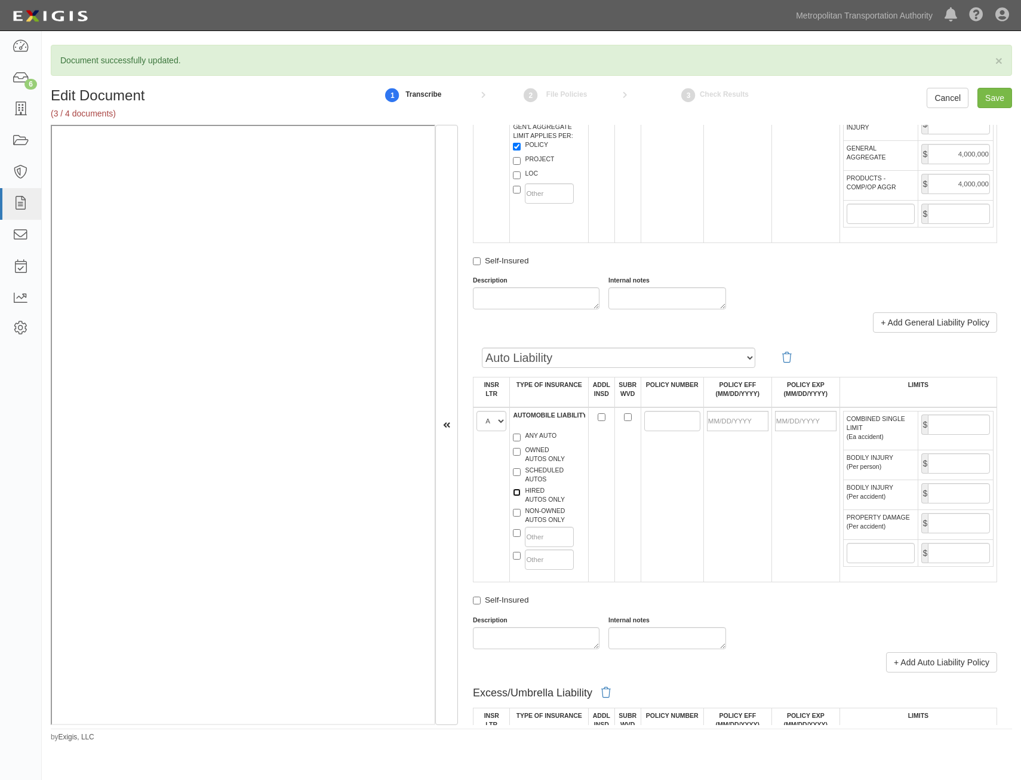
checkbox input "true"
click at [542, 513] on label "NON-OWNED AUTOS ONLY" at bounding box center [539, 515] width 52 height 18
click at [521, 513] on input "NON-OWNED AUTOS ONLY" at bounding box center [517, 513] width 8 height 8
checkbox input "true"
click at [687, 418] on input "POLICY NUMBER" at bounding box center [672, 421] width 56 height 20
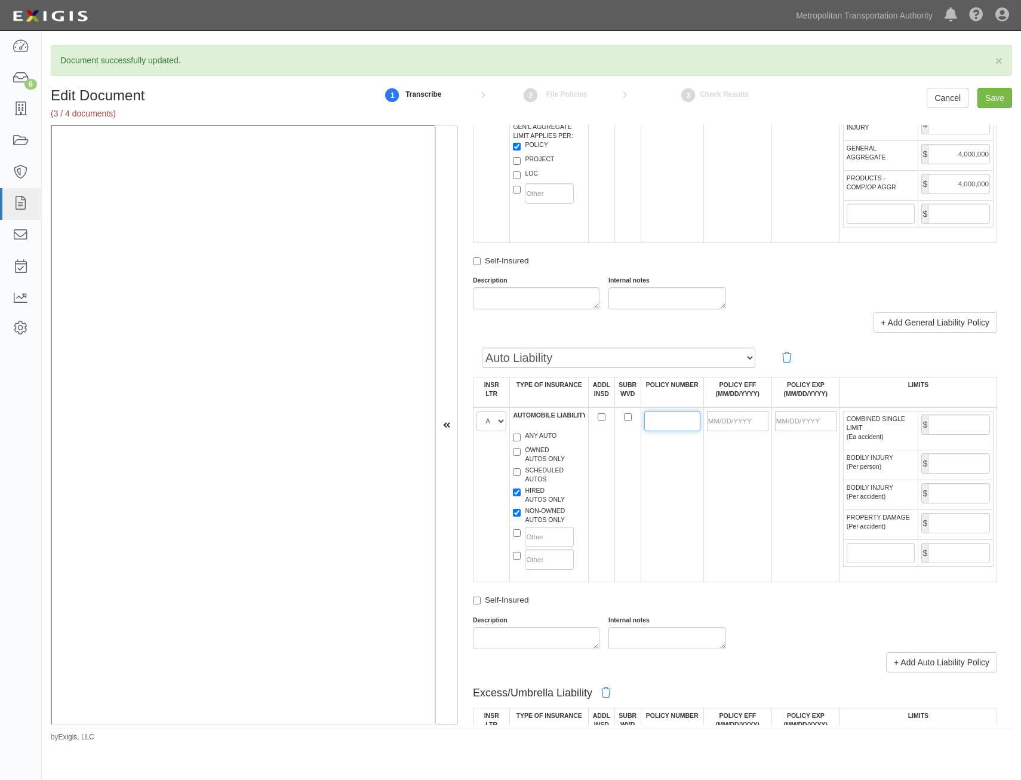
paste input "13 SBA BT9C54"
type input "13 SBA BT9C54"
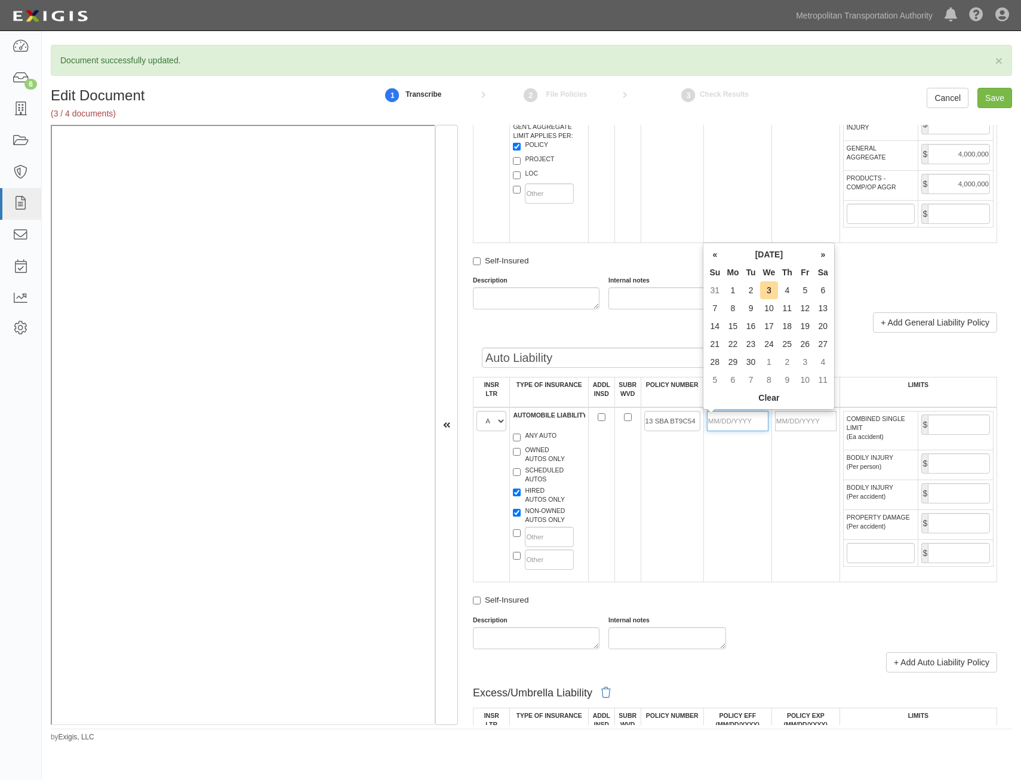
drag, startPoint x: 731, startPoint y: 425, endPoint x: 702, endPoint y: 456, distance: 43.1
click at [731, 425] on input "POLICY EFF (MM/DD/YYYY)" at bounding box center [737, 421] width 61 height 20
type input "07/01/2025"
type input "07/01/2026"
click at [641, 533] on td "13 SBA BT9C54" at bounding box center [672, 494] width 63 height 175
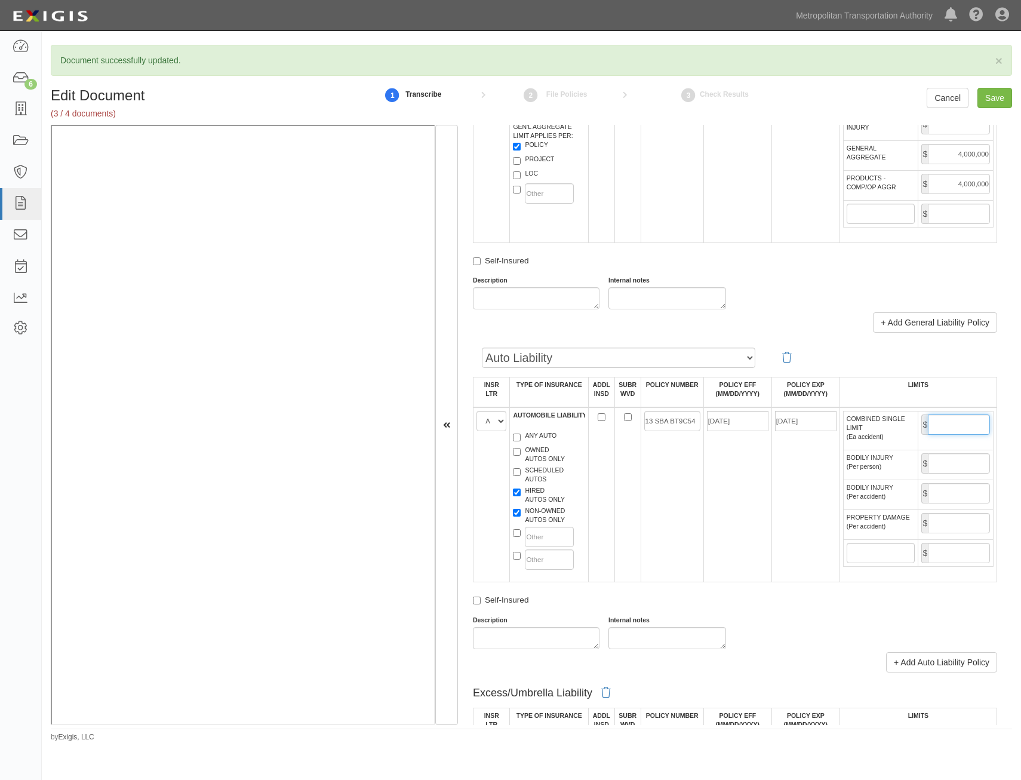
click at [957, 423] on input "COMBINED SINGLE LIMIT (Ea accident)" at bounding box center [959, 424] width 62 height 20
type input "2,000,000"
click at [779, 522] on td "07/01/2026" at bounding box center [805, 494] width 68 height 175
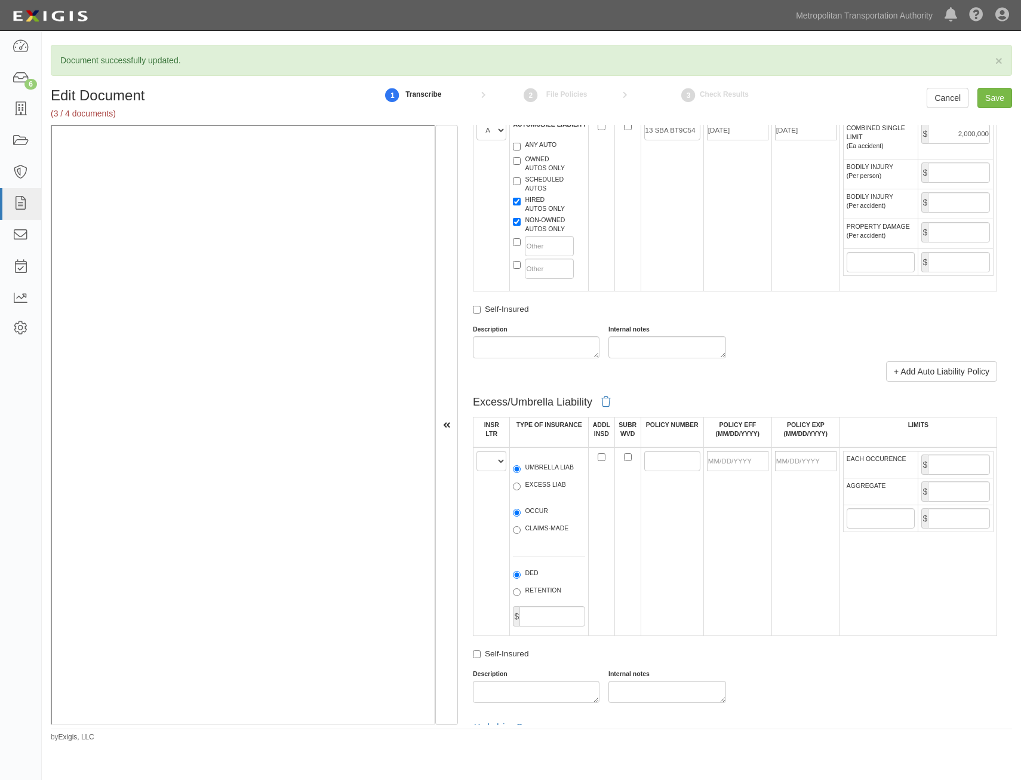
scroll to position [1194, 0]
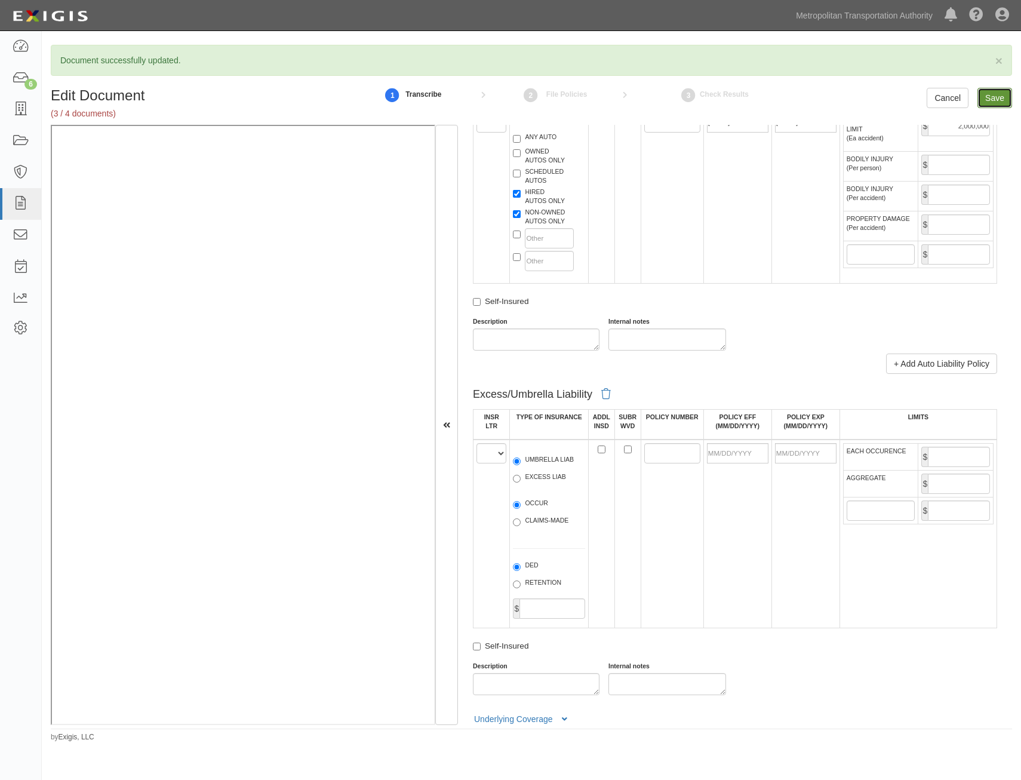
click at [998, 102] on input "Save" at bounding box center [994, 98] width 35 height 20
type input "2000000"
type input "4000000"
type input "2000000"
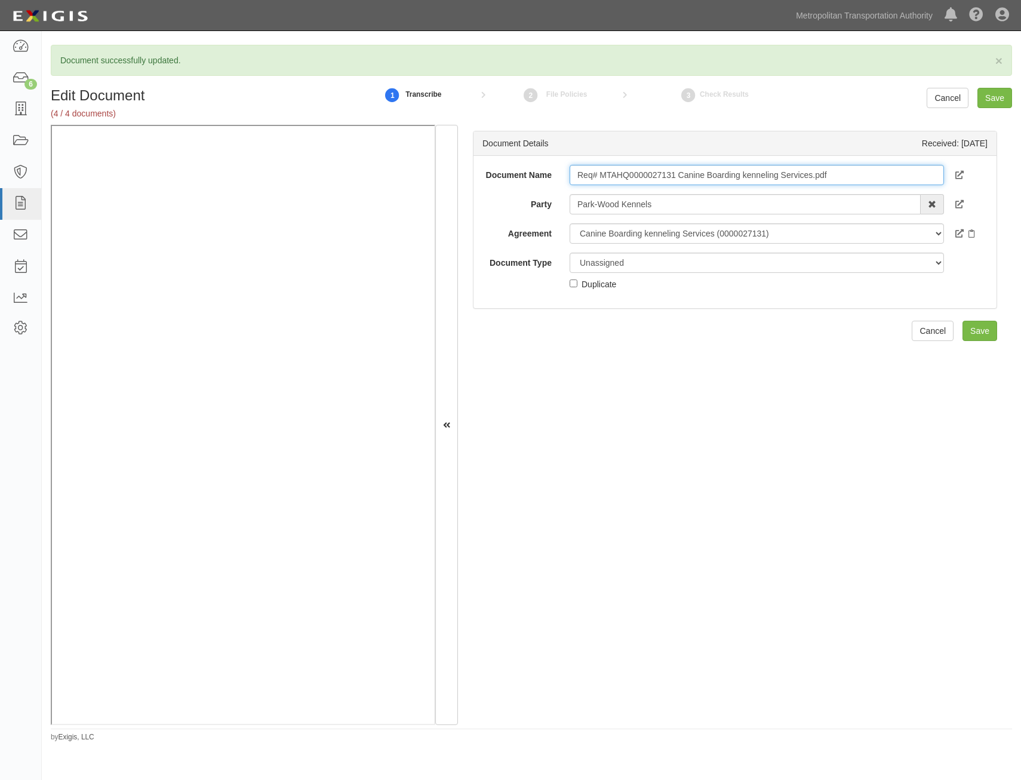
click at [836, 178] on input "Req# MTAHQ0000027131 Canine Boarding kenneling Services.pdf" at bounding box center [757, 175] width 374 height 20
type input "Insurance Requirements"
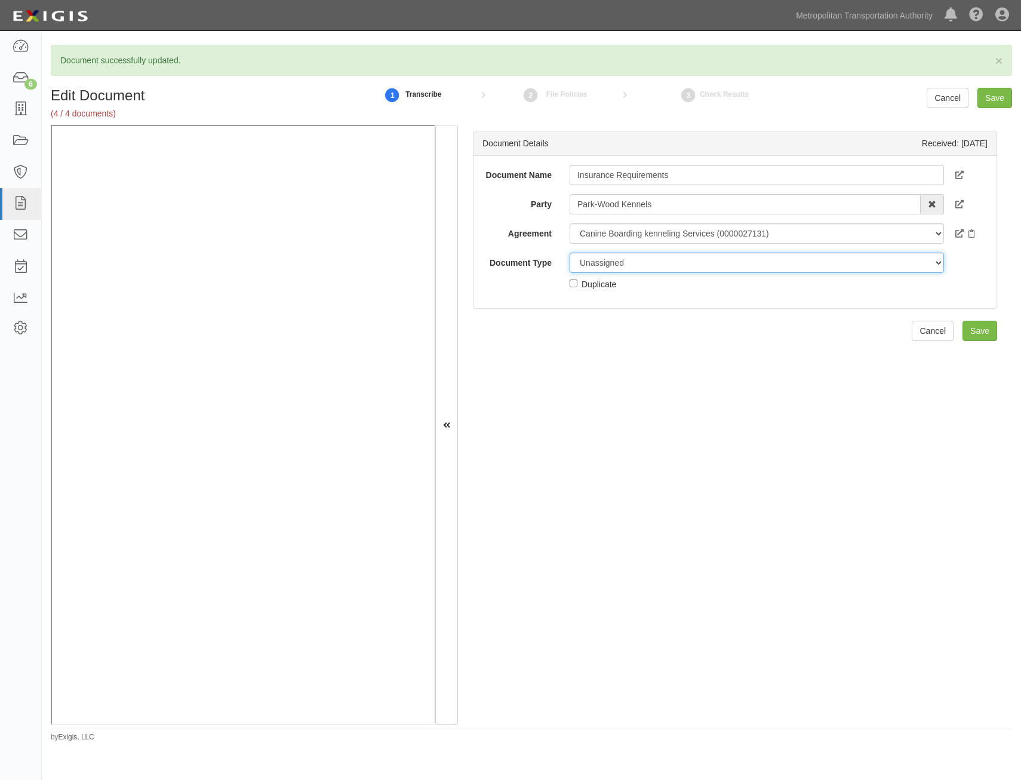
drag, startPoint x: 707, startPoint y: 254, endPoint x: 722, endPoint y: 273, distance: 25.1
click at [707, 254] on select "Unassigned Binder Cancellation Notice Certificate Contract Endorsement Insuranc…" at bounding box center [757, 263] width 374 height 20
select select "RequirementDetail"
click at [570, 253] on select "Unassigned Binder Cancellation Notice Certificate Contract Endorsement Insuranc…" at bounding box center [757, 263] width 374 height 20
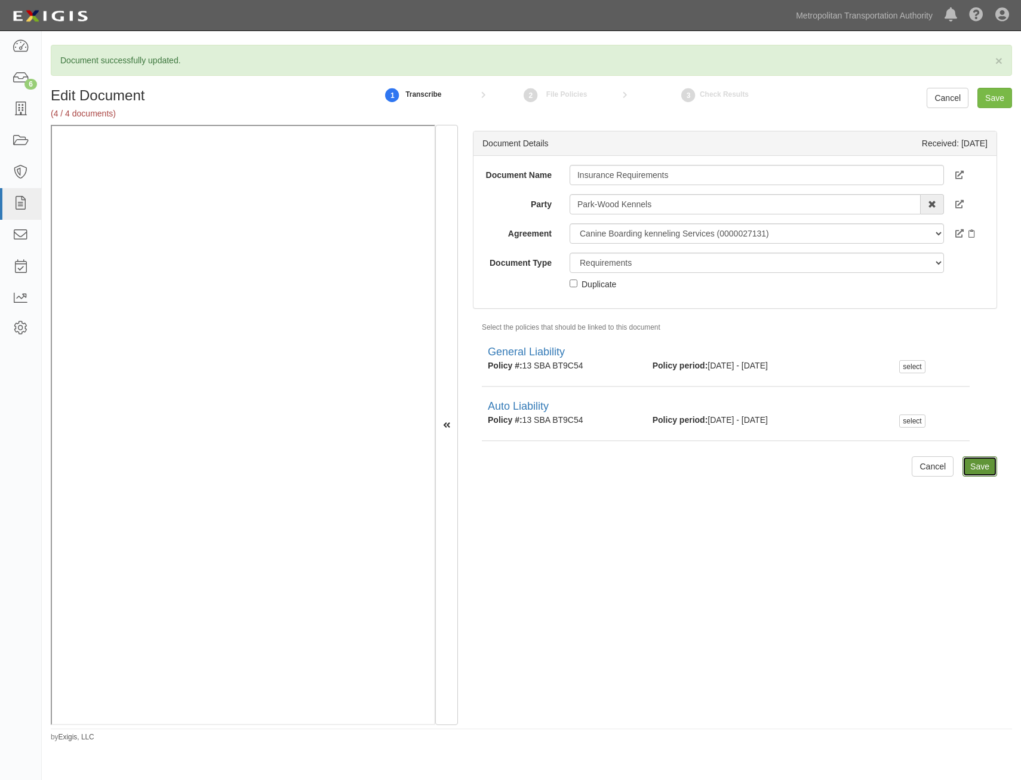
click at [982, 465] on input "Save" at bounding box center [979, 466] width 35 height 20
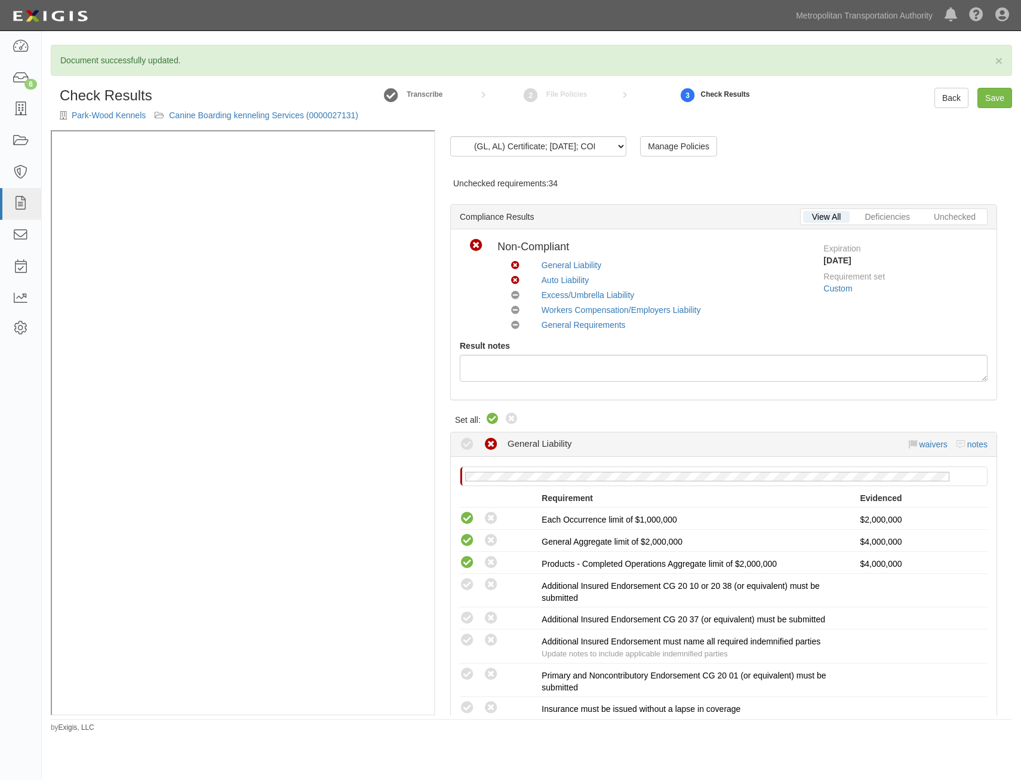
click at [496, 426] on icon at bounding box center [492, 419] width 14 height 14
radio input "true"
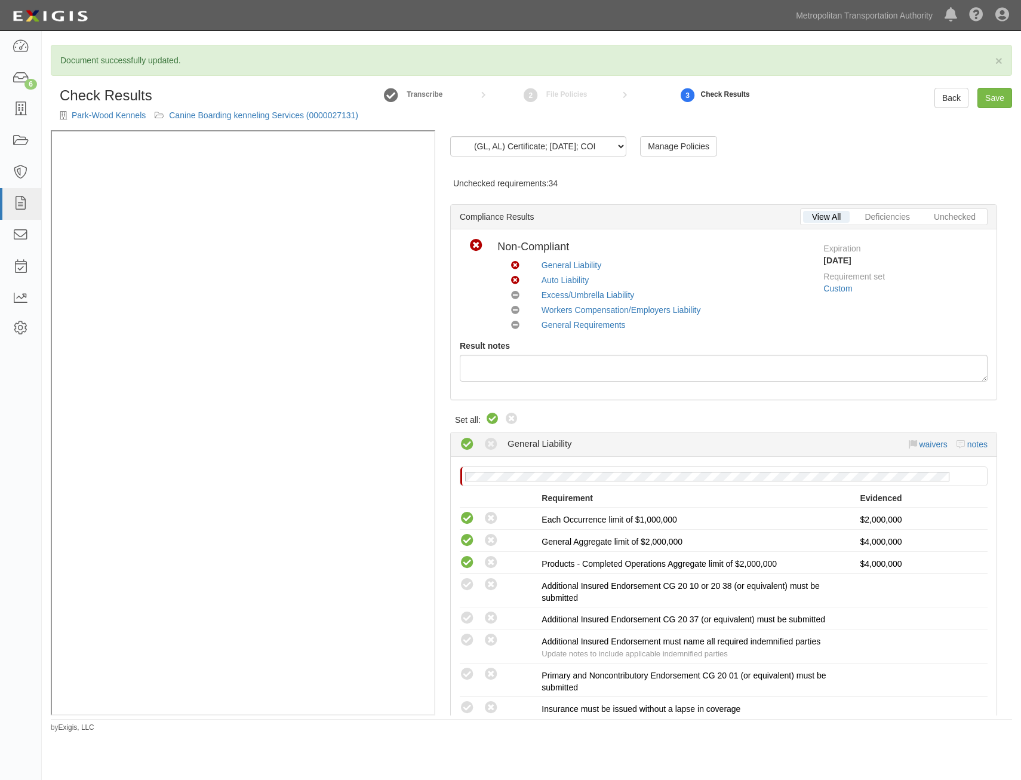
radio input "true"
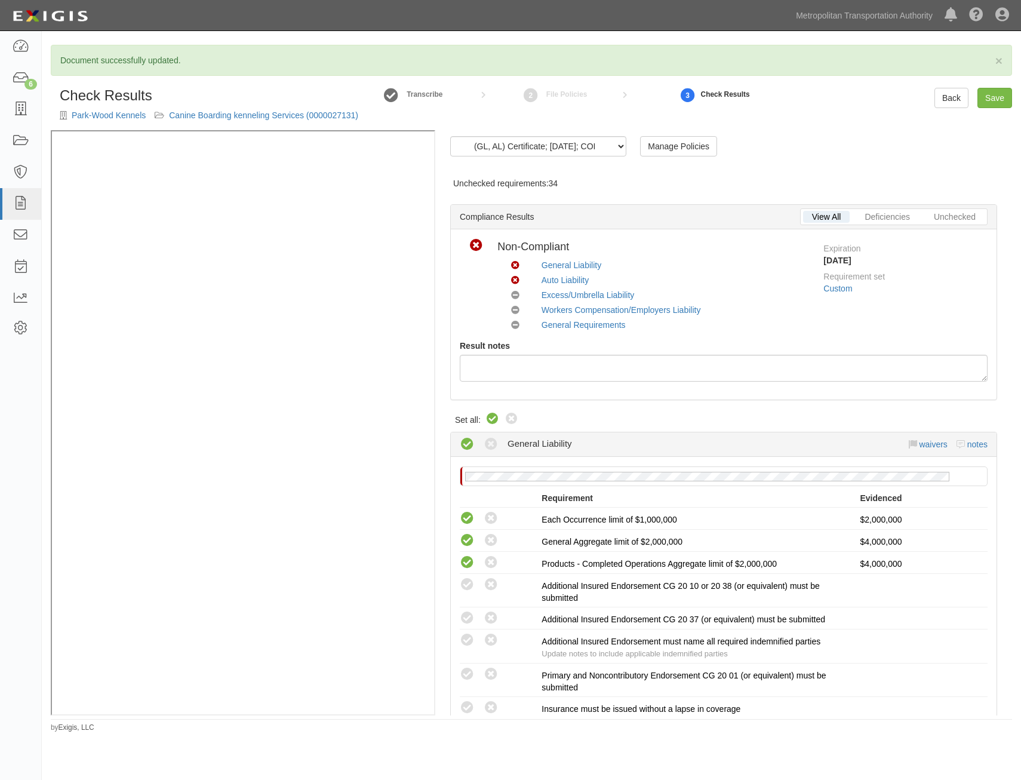
radio input "true"
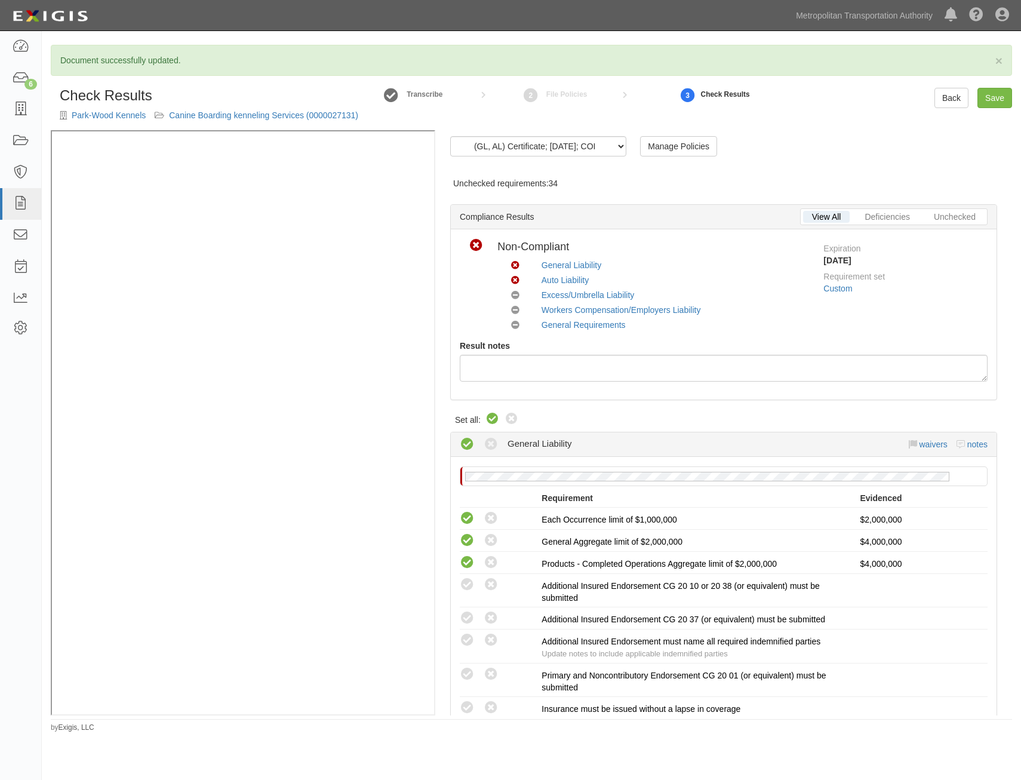
radio input "true"
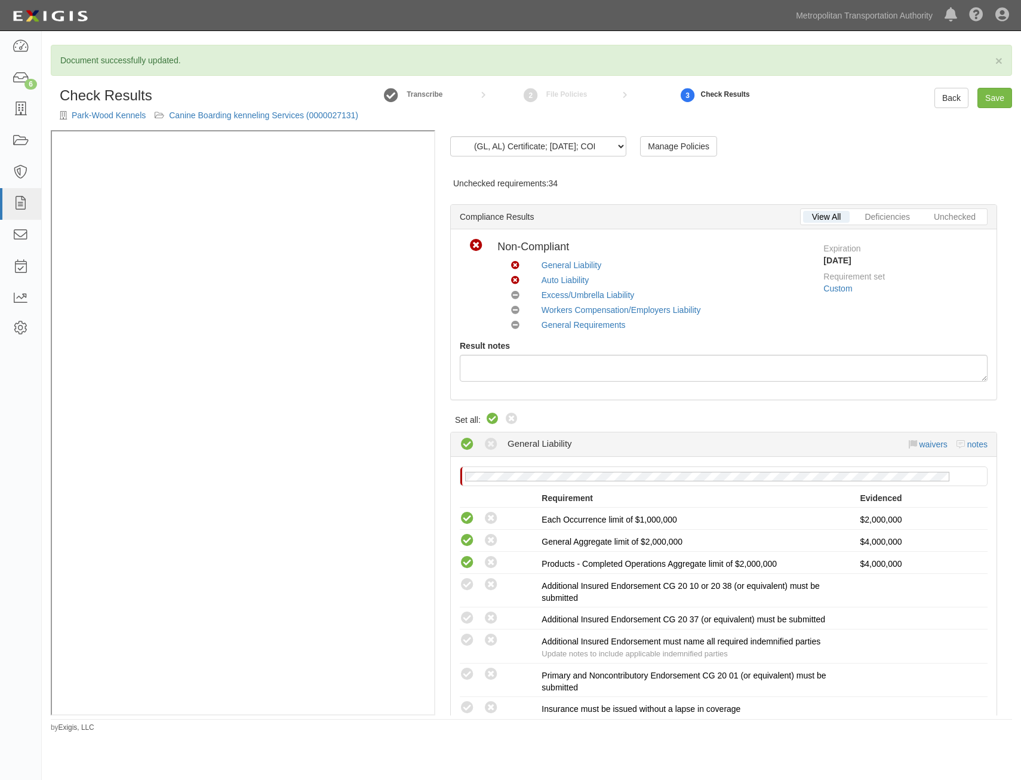
radio input "true"
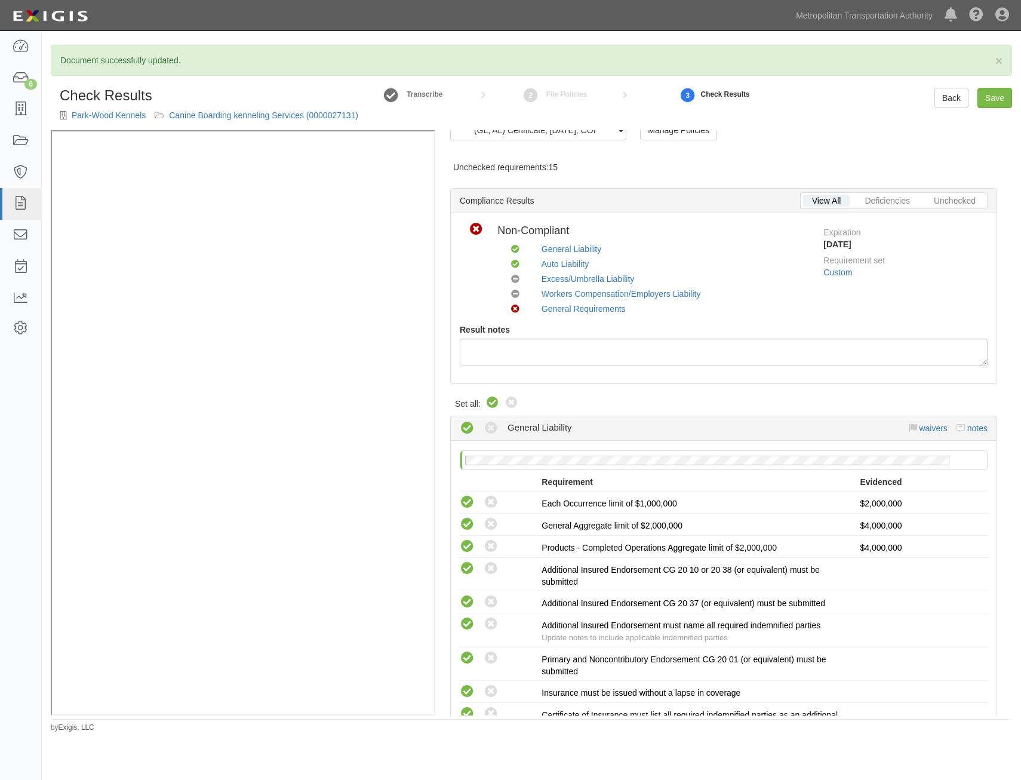
drag, startPoint x: 754, startPoint y: 345, endPoint x: 759, endPoint y: 381, distance: 36.7
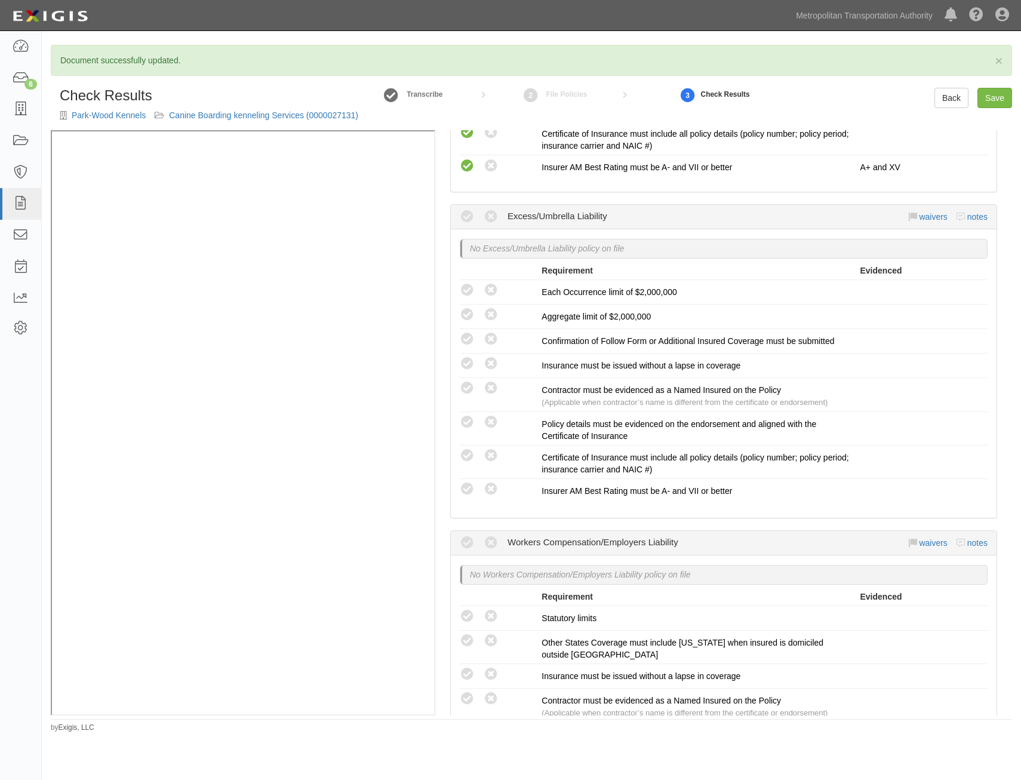
scroll to position [918, 0]
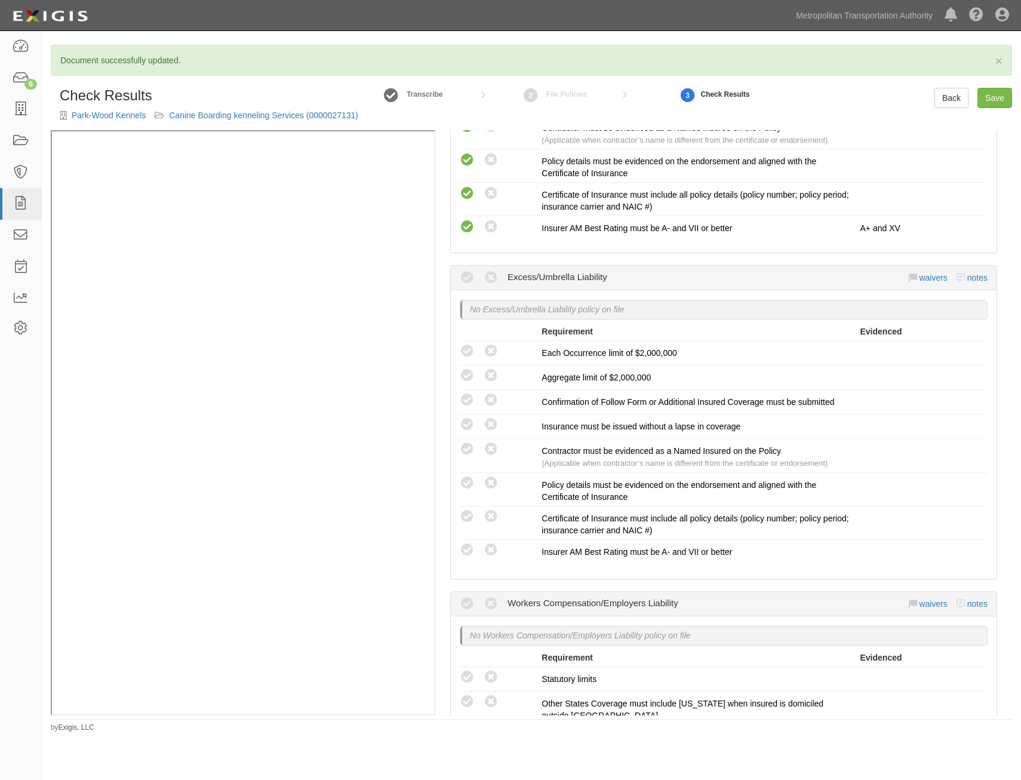
click at [927, 282] on div "Compliant Waived Non-Compliant Excess/Umbrella Liability waivers notes" at bounding box center [724, 278] width 528 height 24
click at [927, 282] on link "waivers" at bounding box center [933, 278] width 28 height 10
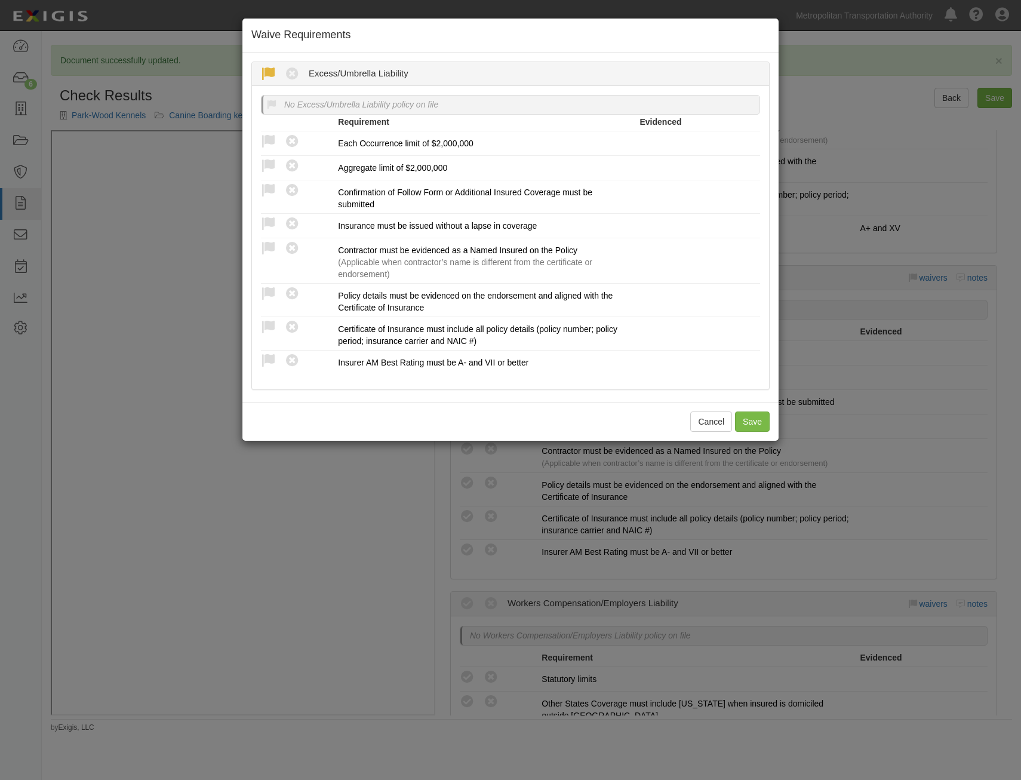
drag, startPoint x: 271, startPoint y: 76, endPoint x: 257, endPoint y: 66, distance: 17.2
click at [266, 72] on icon at bounding box center [268, 74] width 15 height 15
radio input "true"
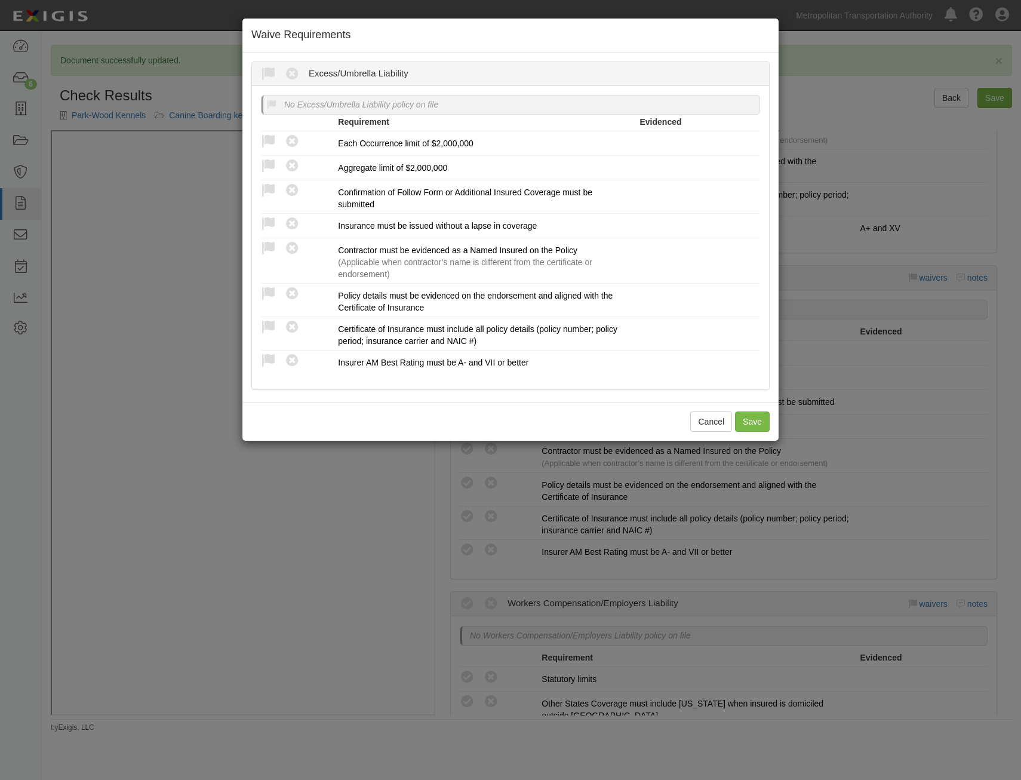
radio input "true"
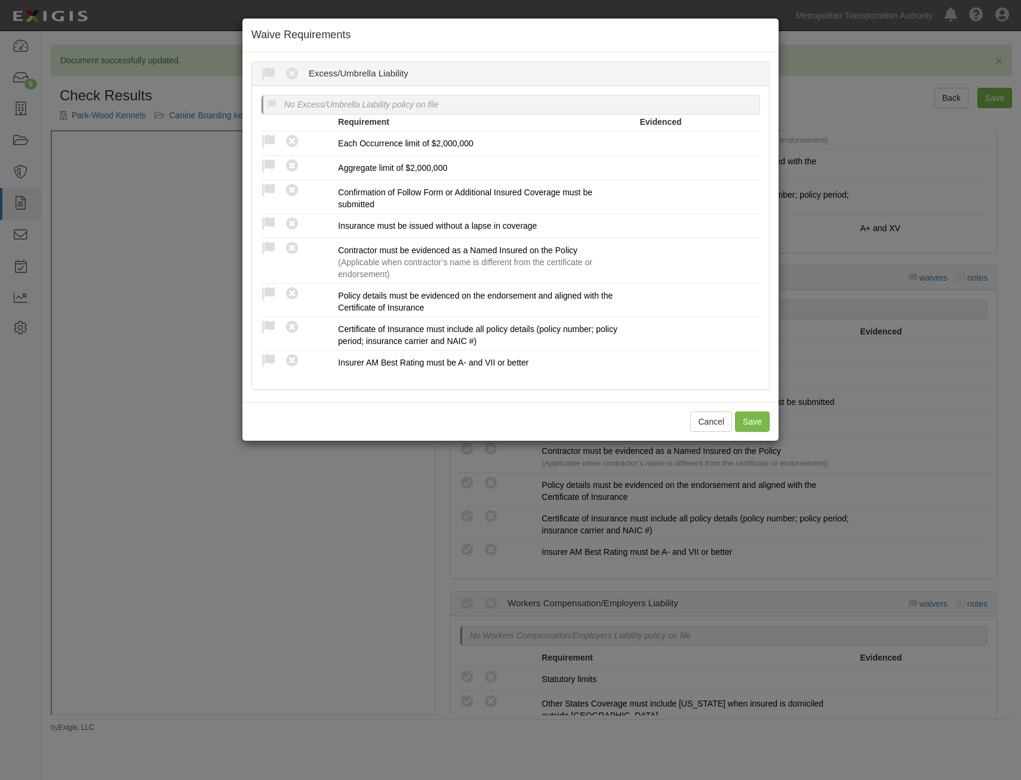
radio input "true"
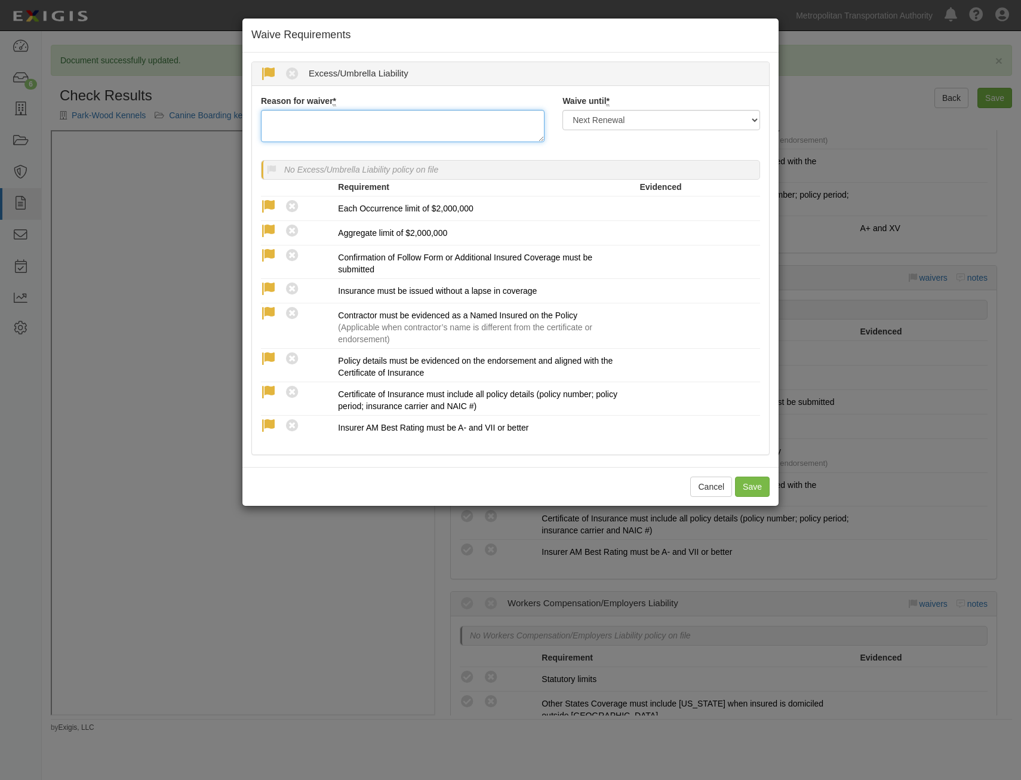
click at [426, 137] on textarea "Reason for waiver *" at bounding box center [403, 126] width 284 height 32
type textarea "Low exposure"
click at [635, 121] on select "Next Renewal Indefinitely" at bounding box center [661, 120] width 198 height 20
select select "indefinitely"
click at [562, 110] on select "Next Renewal Indefinitely" at bounding box center [661, 120] width 198 height 20
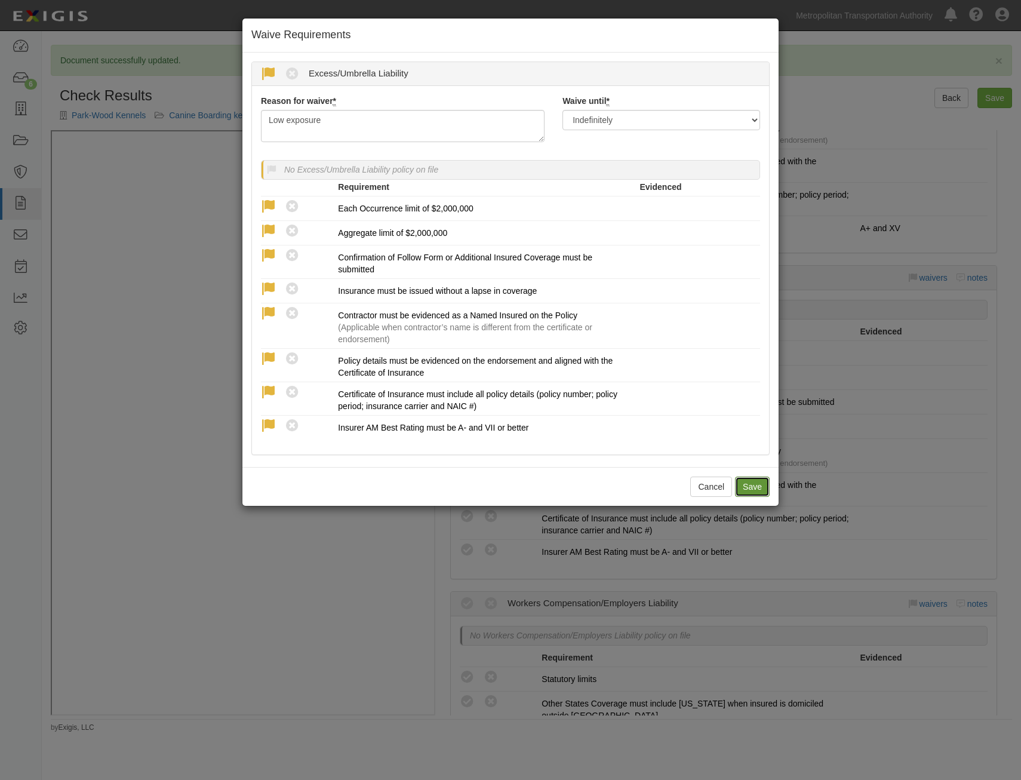
click at [754, 487] on button "Save" at bounding box center [752, 486] width 35 height 20
radio input "true"
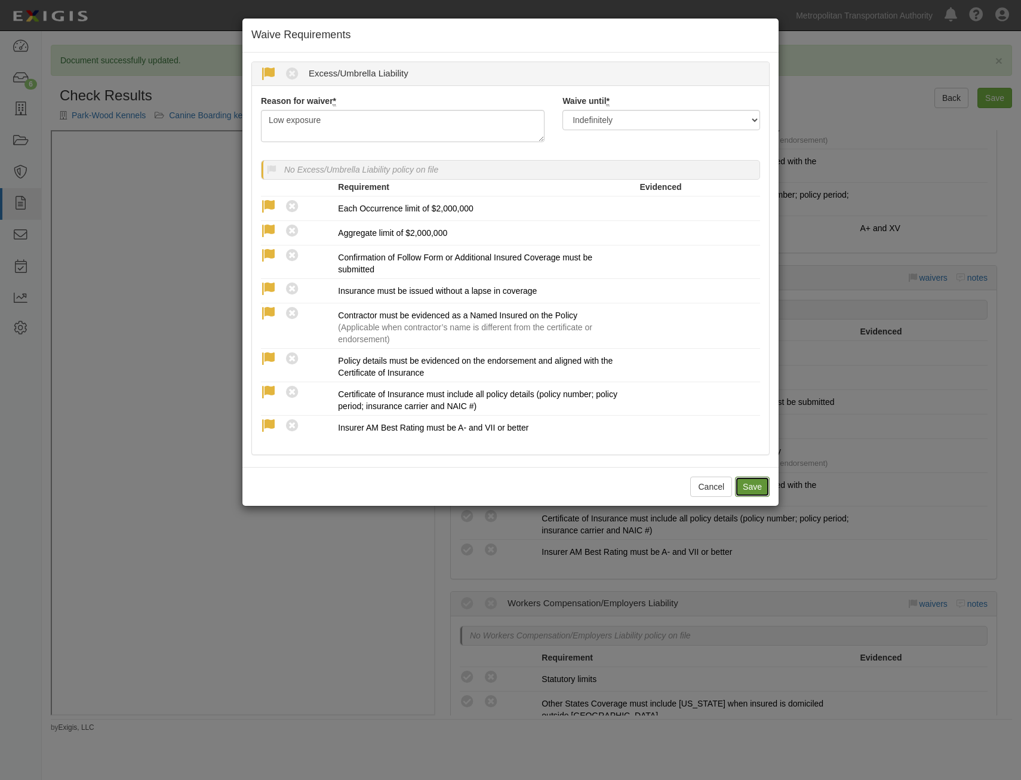
radio input "true"
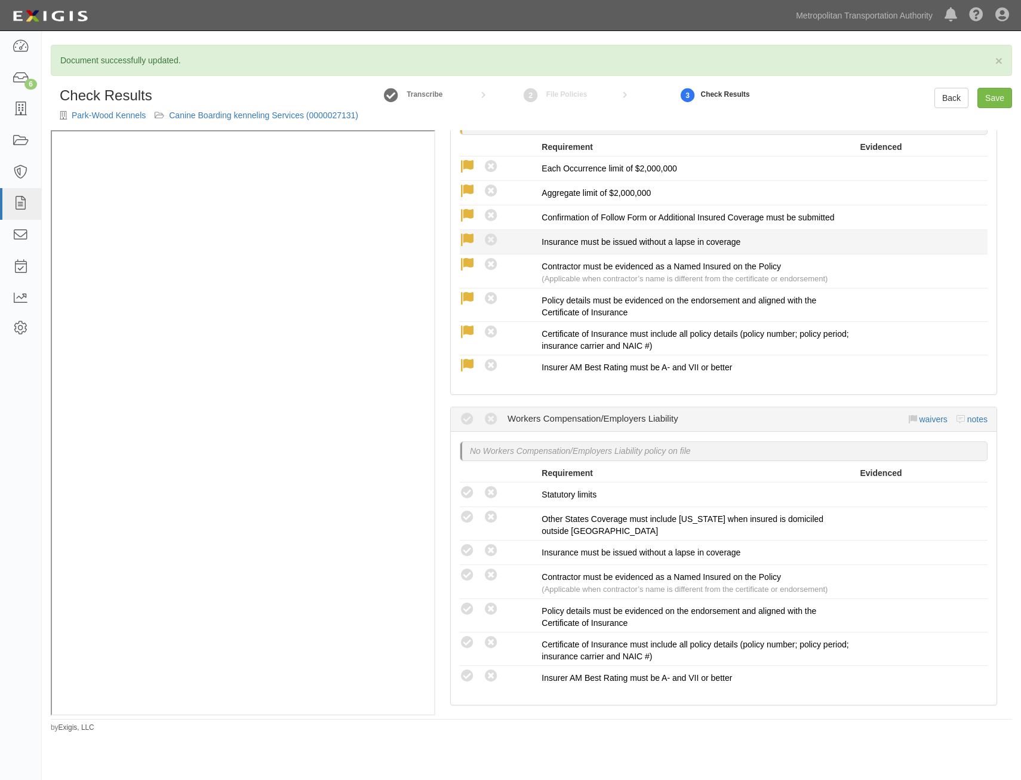
scroll to position [1277, 0]
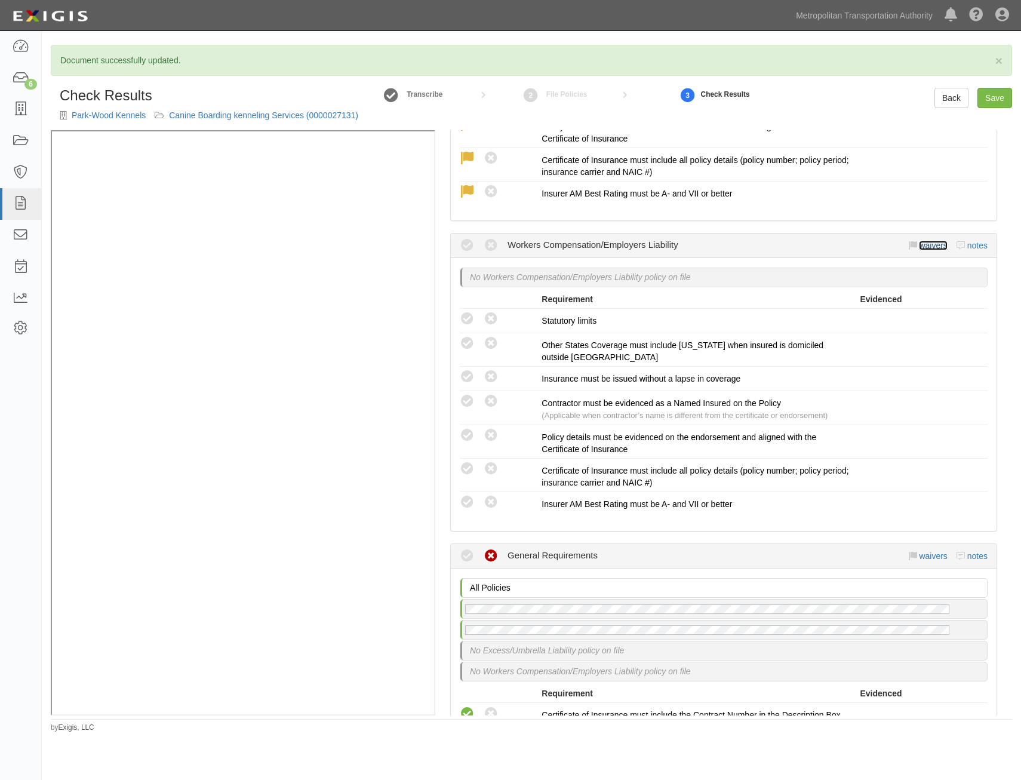
click at [928, 250] on link "waivers" at bounding box center [933, 246] width 28 height 10
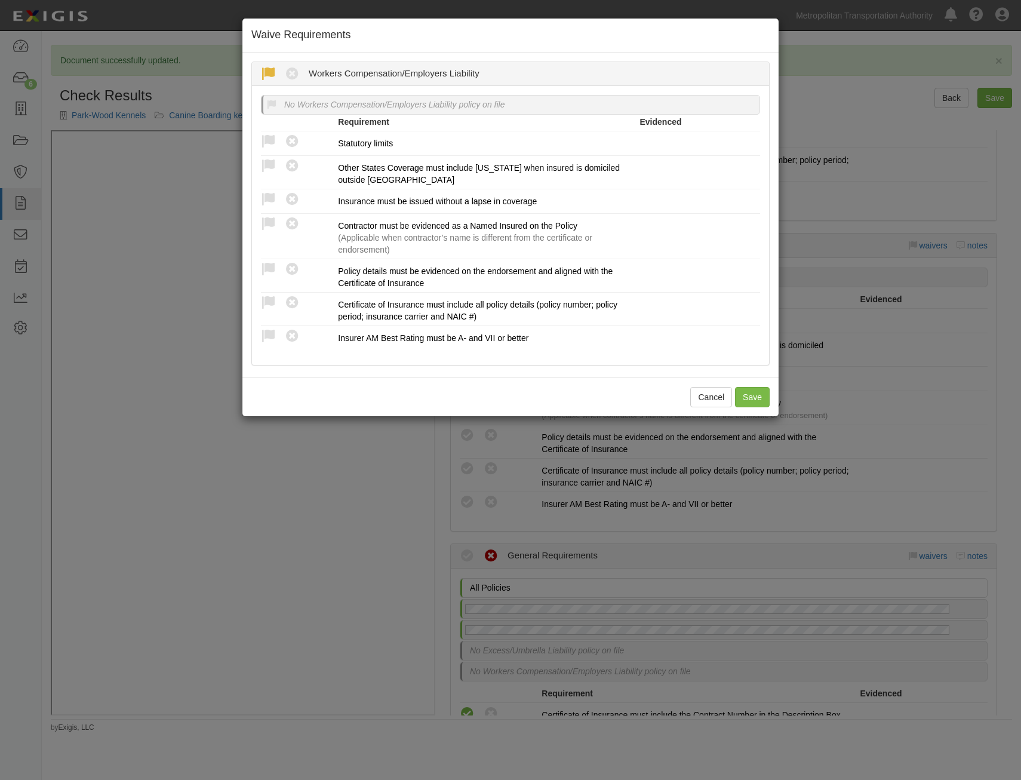
click at [272, 76] on icon at bounding box center [268, 74] width 15 height 15
radio input "true"
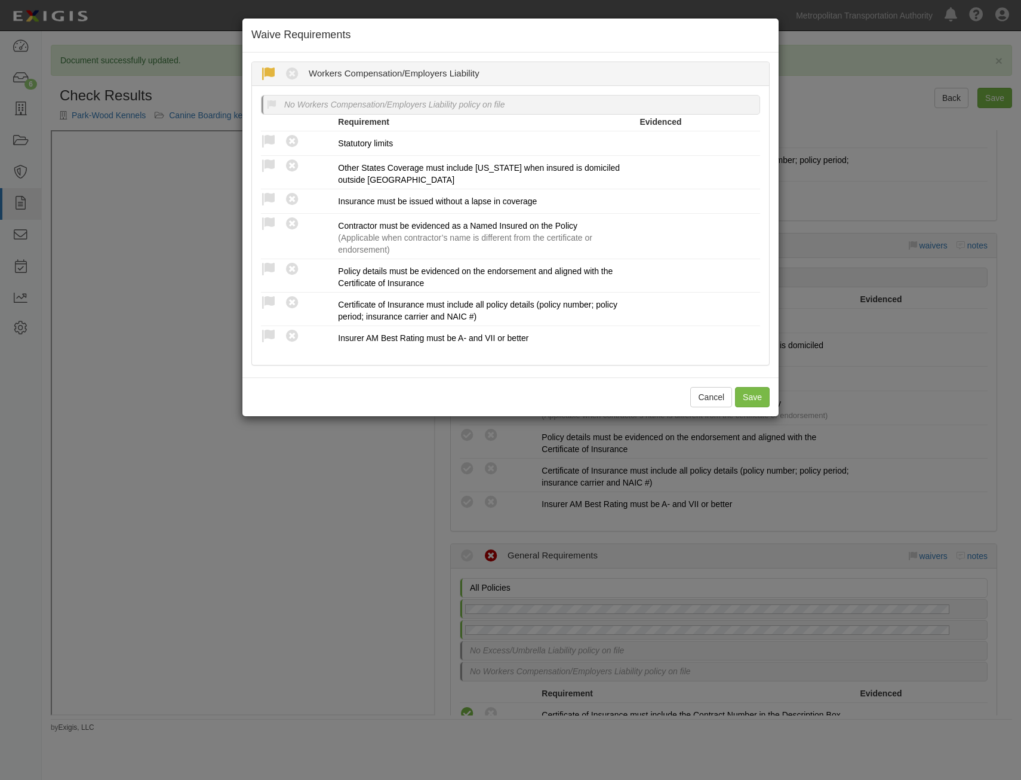
radio input "true"
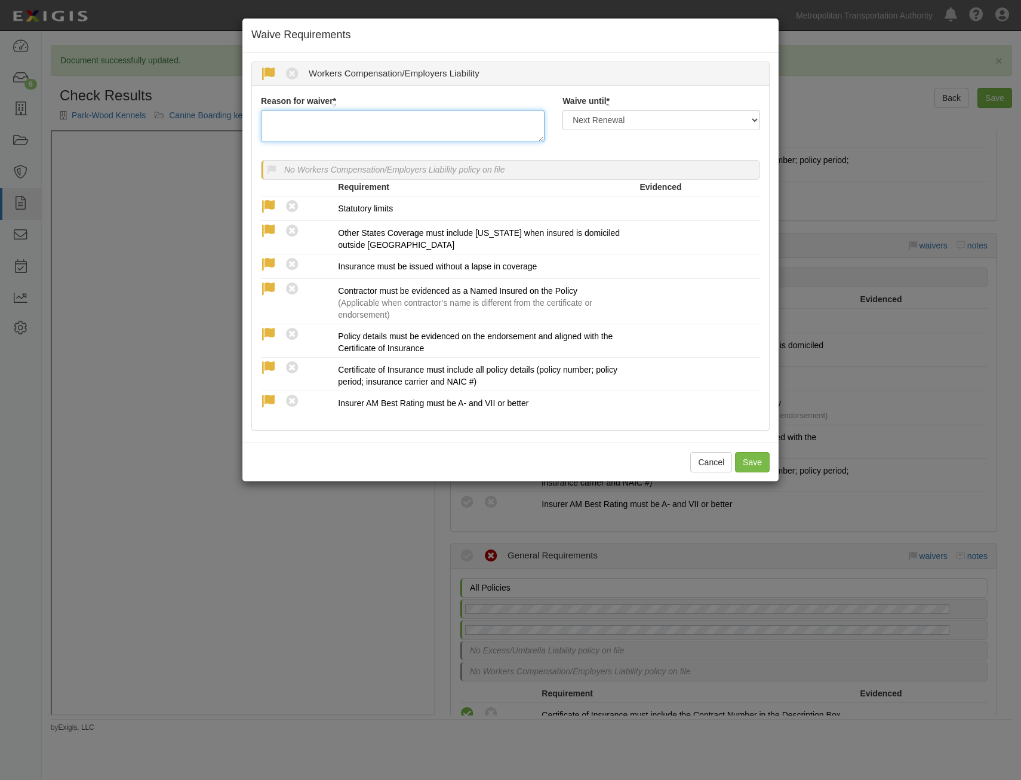
click at [322, 121] on textarea "Reason for waiver *" at bounding box center [403, 126] width 284 height 32
type textarea "Exempt"
drag, startPoint x: 671, startPoint y: 123, endPoint x: 666, endPoint y: 131, distance: 9.1
click at [671, 123] on select "Next Renewal Indefinitely" at bounding box center [661, 120] width 198 height 20
select select "indefinitely"
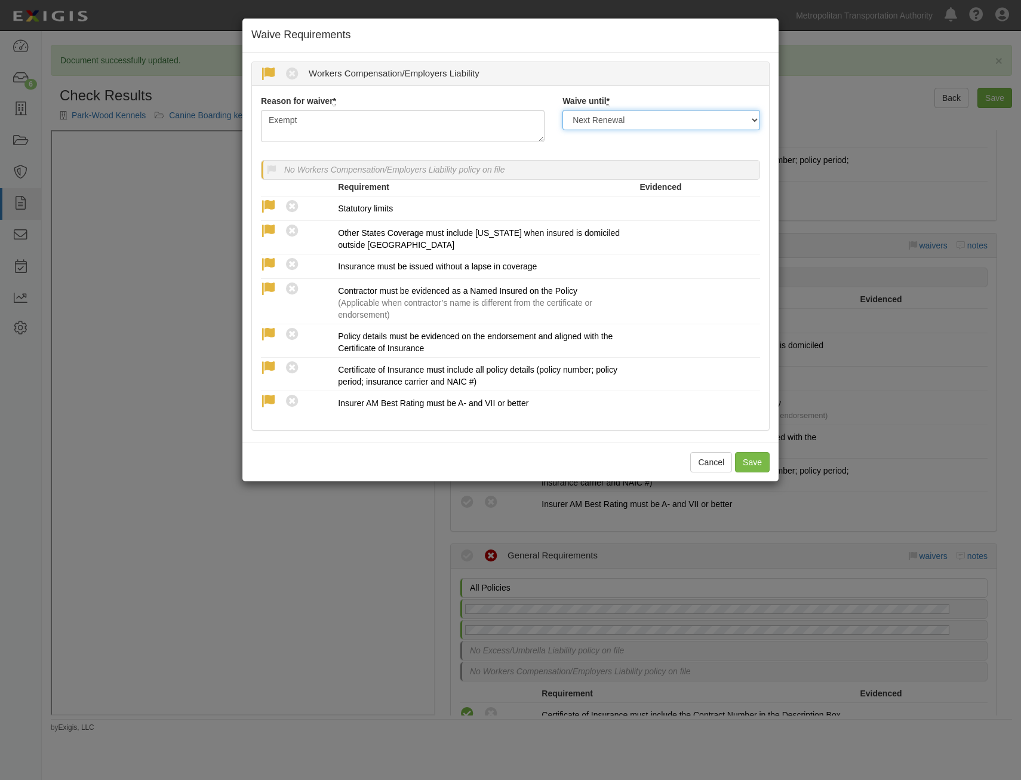
click at [562, 110] on select "Next Renewal Indefinitely" at bounding box center [661, 120] width 198 height 20
click at [756, 468] on button "Save" at bounding box center [752, 462] width 35 height 20
radio input "true"
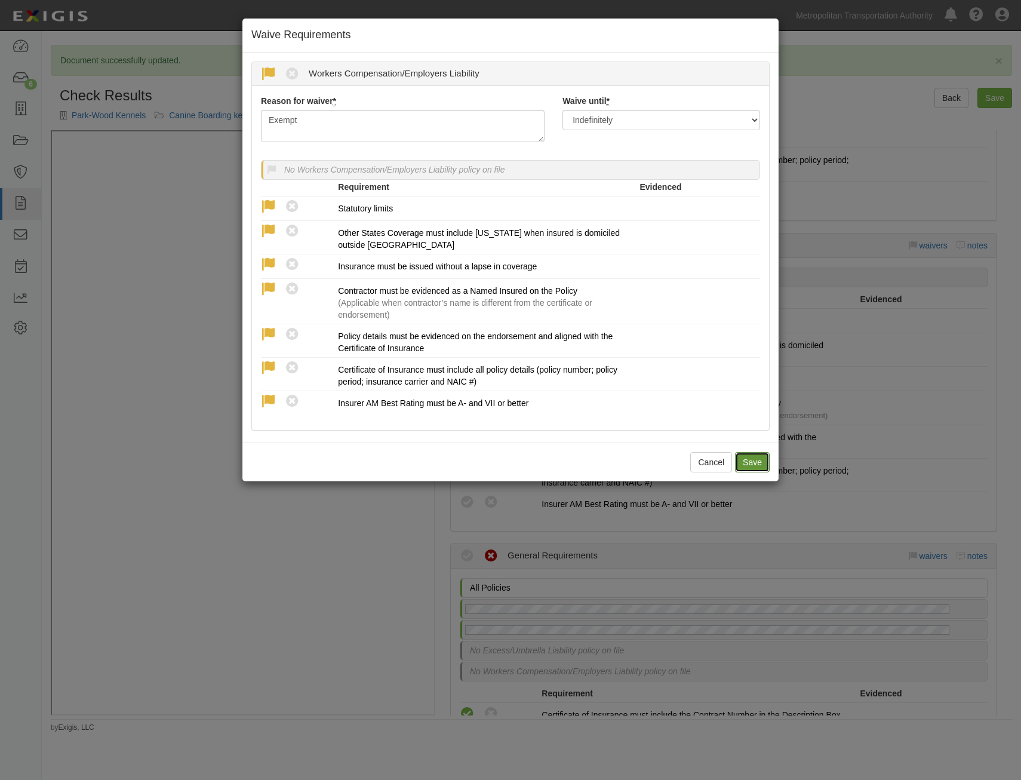
radio input "true"
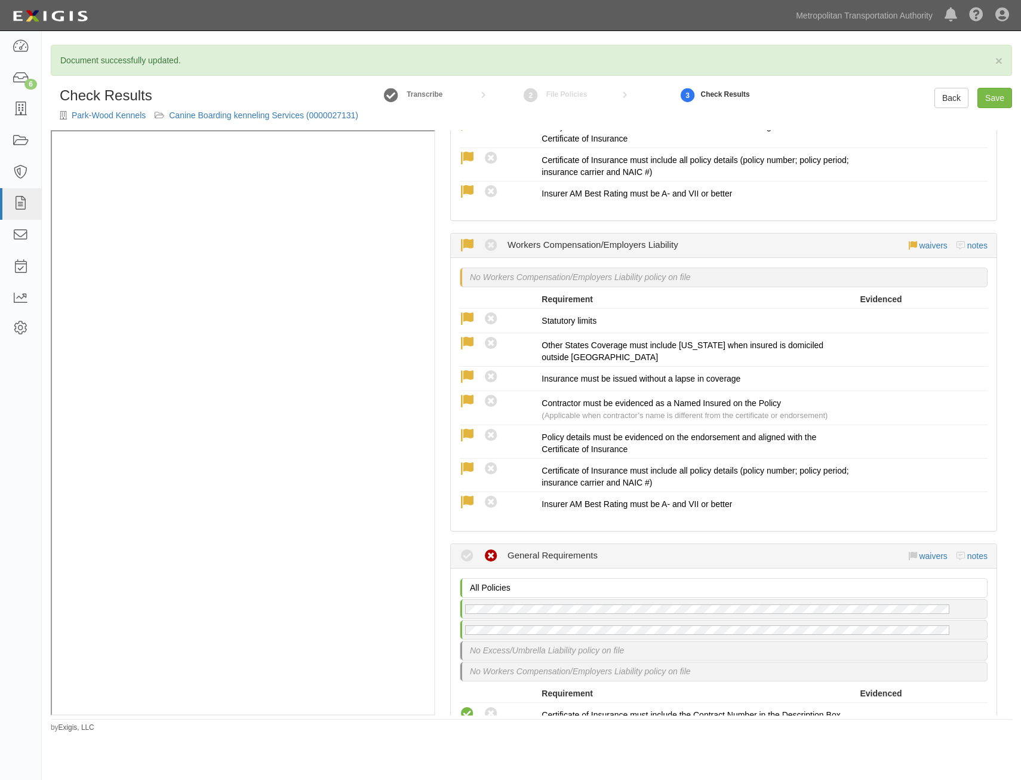
scroll to position [1480, 0]
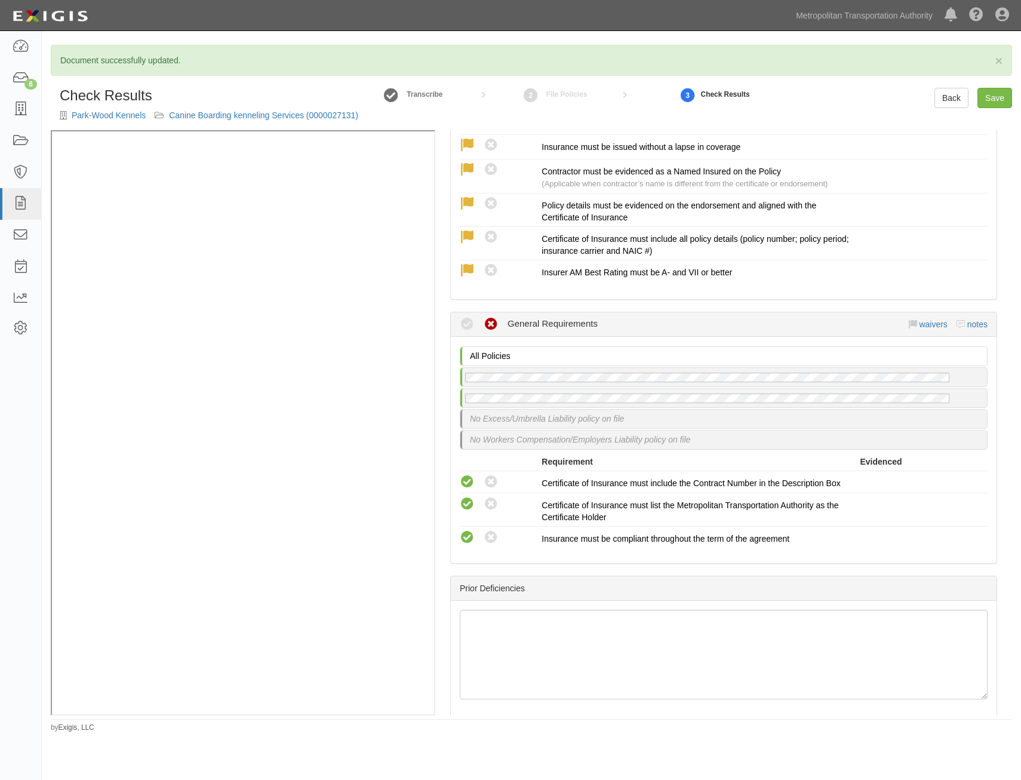
drag, startPoint x: 908, startPoint y: 402, endPoint x: 909, endPoint y: 463, distance: 60.3
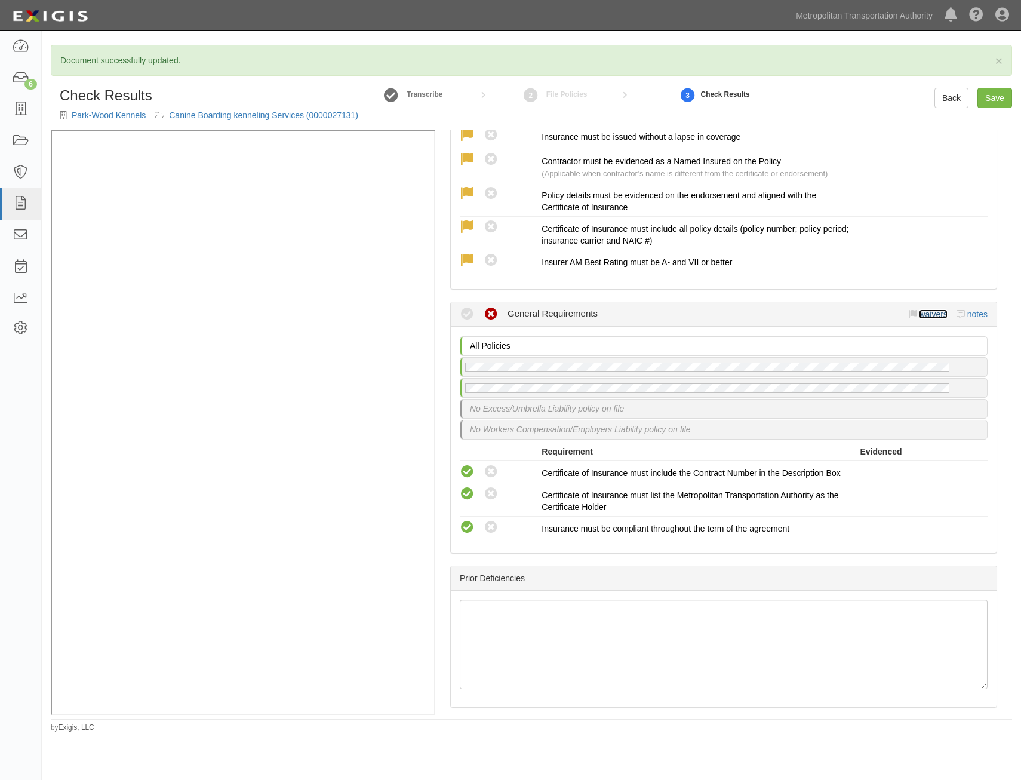
click at [920, 319] on link "waivers" at bounding box center [933, 314] width 28 height 10
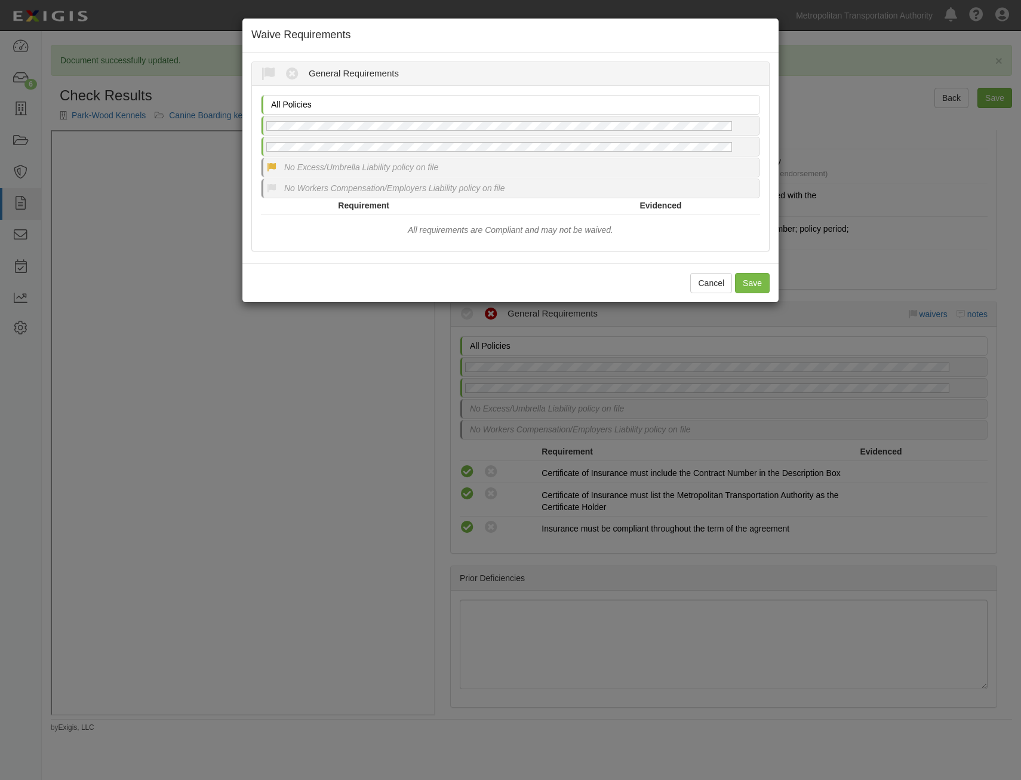
click at [268, 166] on icon at bounding box center [271, 167] width 11 height 11
radio input "true"
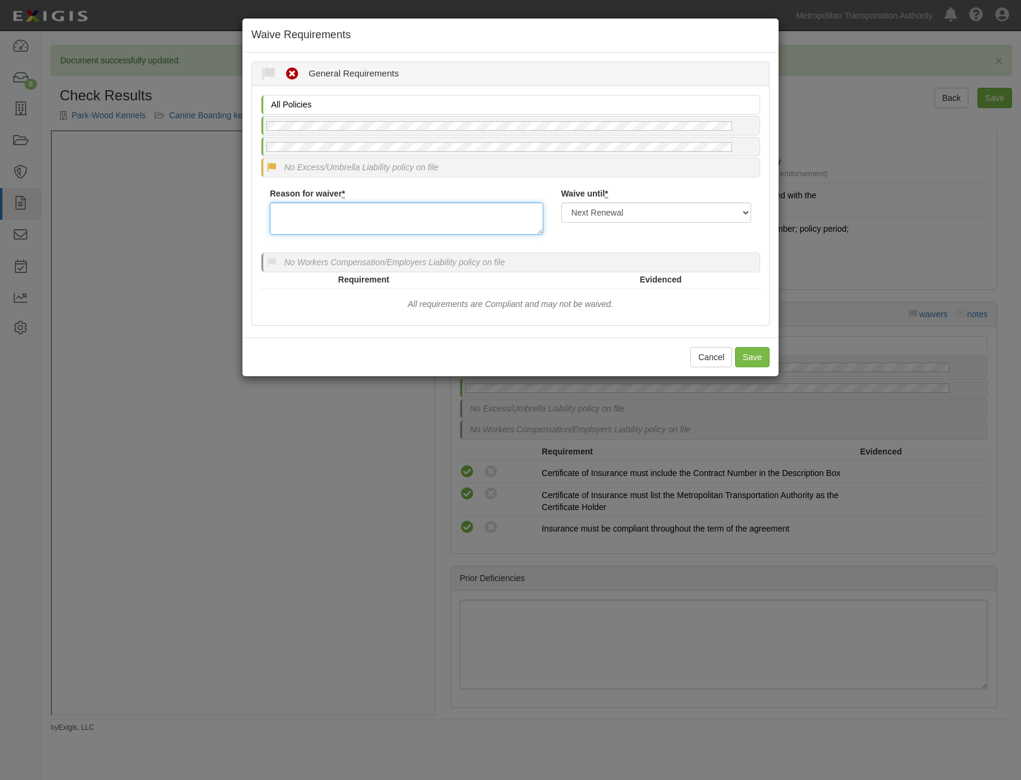
click at [475, 229] on textarea "Reason for waiver *" at bounding box center [406, 218] width 273 height 32
type textarea "Low exposure"
click at [267, 263] on icon at bounding box center [271, 262] width 11 height 11
radio input "true"
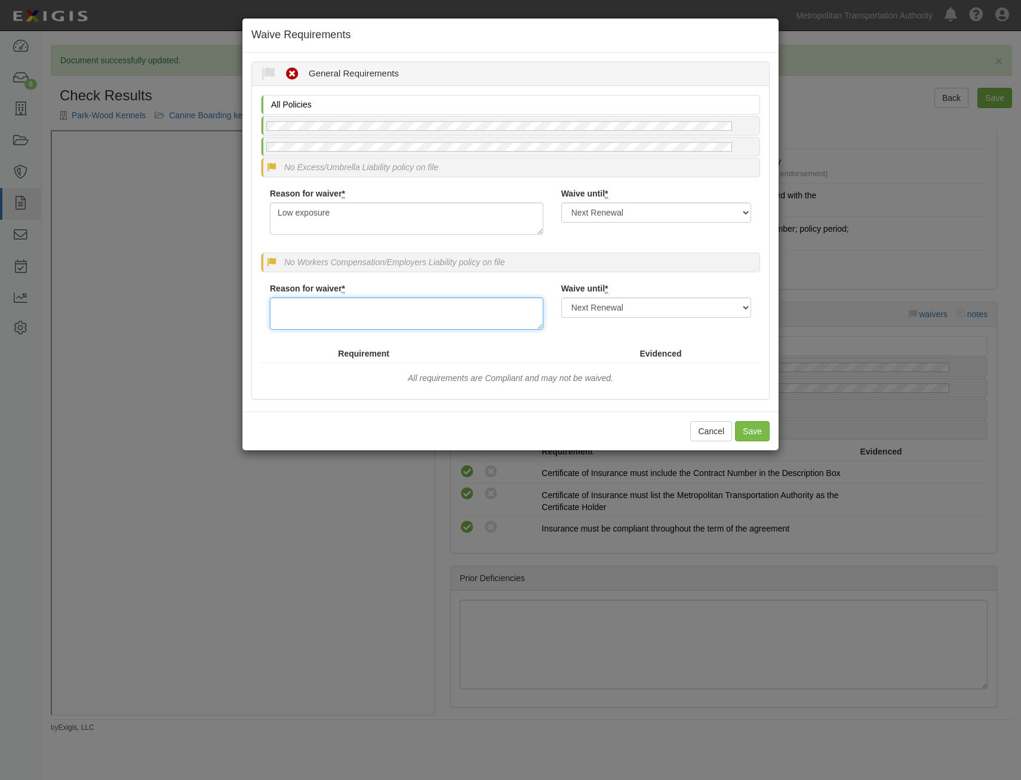
click at [343, 307] on textarea "Reason for waiver *" at bounding box center [406, 313] width 273 height 32
type textarea "Exempt"
click at [713, 219] on select "Next Renewal Indefinitely" at bounding box center [656, 212] width 190 height 20
select select "indefinitely"
click at [561, 202] on select "Next Renewal Indefinitely" at bounding box center [656, 212] width 190 height 20
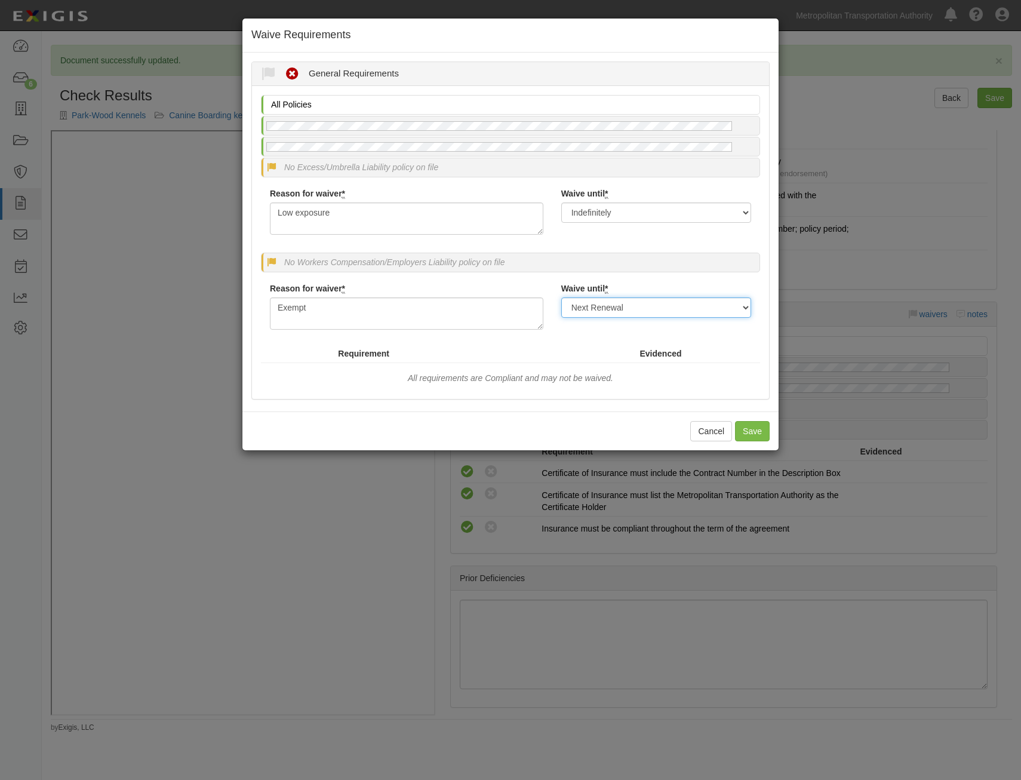
click at [716, 304] on select "Next Renewal Indefinitely" at bounding box center [656, 307] width 190 height 20
select select "indefinitely"
click at [561, 297] on select "Next Renewal Indefinitely" at bounding box center [656, 307] width 190 height 20
click at [759, 430] on button "Save" at bounding box center [752, 431] width 35 height 20
radio input "true"
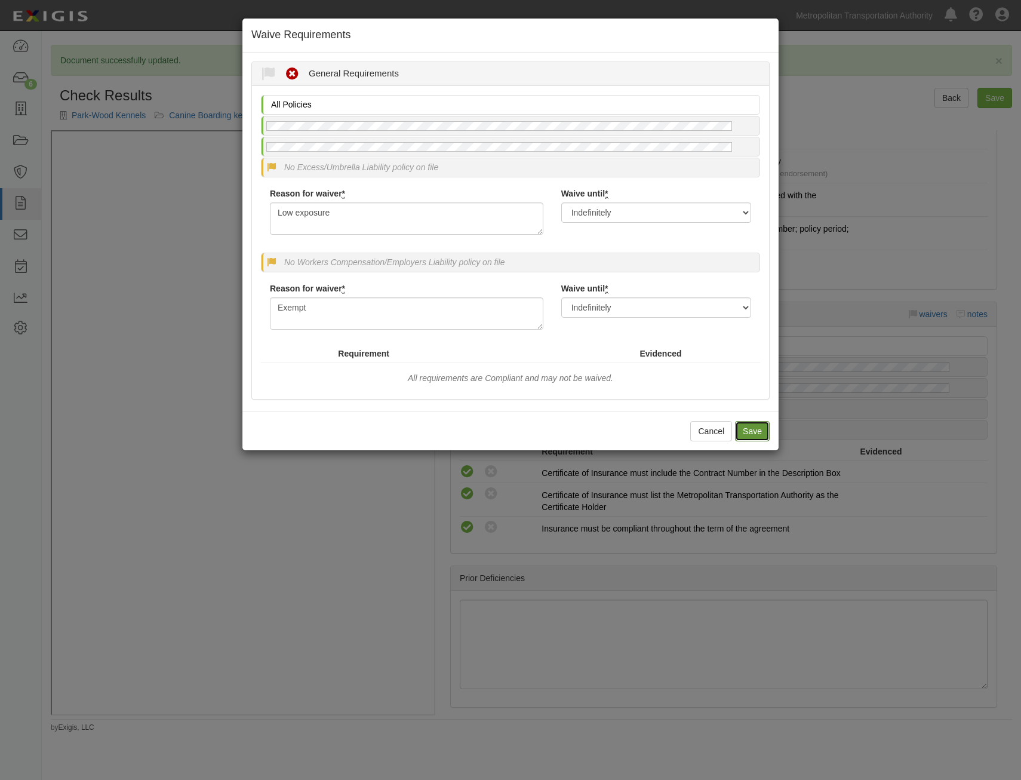
radio input "true"
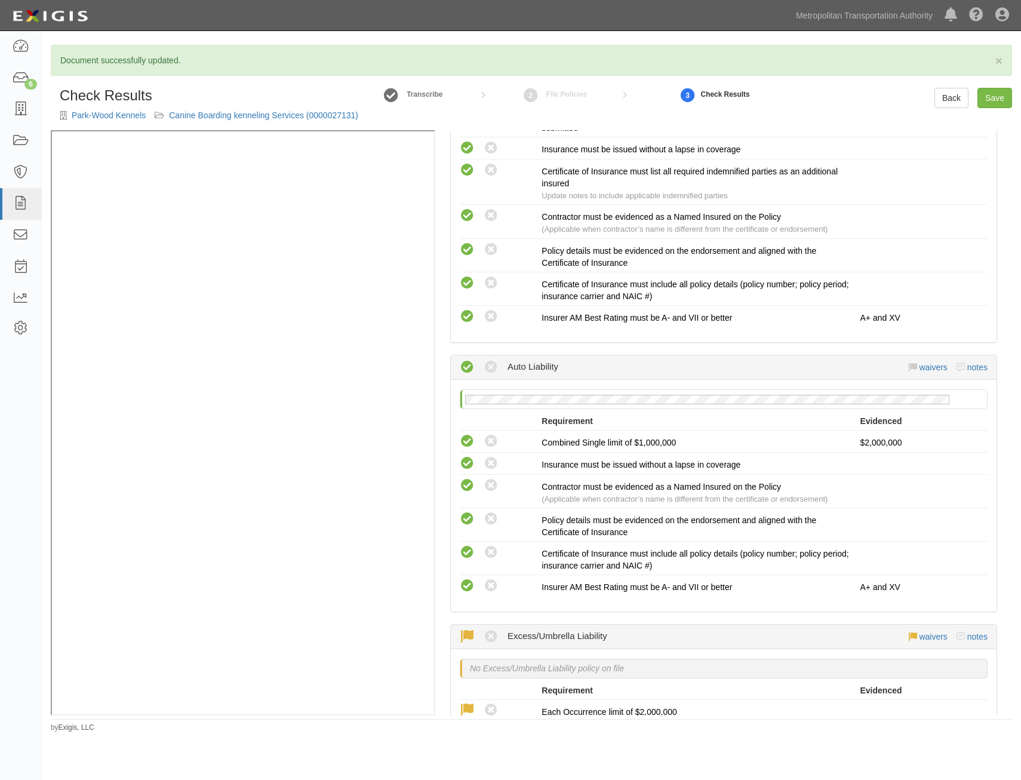
scroll to position [0, 0]
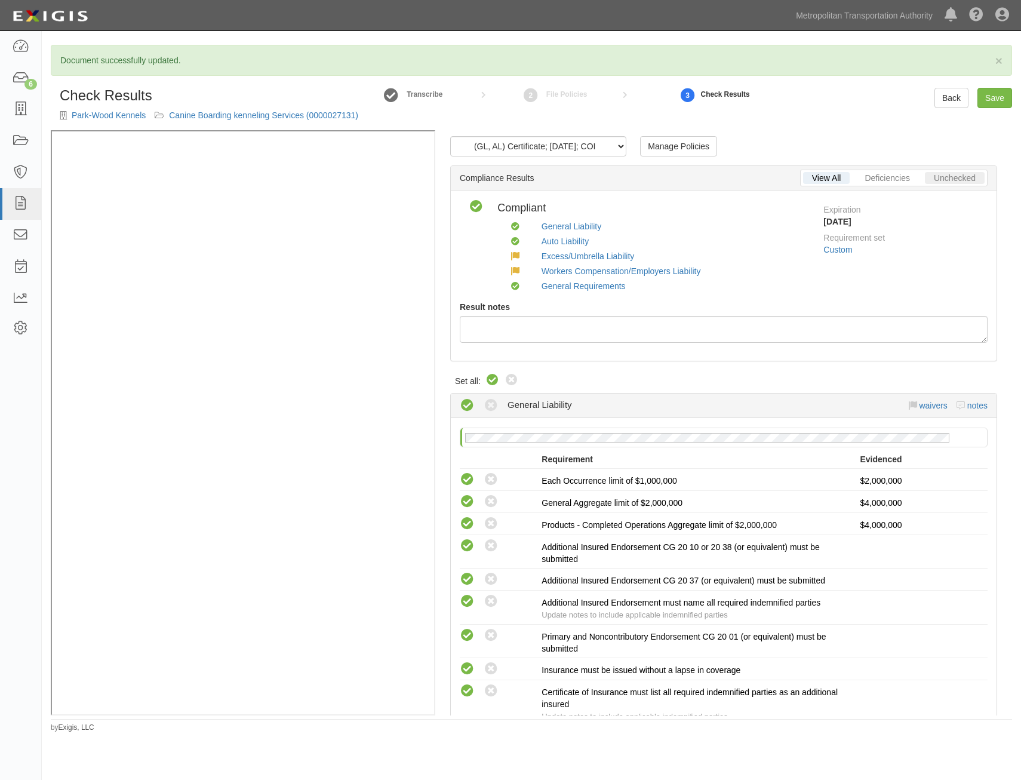
drag, startPoint x: 877, startPoint y: 545, endPoint x: 922, endPoint y: 187, distance: 360.4
click at [983, 95] on link "Save" at bounding box center [994, 98] width 35 height 20
radio input "true"
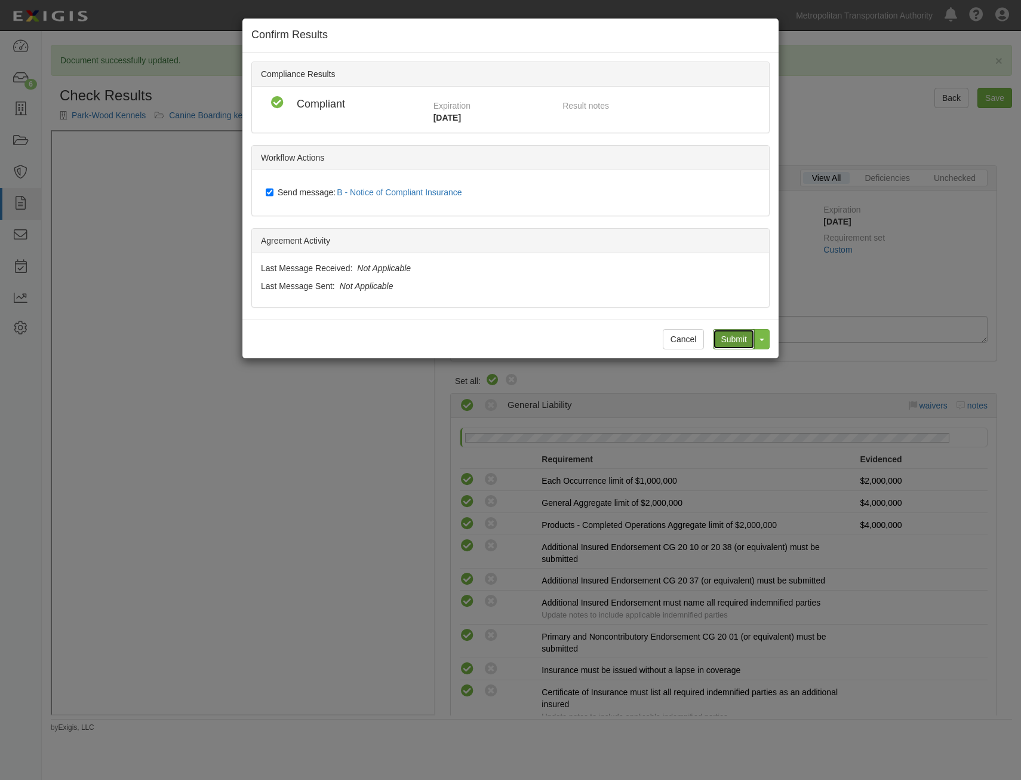
click at [740, 335] on input "Submit" at bounding box center [734, 339] width 42 height 20
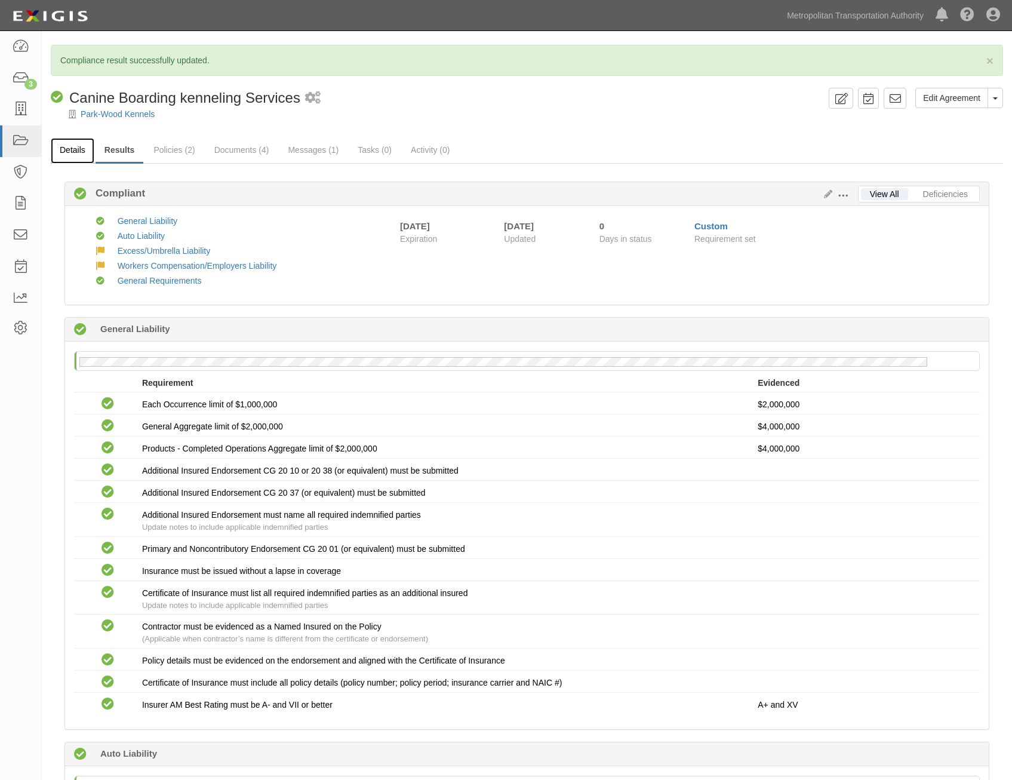
click at [73, 150] on link "Details" at bounding box center [73, 151] width 44 height 26
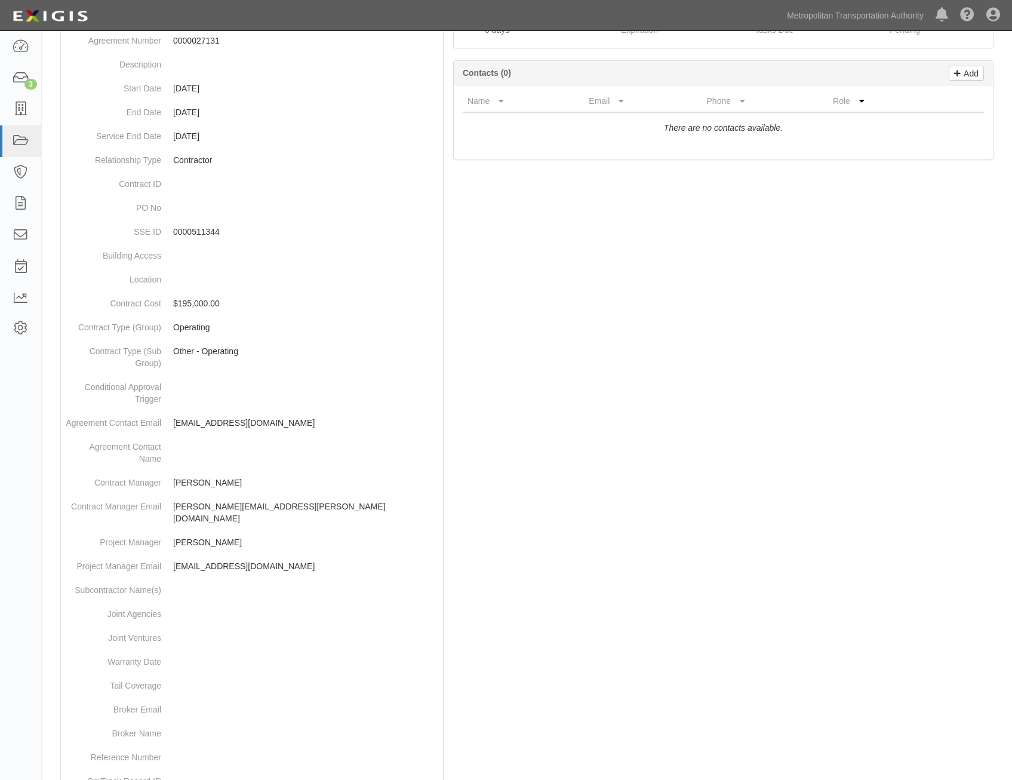
scroll to position [377, 0]
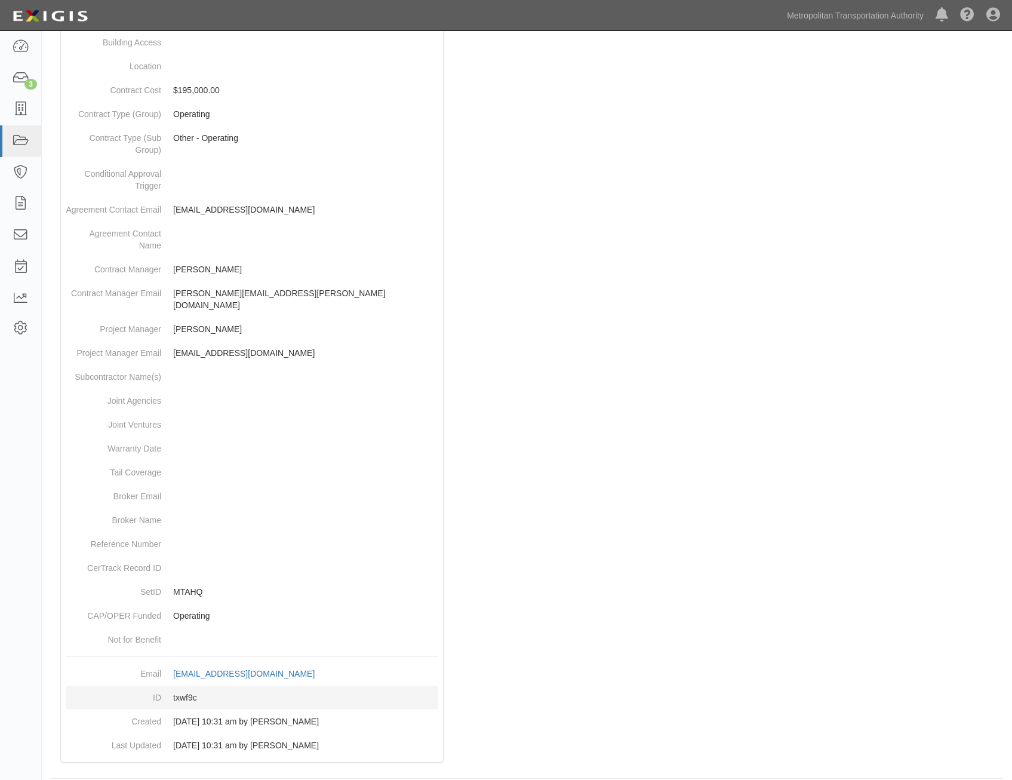
click at [192, 685] on dd "txwf9c" at bounding box center [252, 697] width 373 height 24
copy dd "txwf9c"
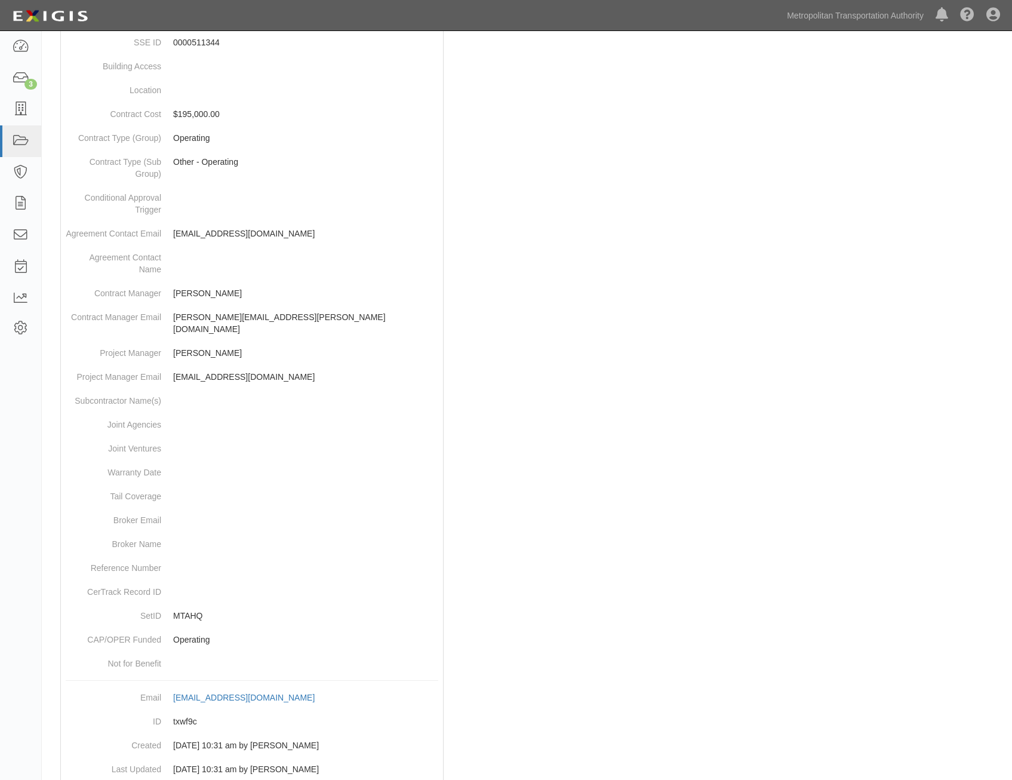
scroll to position [0, 0]
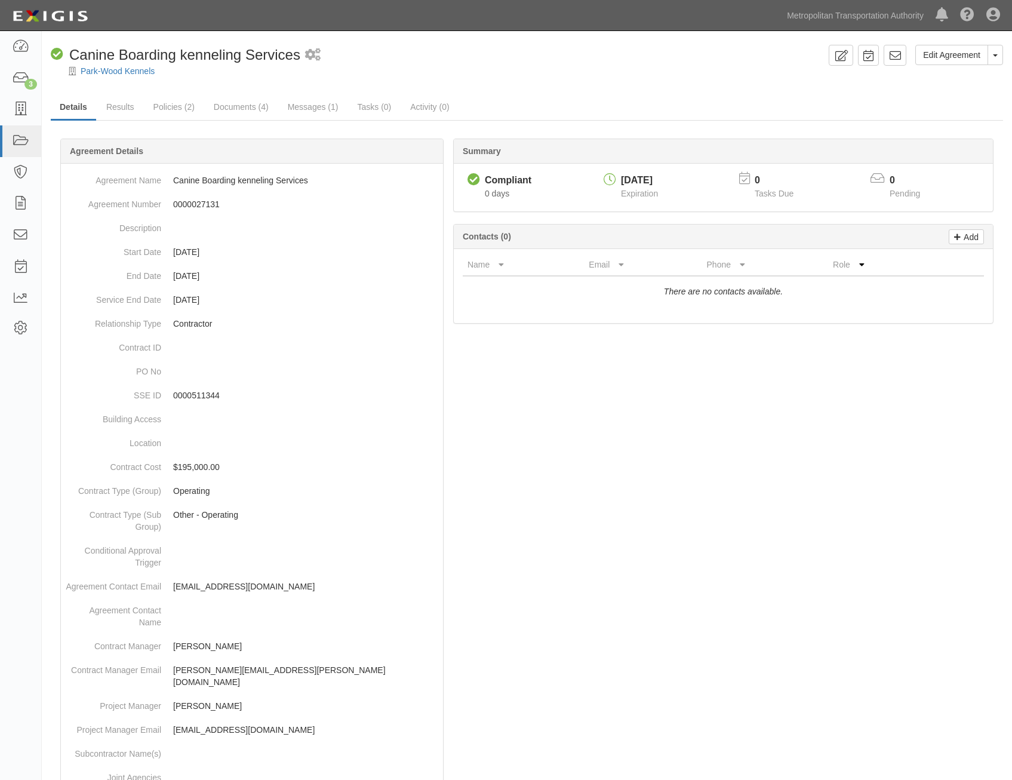
drag, startPoint x: 553, startPoint y: 479, endPoint x: 788, endPoint y: 69, distance: 473.1
click at [898, 57] on icon at bounding box center [895, 56] width 12 height 12
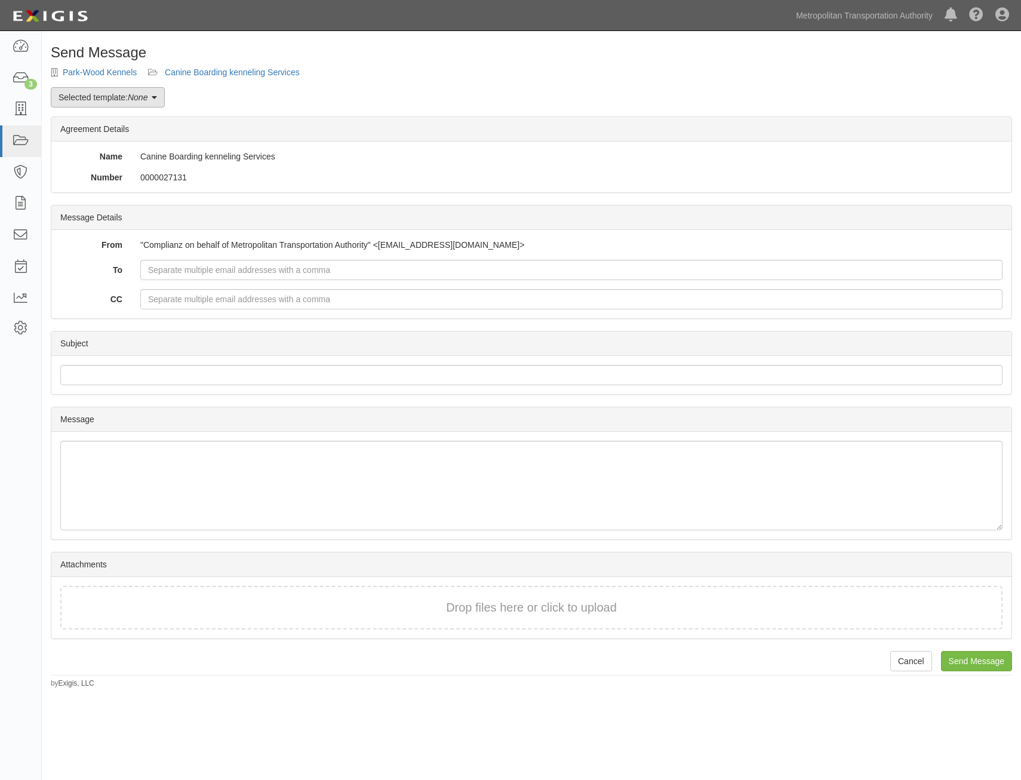
click at [143, 94] on em "None" at bounding box center [138, 98] width 20 height 10
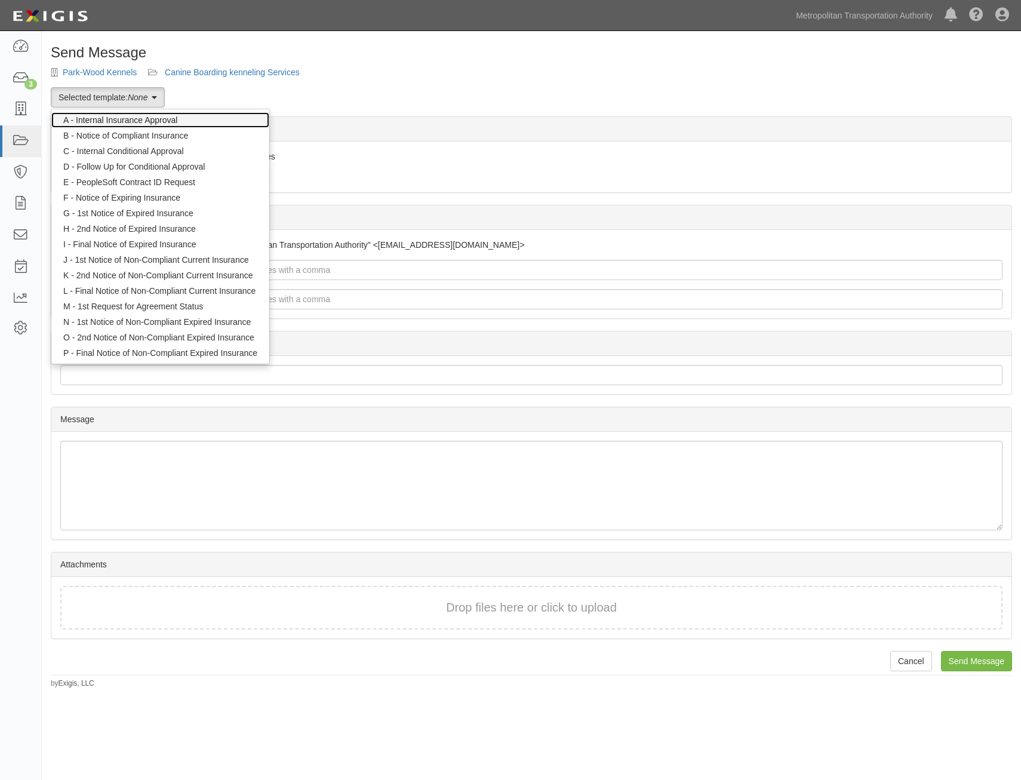
click at [180, 120] on link "A - Internal Insurance Approval" at bounding box center [160, 120] width 218 height 16
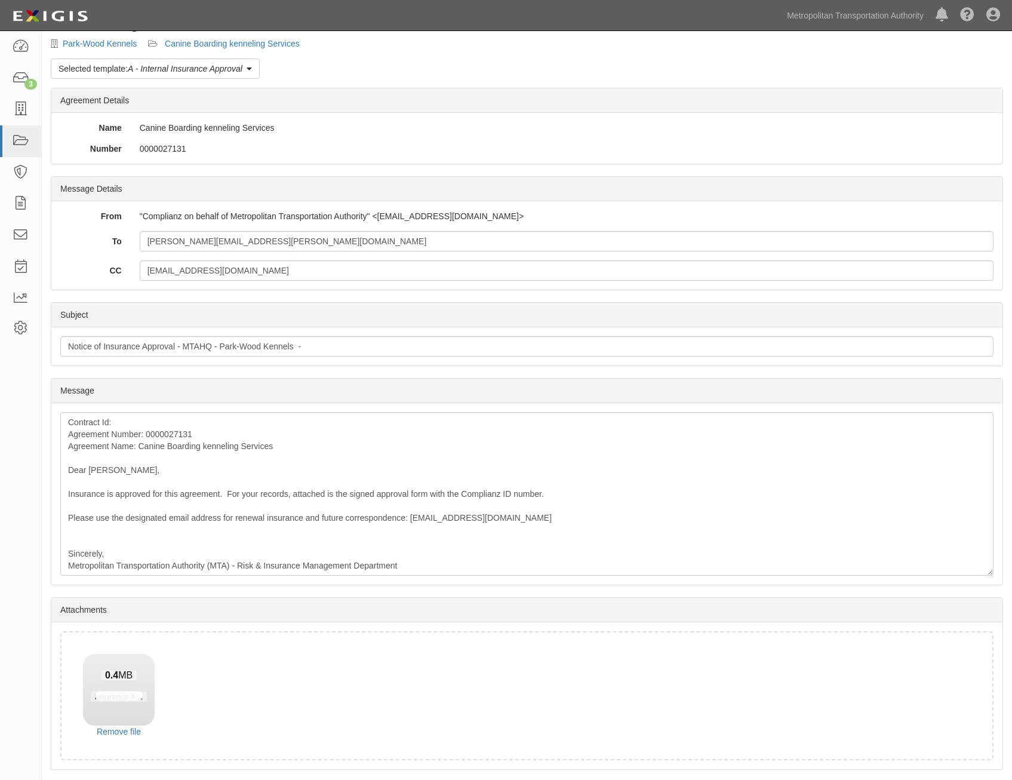
scroll to position [68, 0]
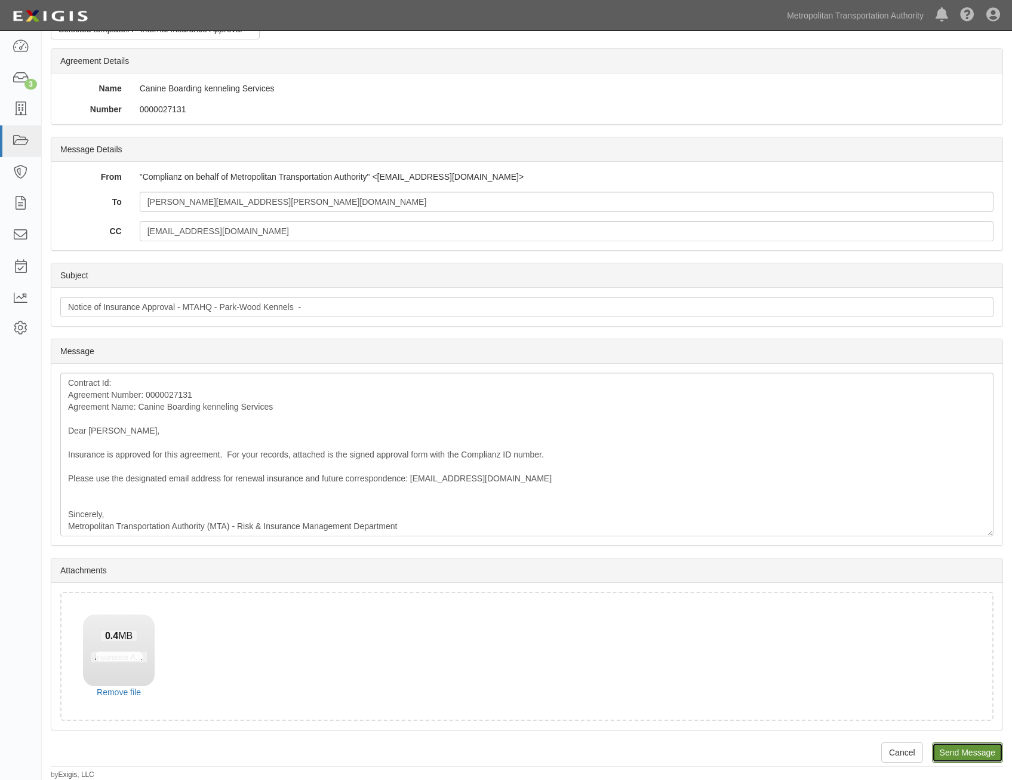
click at [982, 756] on input "Send Message" at bounding box center [967, 752] width 71 height 20
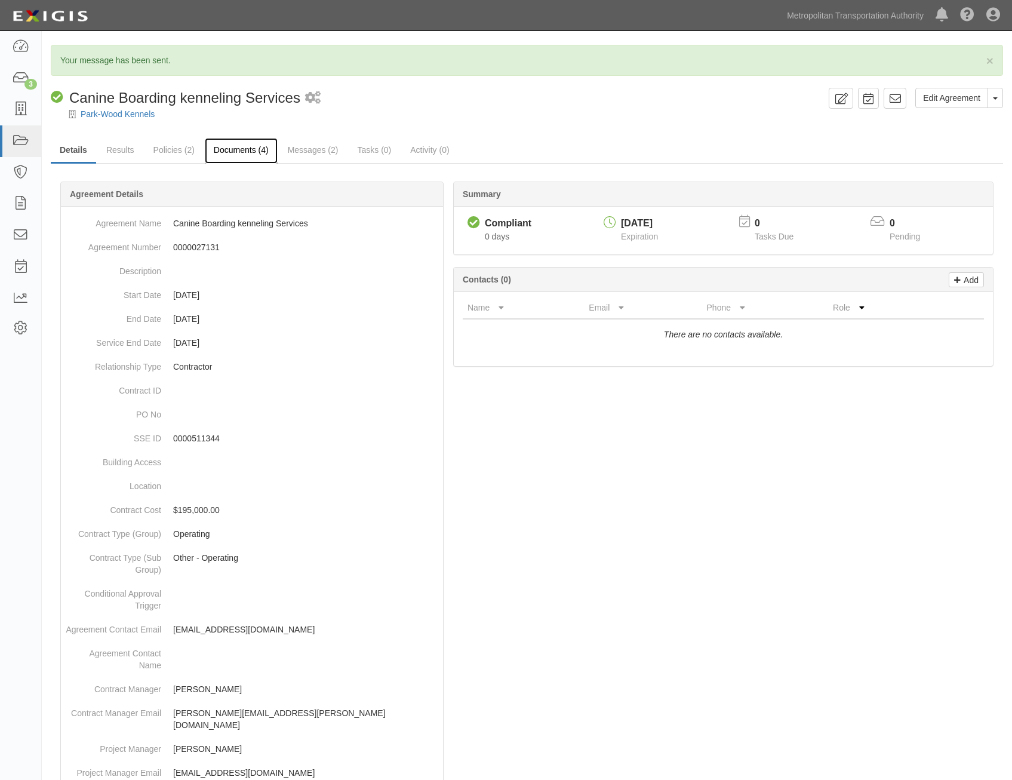
click at [248, 147] on link "Documents (4)" at bounding box center [241, 151] width 73 height 26
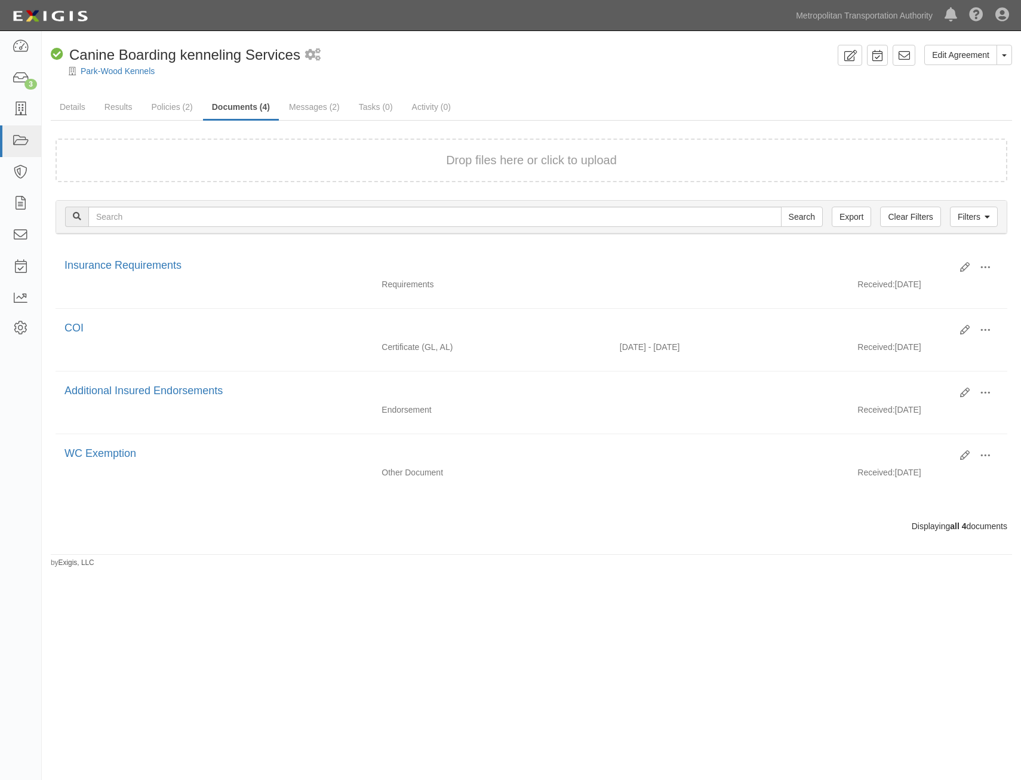
click at [247, 153] on div "Drop files here or click to upload" at bounding box center [531, 160] width 925 height 17
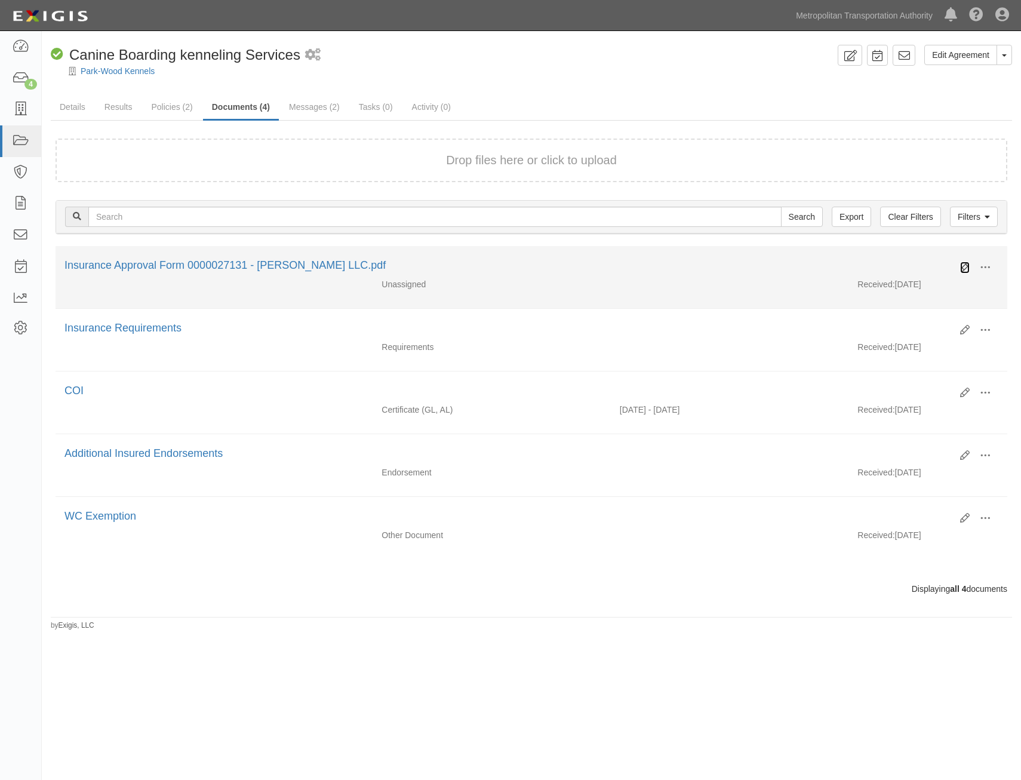
click at [965, 266] on icon at bounding box center [965, 268] width 10 height 10
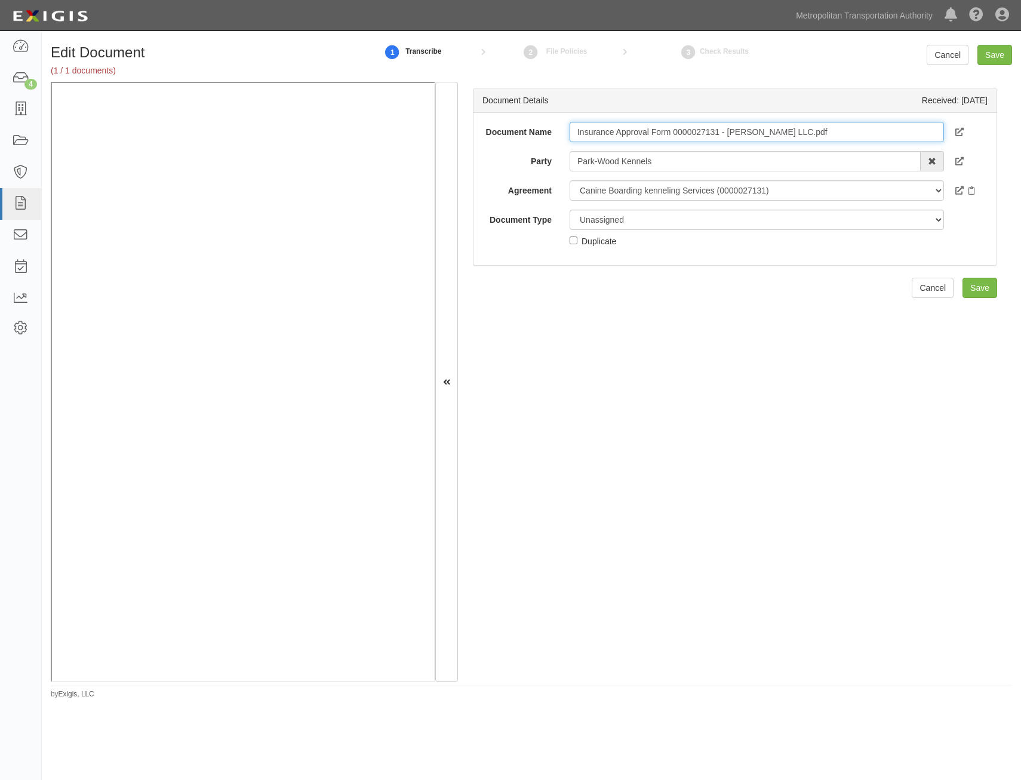
click at [755, 138] on input "Insurance Approval Form 0000027131 - [PERSON_NAME] LLC.pdf" at bounding box center [757, 132] width 374 height 20
type input "Approval Form"
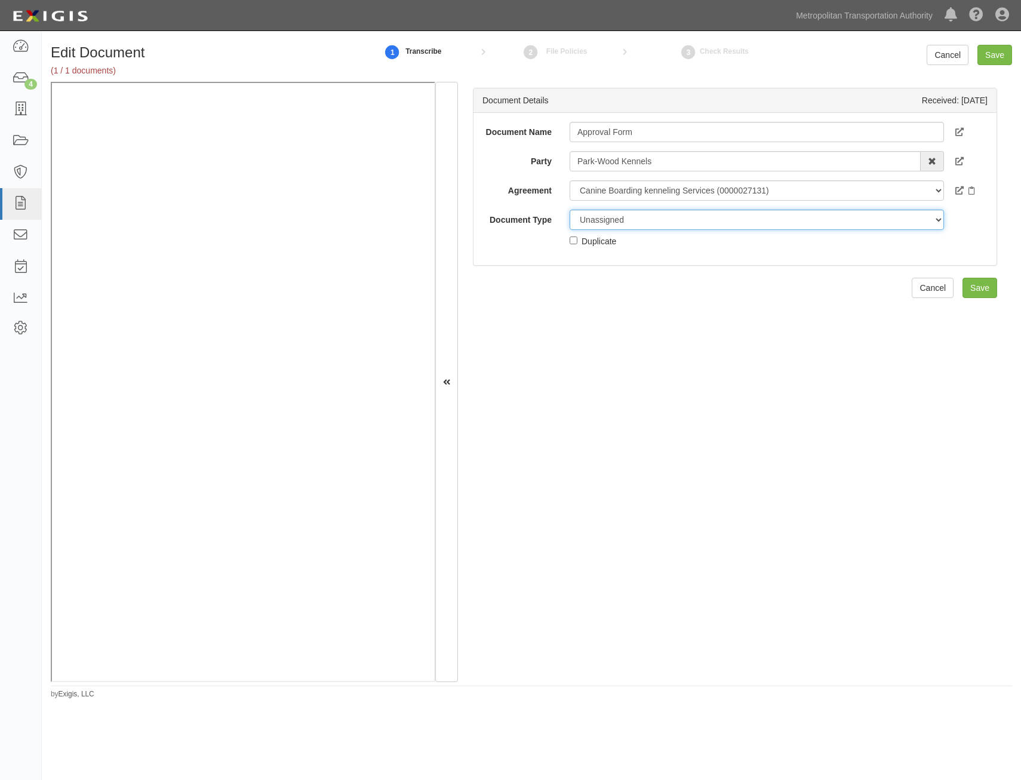
drag, startPoint x: 780, startPoint y: 210, endPoint x: 779, endPoint y: 221, distance: 10.9
click at [780, 210] on select "Unassigned Binder Cancellation Notice Certificate Contract Endorsement Insuranc…" at bounding box center [757, 220] width 374 height 20
select select "OtherDetail"
click at [570, 210] on select "Unassigned Binder Cancellation Notice Certificate Contract Endorsement Insuranc…" at bounding box center [757, 220] width 374 height 20
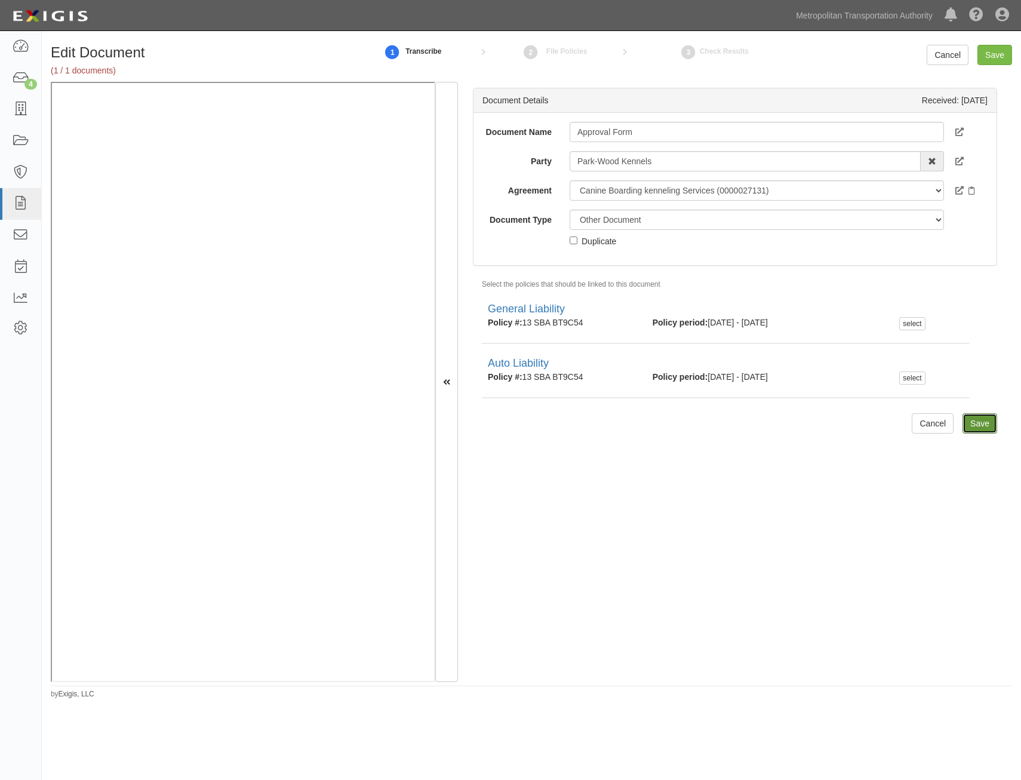
click at [980, 425] on input "Save" at bounding box center [979, 423] width 35 height 20
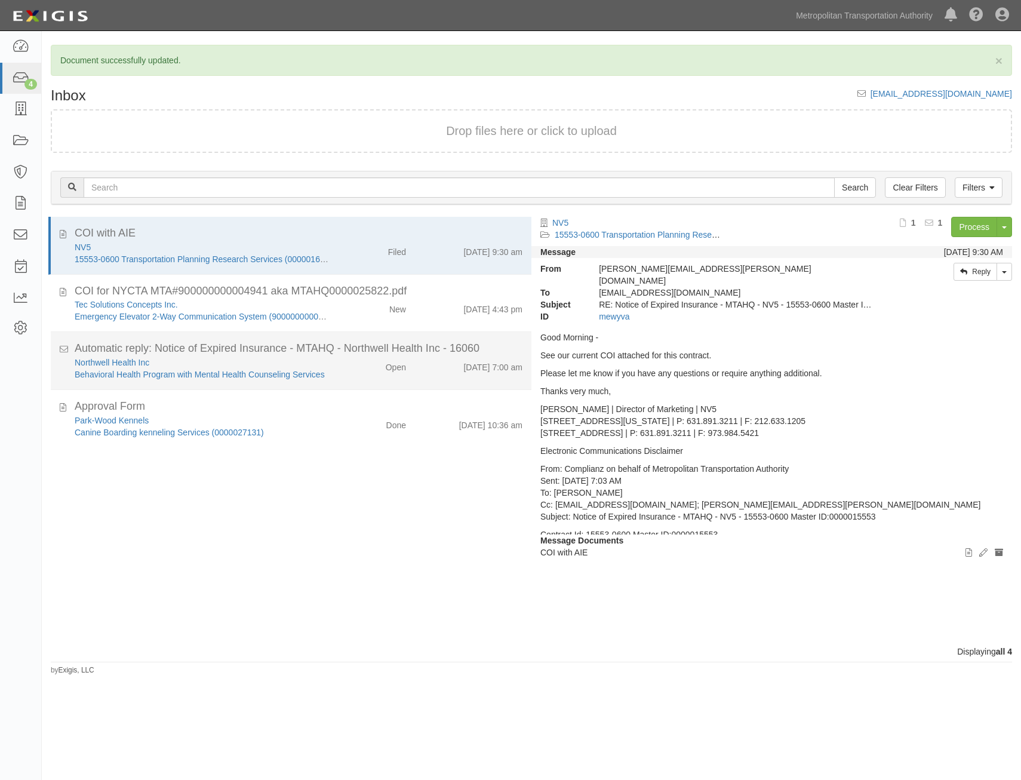
click at [373, 345] on div "Automatic reply: Notice of Expired Insurance - MTAHQ - Northwell Health Inc - 1…" at bounding box center [299, 349] width 448 height 16
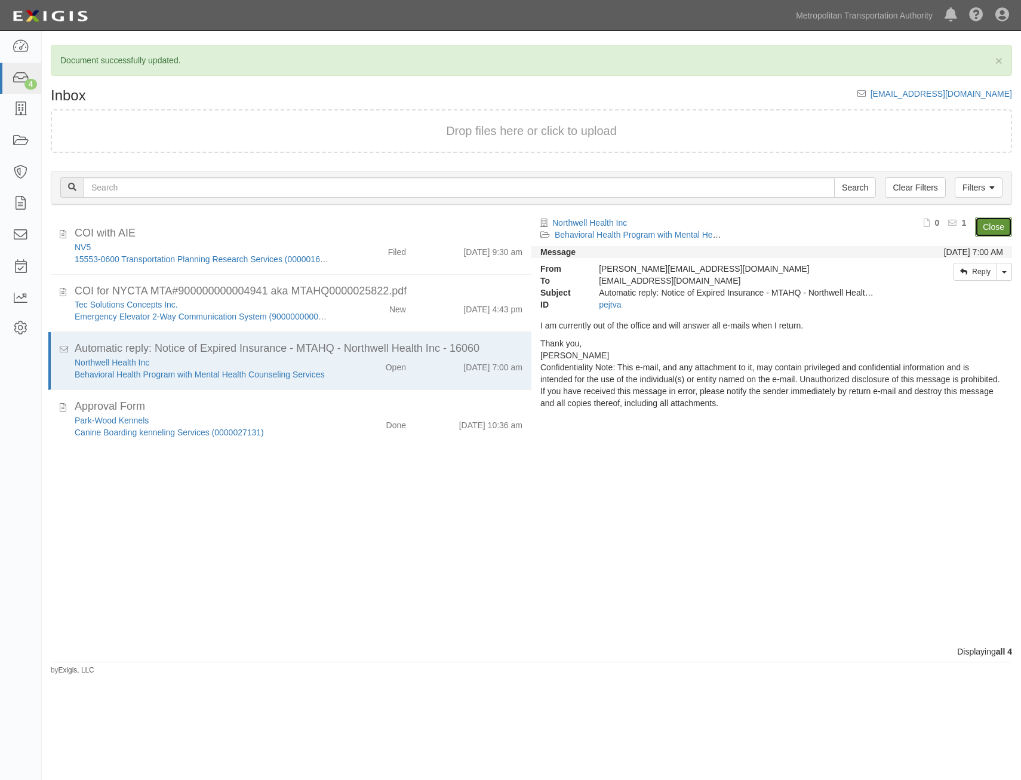
click at [995, 227] on link "Close" at bounding box center [993, 227] width 37 height 20
